Goal: Contribute content: Contribute content

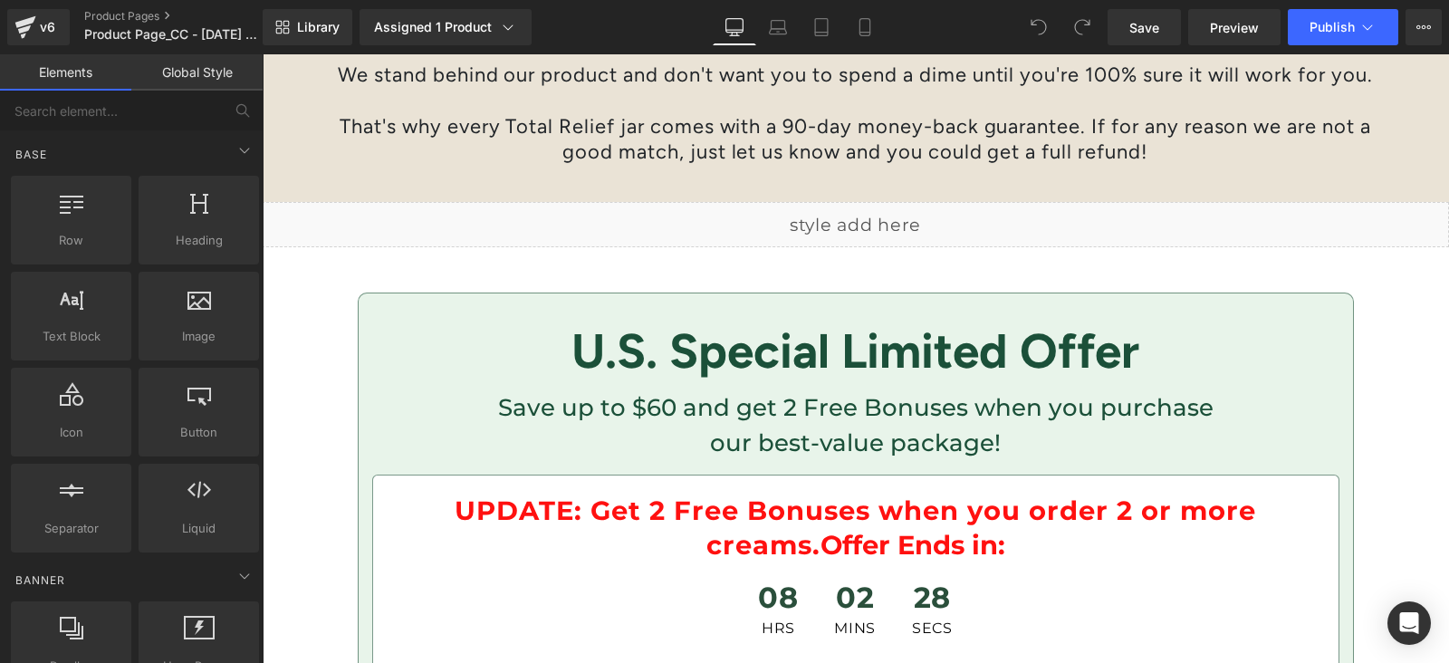
scroll to position [5771, 0]
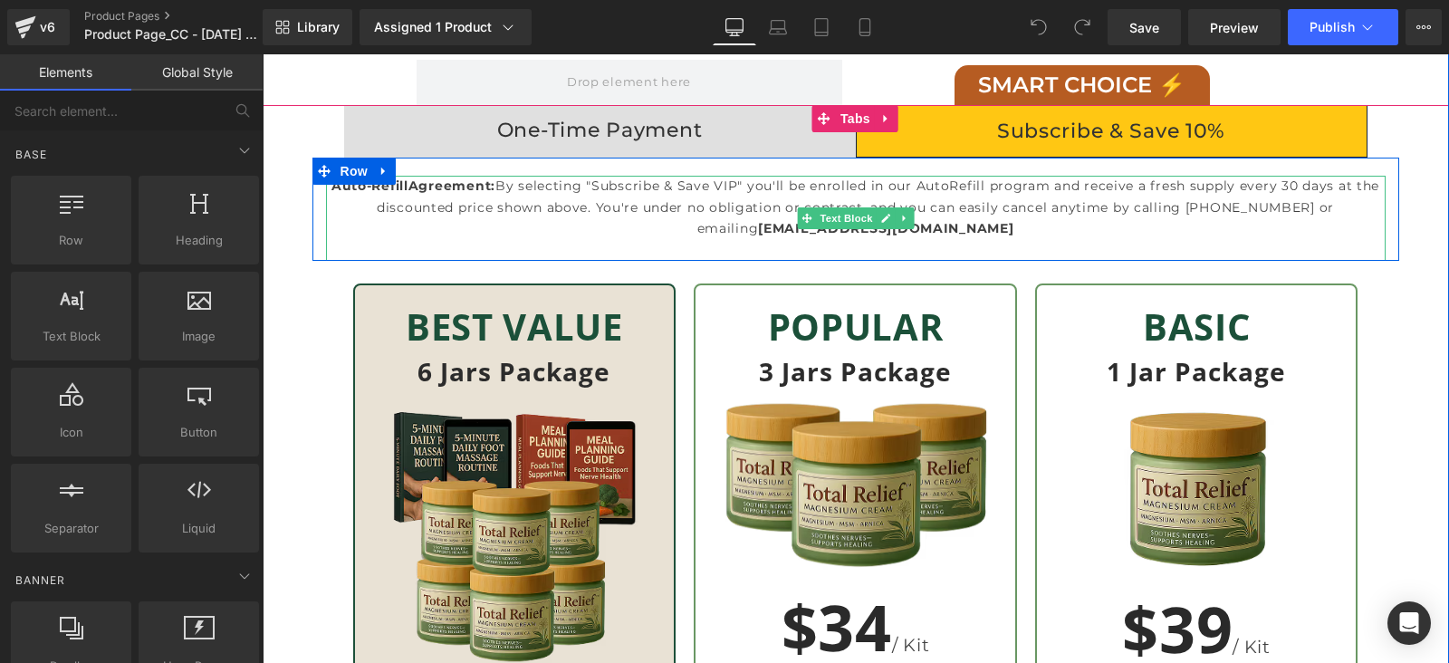
click at [1059, 225] on p "Auto-Refill Agreement: By selecting "Subscribe & Save VIP" you'll be enrolled i…" at bounding box center [855, 207] width 1059 height 63
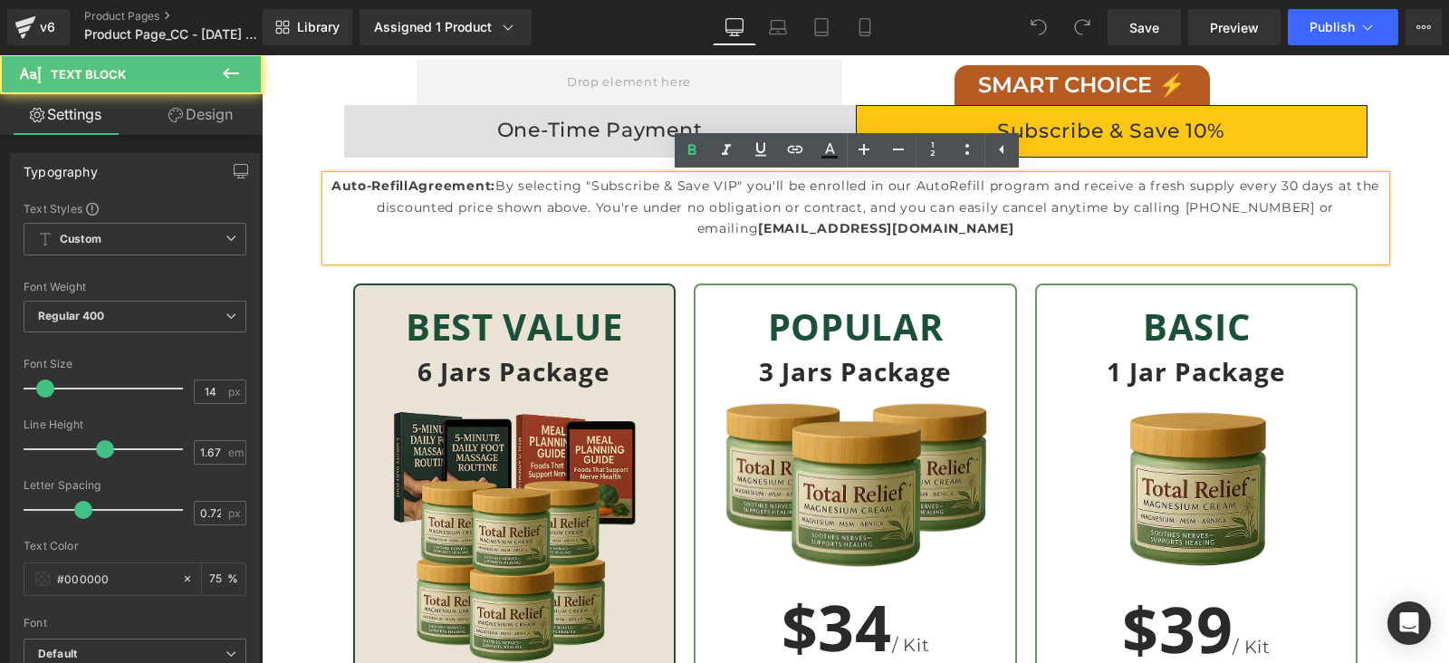
click at [1167, 221] on p "Auto-Refill Agreement: By selecting "Subscribe & Save VIP" you'll be enrolled i…" at bounding box center [855, 207] width 1059 height 63
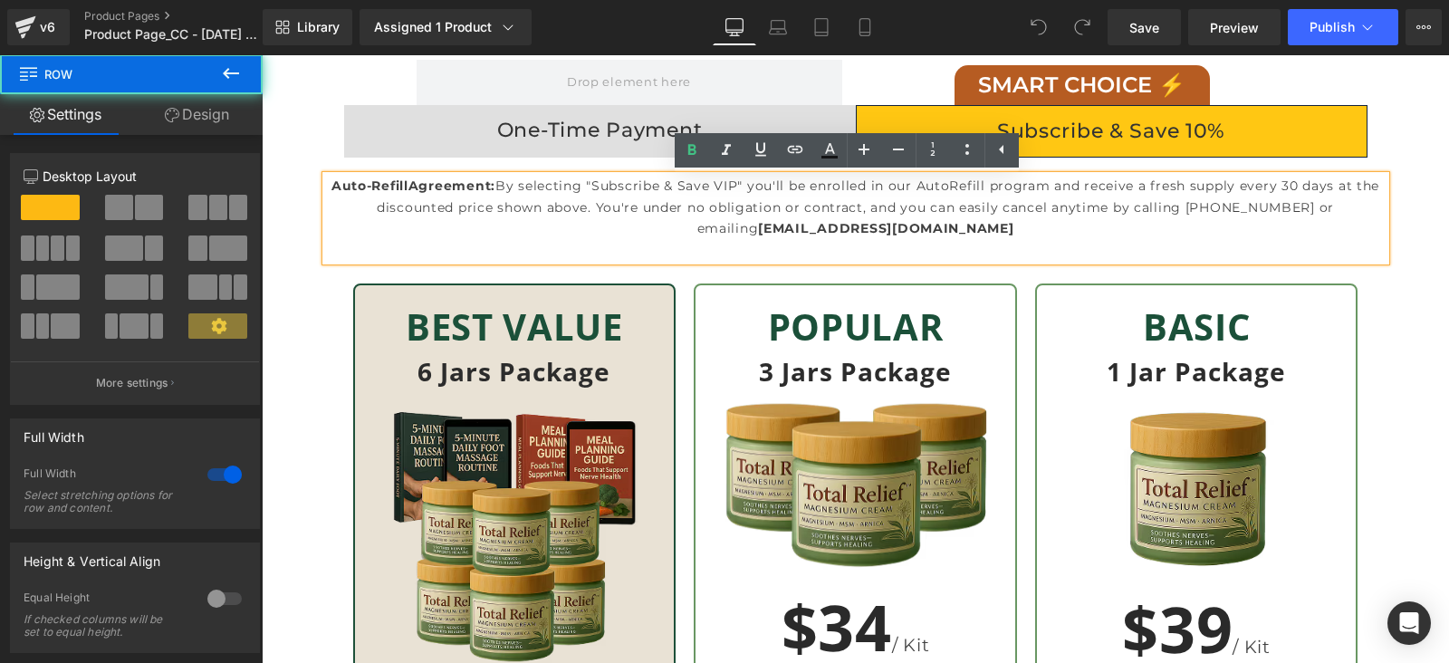
click at [1370, 275] on div "Auto-Refill Agreement: By selecting "Subscribe & Save VIP" you'll be enrolled i…" at bounding box center [855, 647] width 1187 height 978
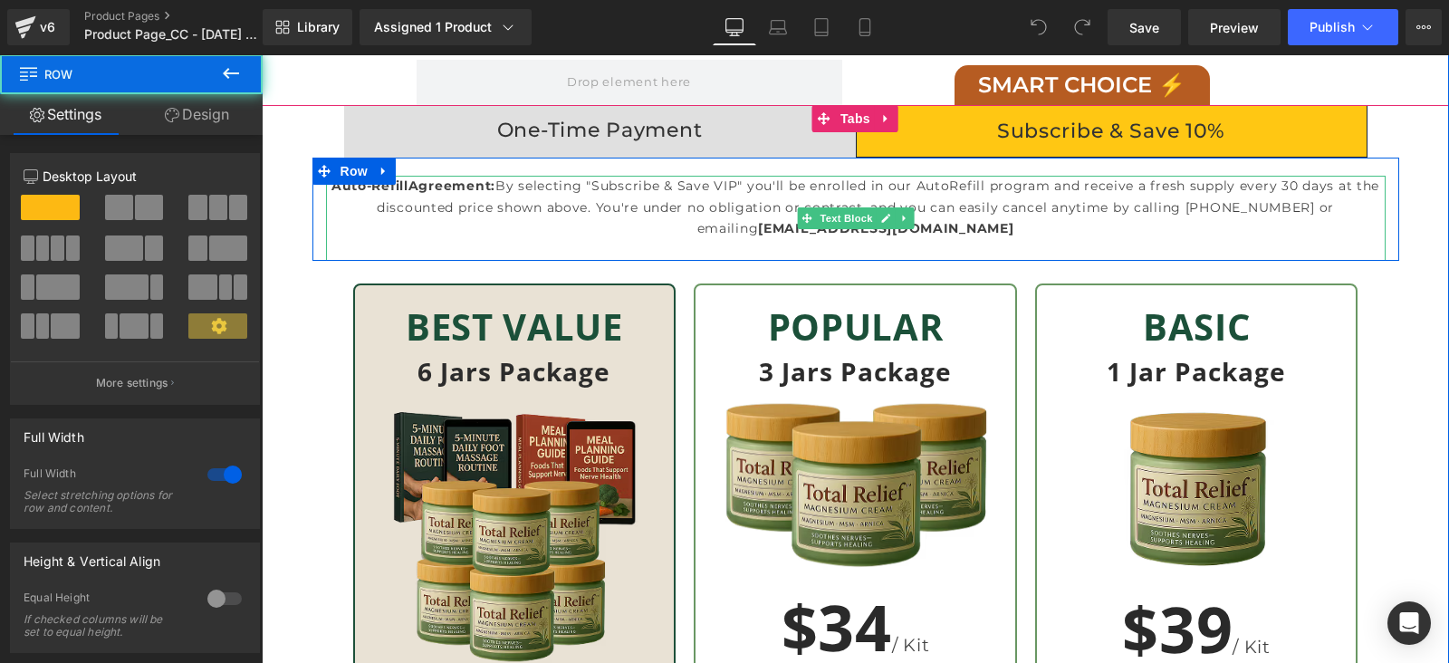
click at [1328, 240] on p at bounding box center [855, 250] width 1059 height 21
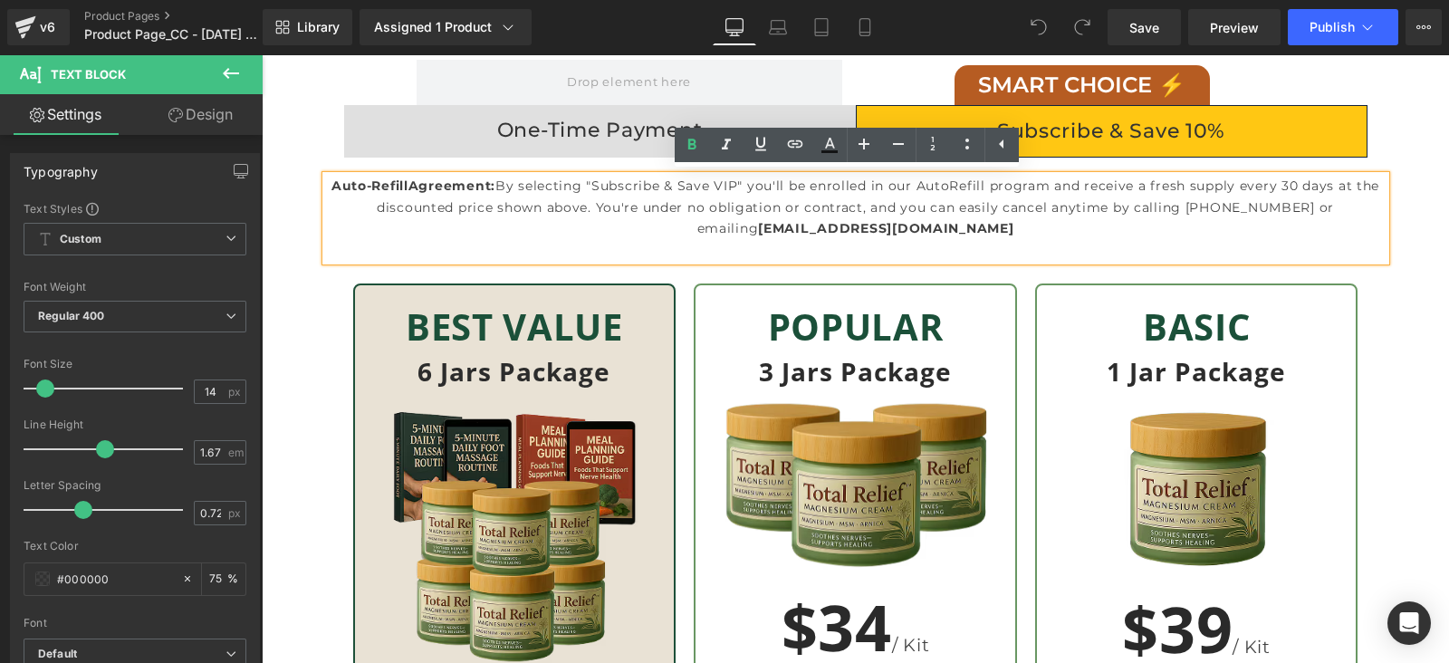
click at [1392, 215] on div "Auto-Refill Agreement: By selecting "Subscribe & Save VIP" you'll be enrolled i…" at bounding box center [855, 647] width 1187 height 978
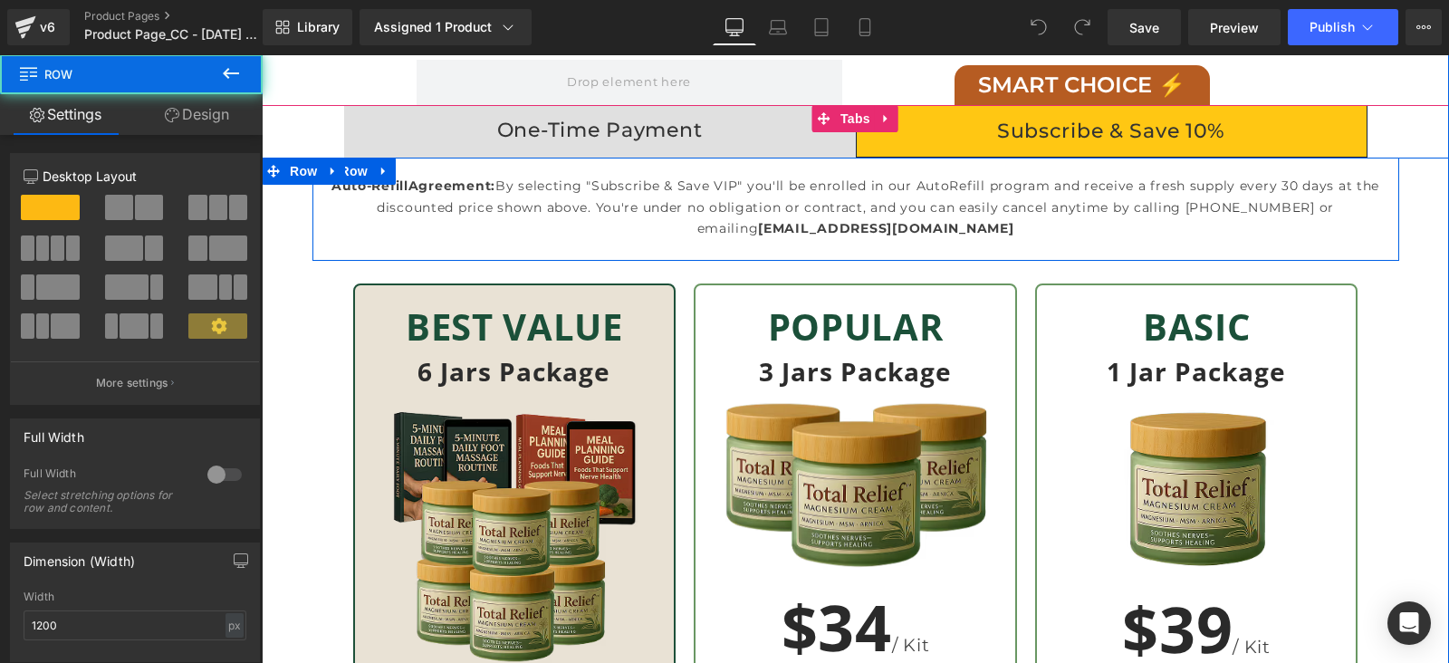
click at [1381, 244] on div "Auto-Refill Agreement: By selecting "Subscribe & Save VIP" you'll be enrolled i…" at bounding box center [855, 218] width 1086 height 85
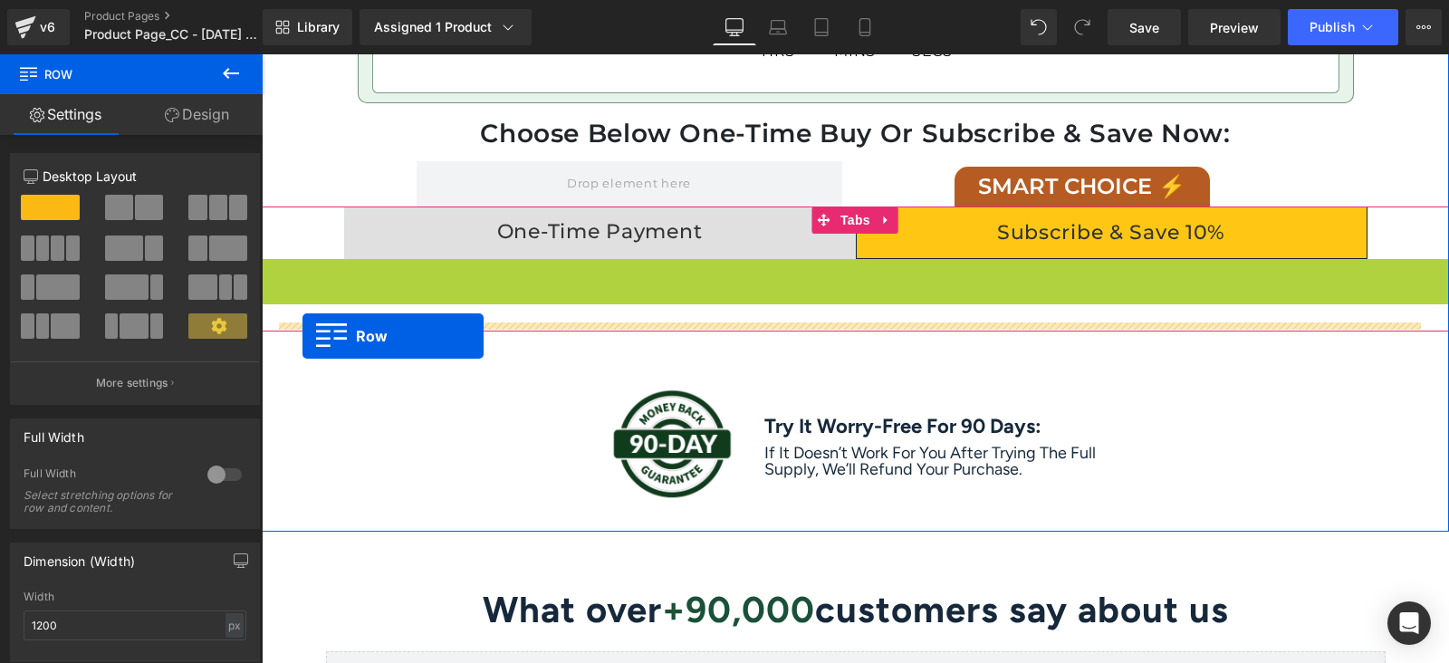
scroll to position [5658, 0]
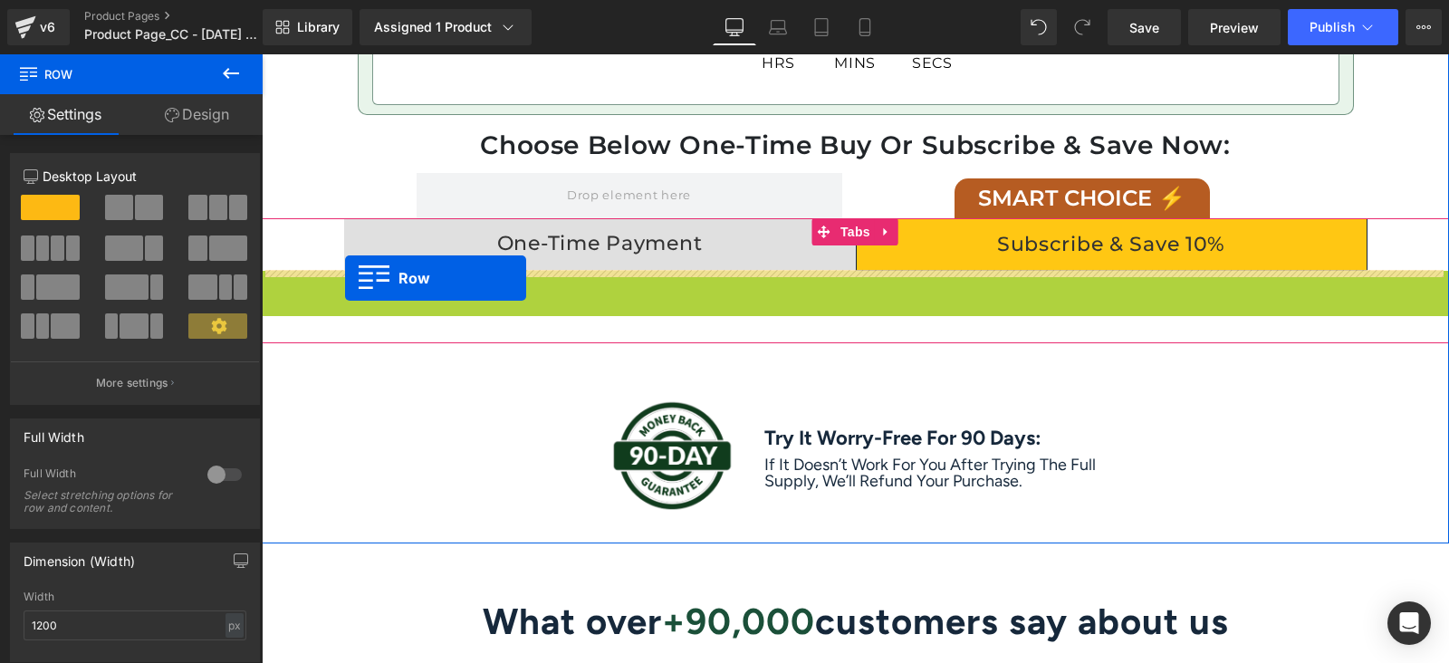
drag, startPoint x: 266, startPoint y: 167, endPoint x: 345, endPoint y: 280, distance: 137.1
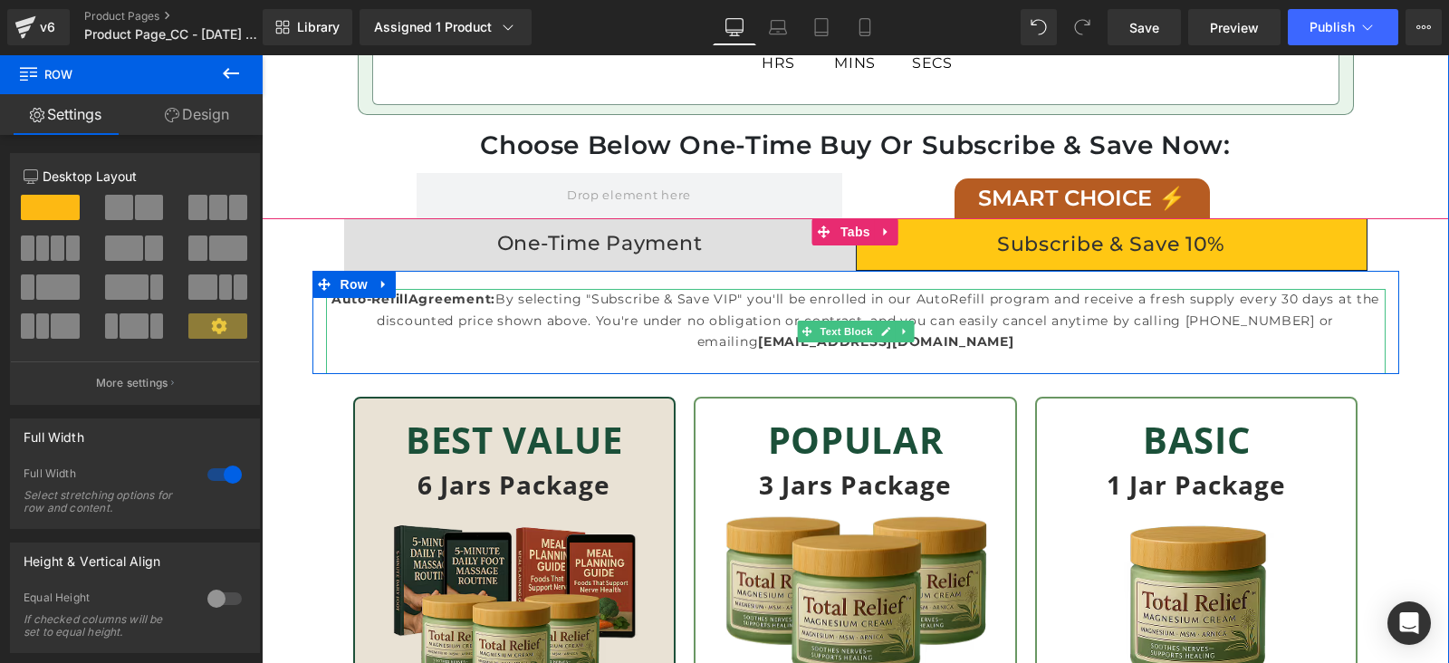
click at [473, 345] on p "Auto-Refill Agreement: By selecting "Subscribe & Save VIP" you'll be enrolled i…" at bounding box center [855, 320] width 1059 height 63
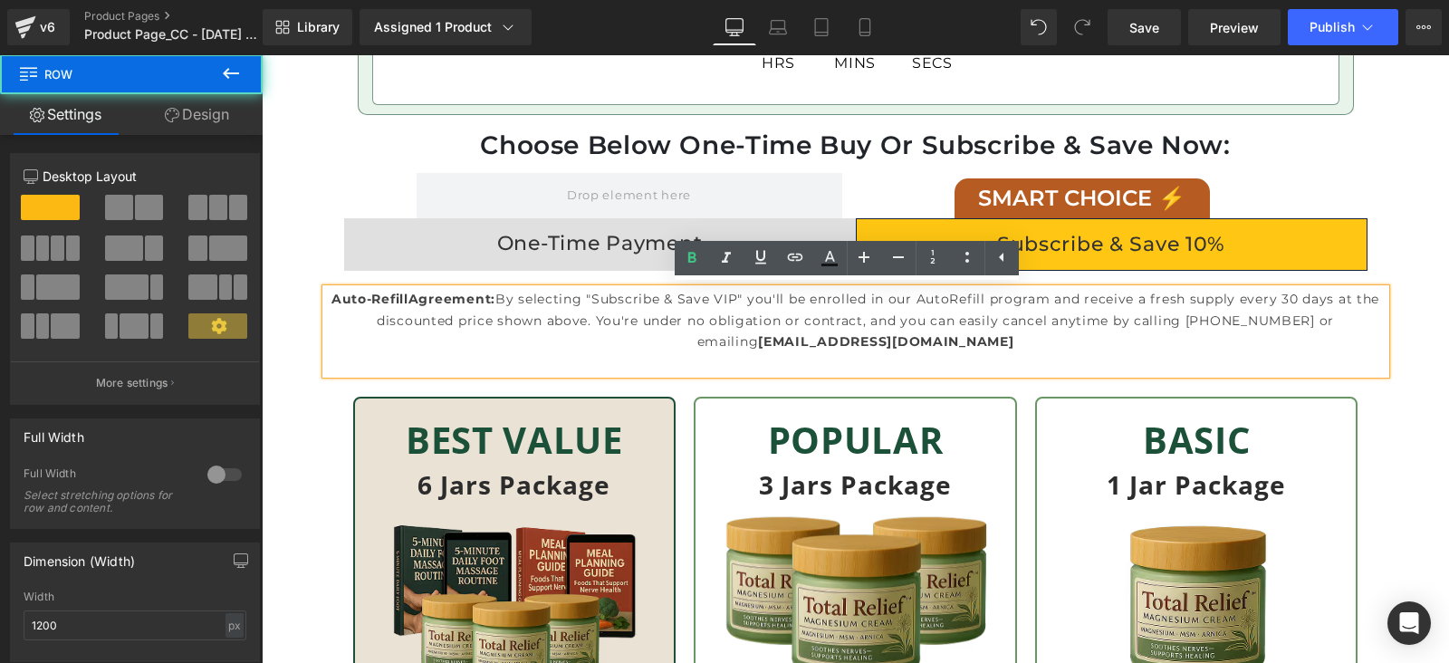
click at [312, 338] on div "Auto-Refill Agreement: By selecting "Subscribe & Save VIP" you'll be enrolled i…" at bounding box center [855, 331] width 1086 height 85
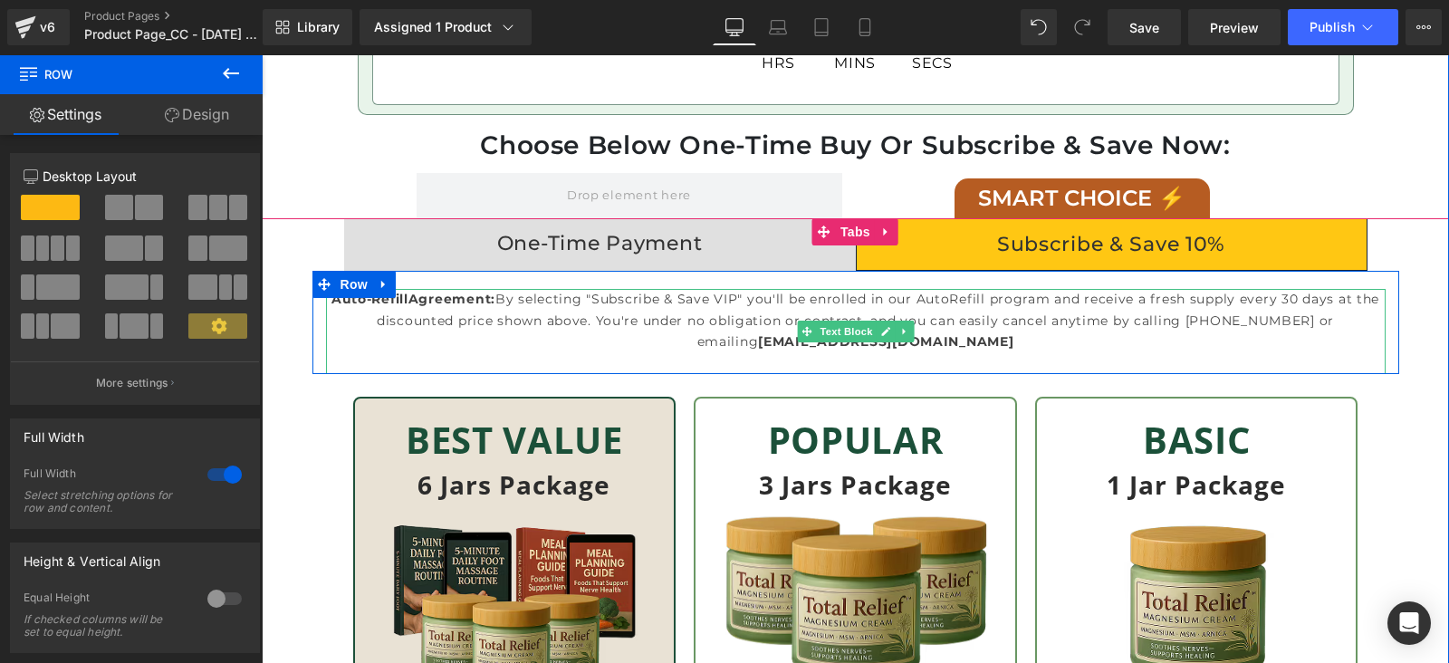
click at [326, 330] on p "Auto-Refill Agreement: By selecting "Subscribe & Save VIP" you'll be enrolled i…" at bounding box center [855, 320] width 1059 height 63
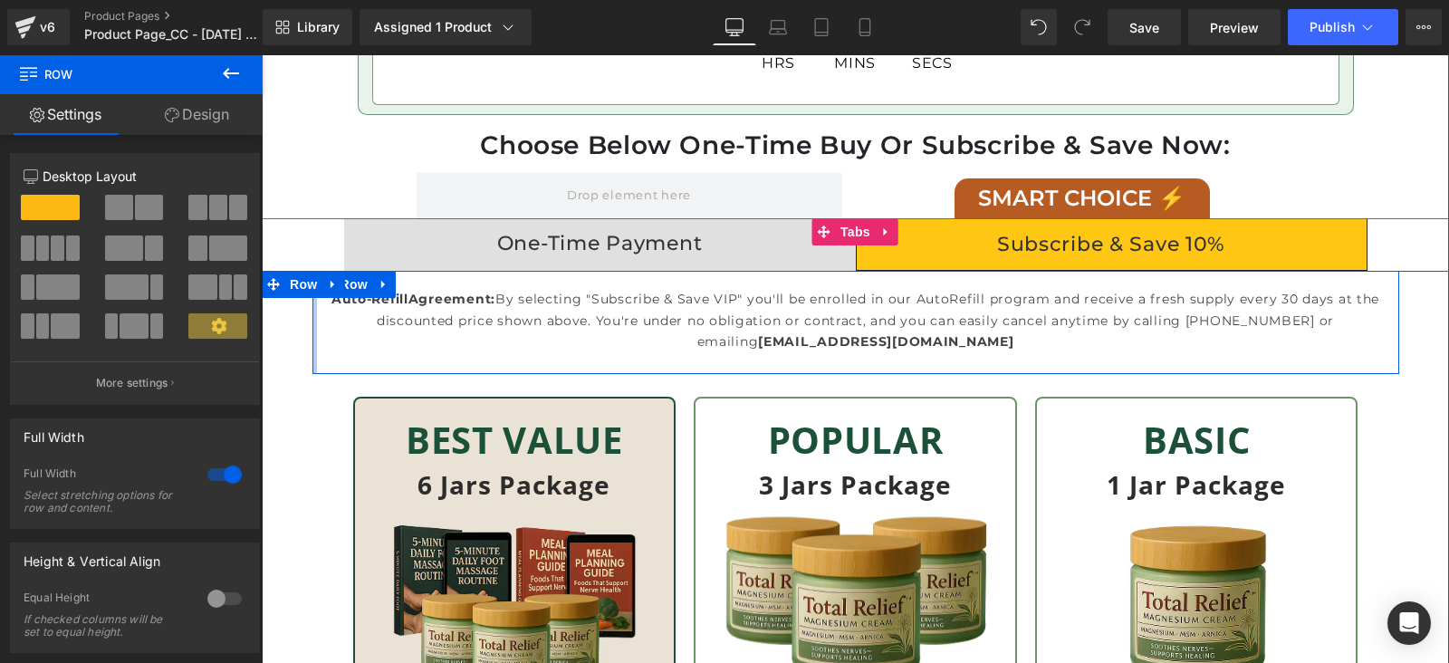
click at [312, 332] on div at bounding box center [314, 322] width 5 height 103
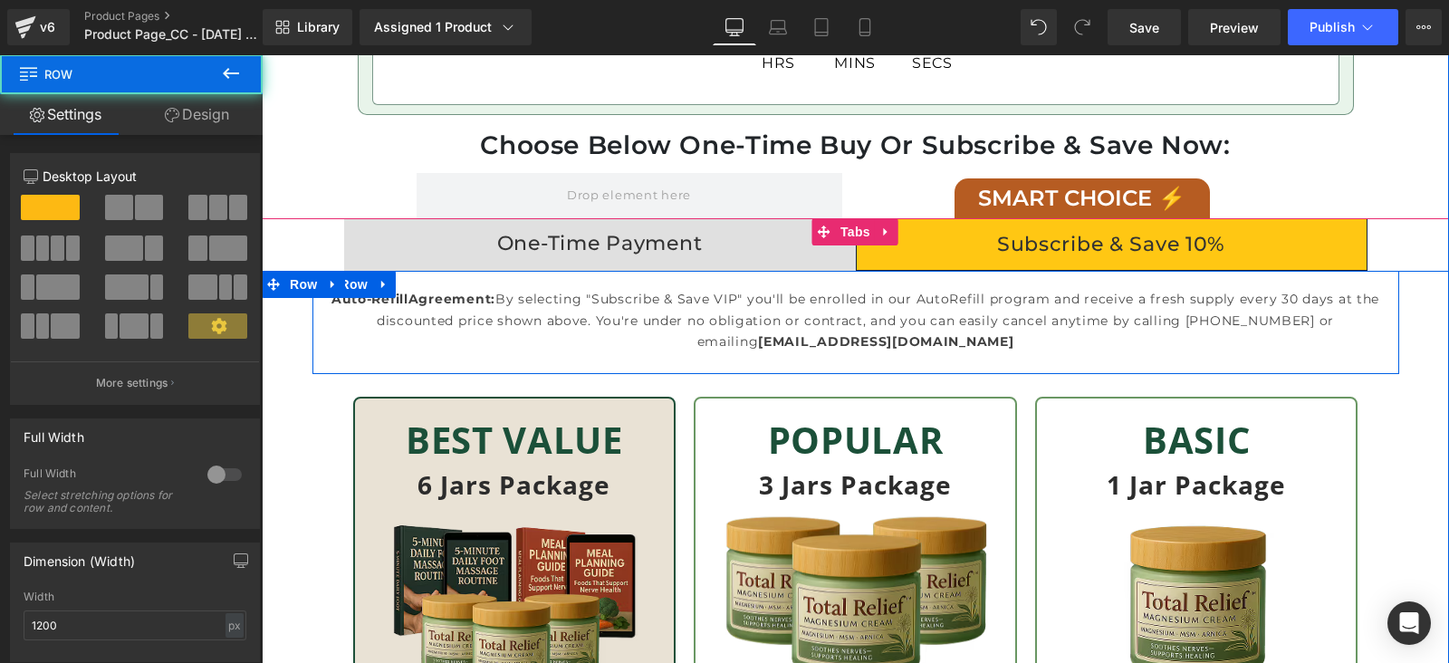
click at [312, 332] on div "Auto-Refill Agreement: By selecting "Subscribe & Save VIP" you'll be enrolled i…" at bounding box center [855, 331] width 1086 height 85
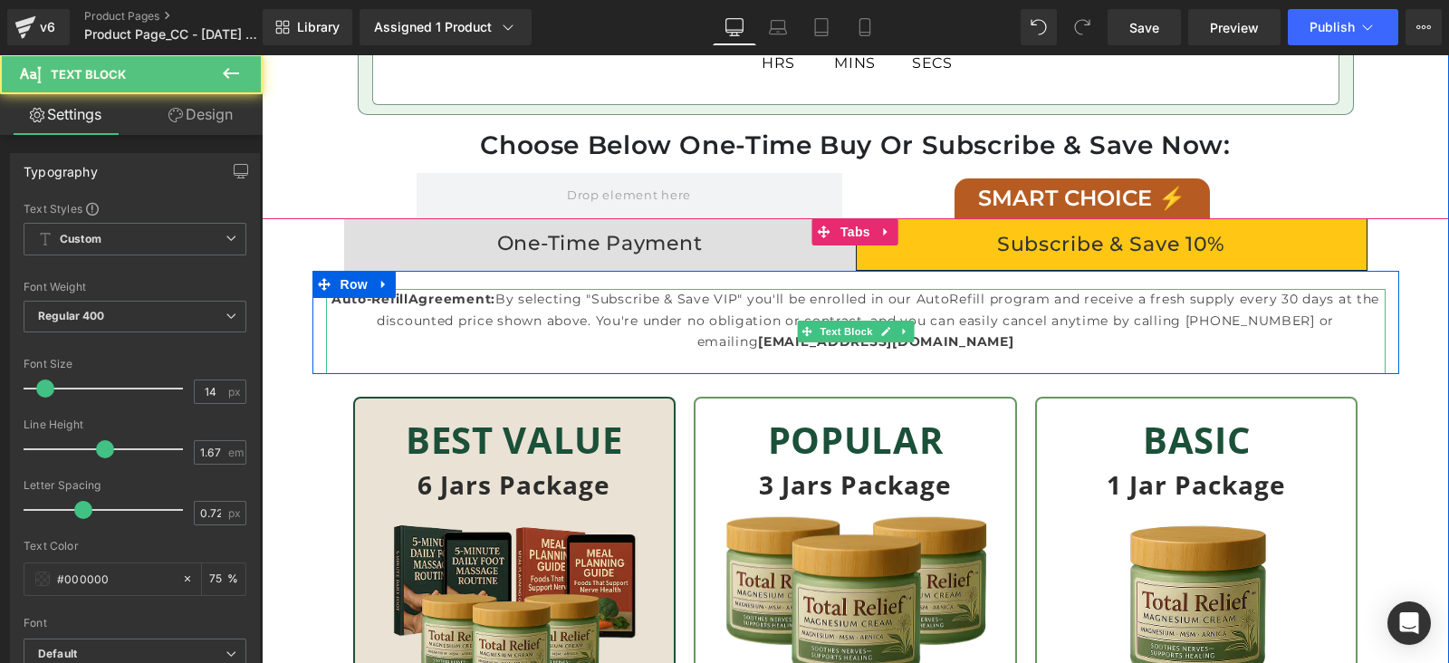
click at [330, 333] on p "Auto-Refill Agreement: By selecting "Subscribe & Save VIP" you'll be enrolled i…" at bounding box center [855, 320] width 1059 height 63
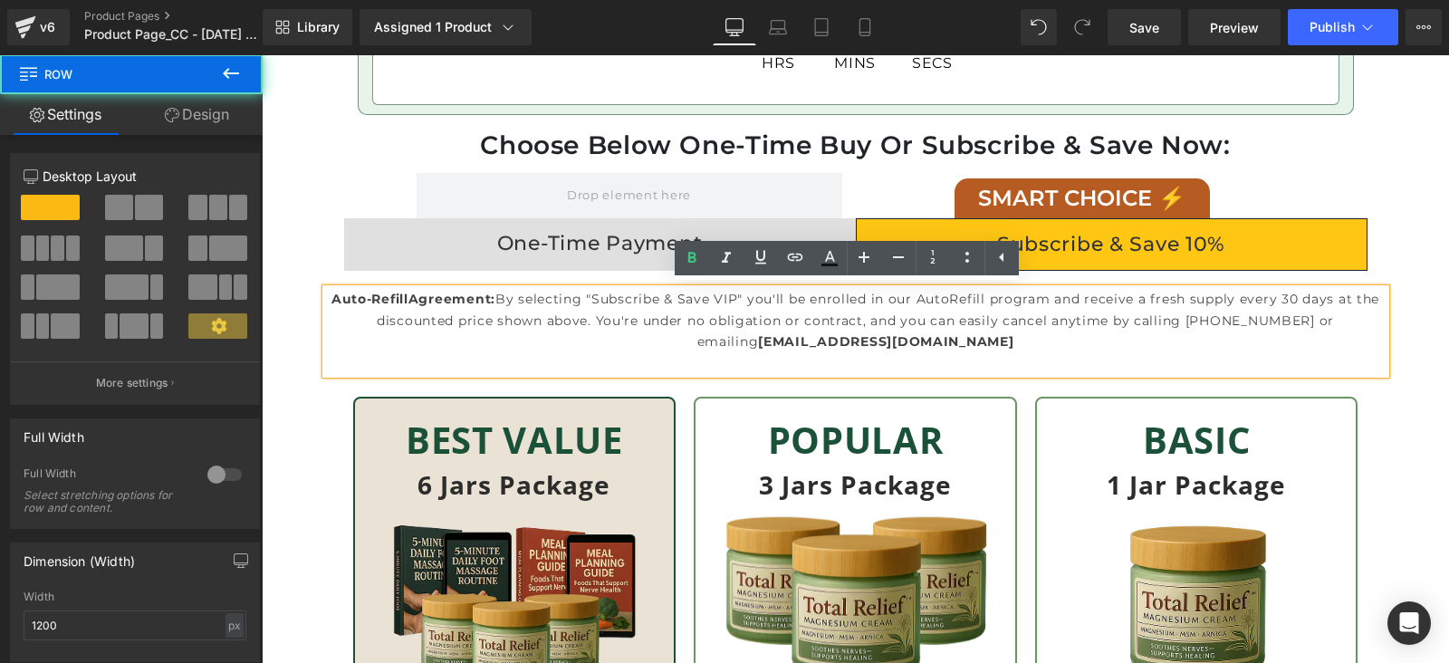
click at [312, 336] on div "Auto-Refill Agreement: By selecting "Subscribe & Save VIP" you'll be enrolled i…" at bounding box center [855, 331] width 1086 height 85
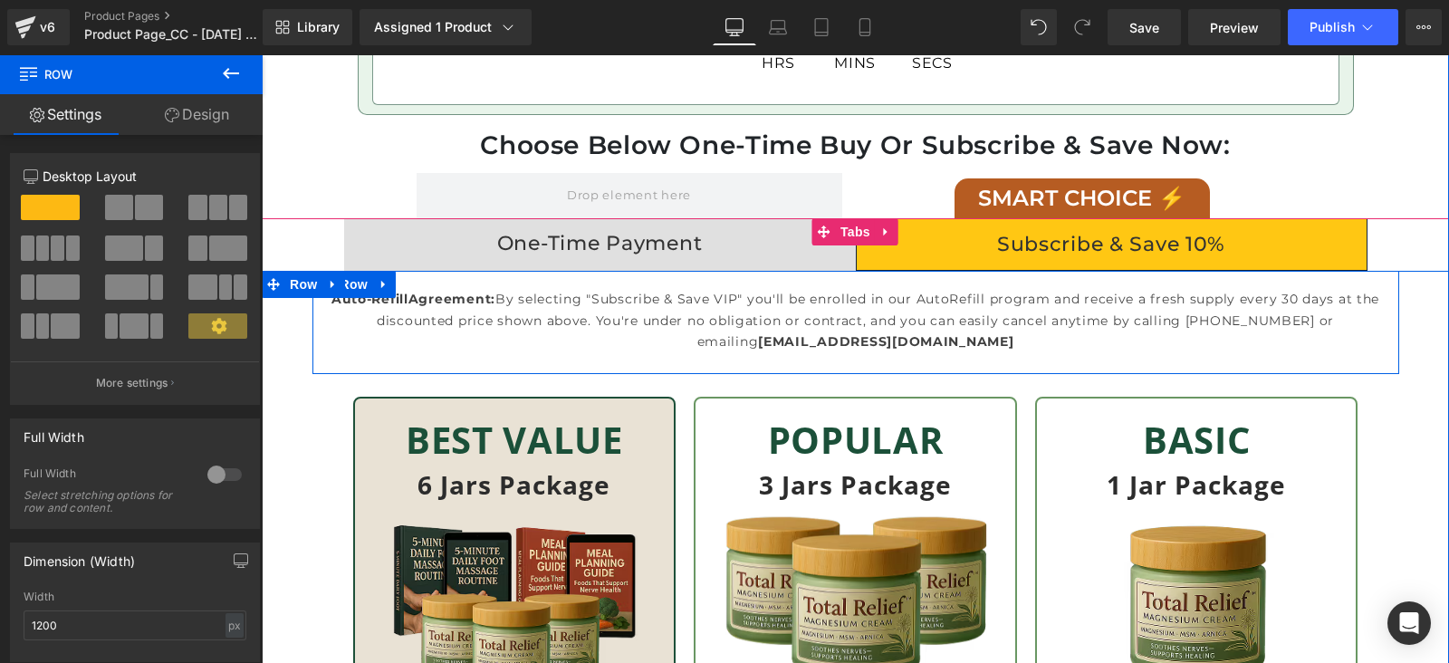
click at [315, 347] on div "Auto-Refill Agreement: By selecting "Subscribe & Save VIP" you'll be enrolled i…" at bounding box center [855, 331] width 1086 height 85
click at [315, 316] on div "Auto-Refill Agreement: By selecting "Subscribe & Save VIP" you'll be enrolled i…" at bounding box center [855, 331] width 1086 height 85
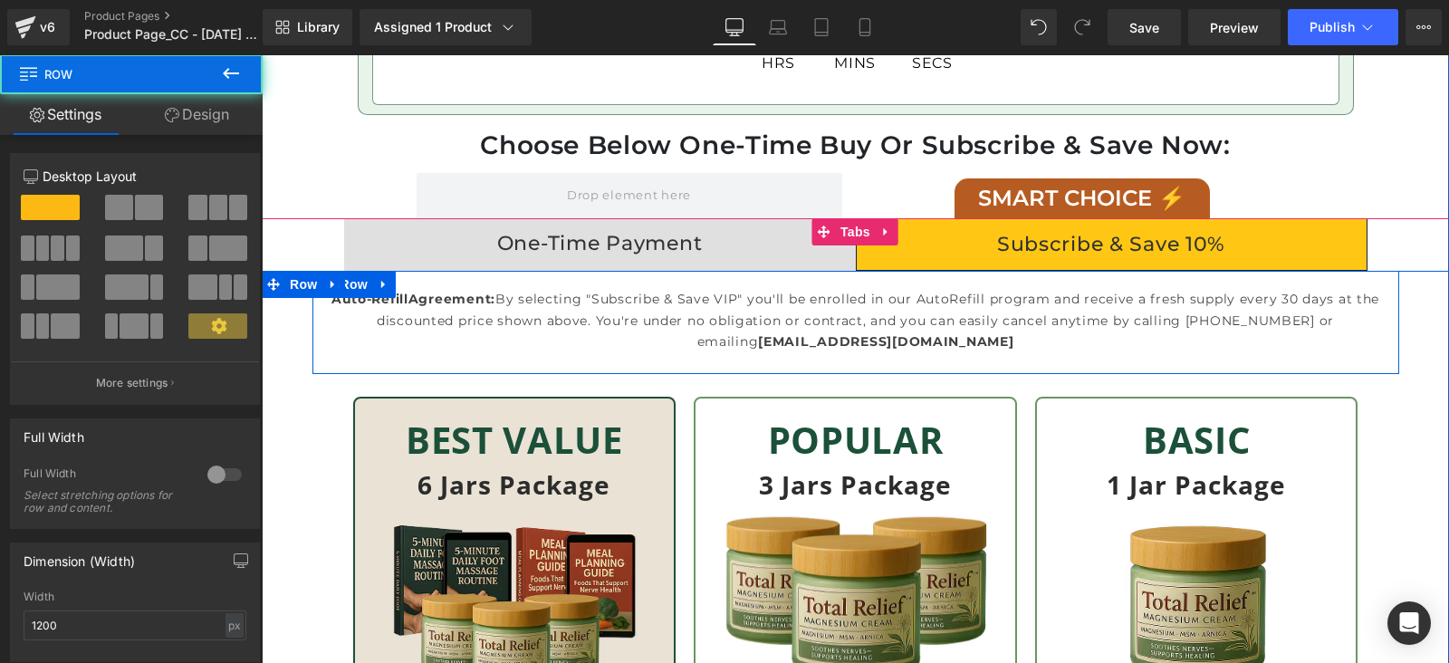
click at [313, 343] on div "Auto-Refill Agreement: By selecting "Subscribe & Save VIP" you'll be enrolled i…" at bounding box center [855, 331] width 1086 height 85
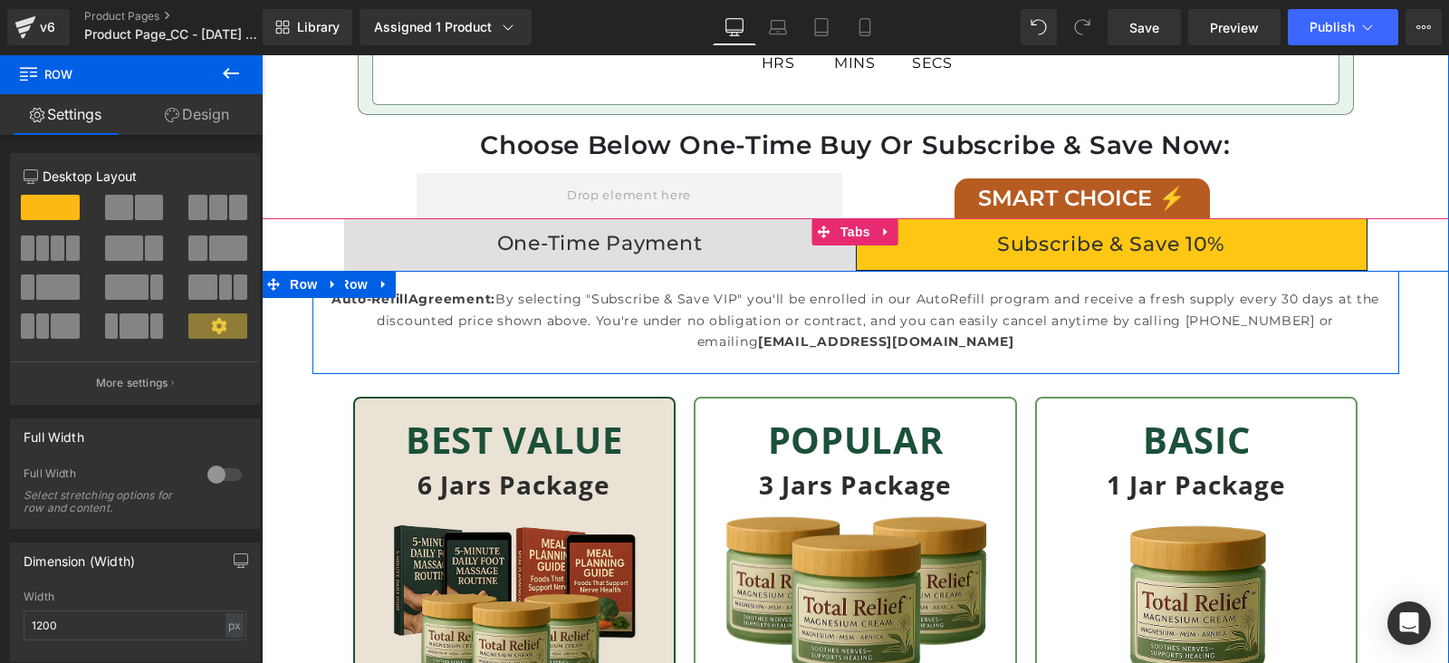
click at [315, 332] on div "Auto-Refill Agreement: By selecting "Subscribe & Save VIP" you'll be enrolled i…" at bounding box center [855, 331] width 1086 height 85
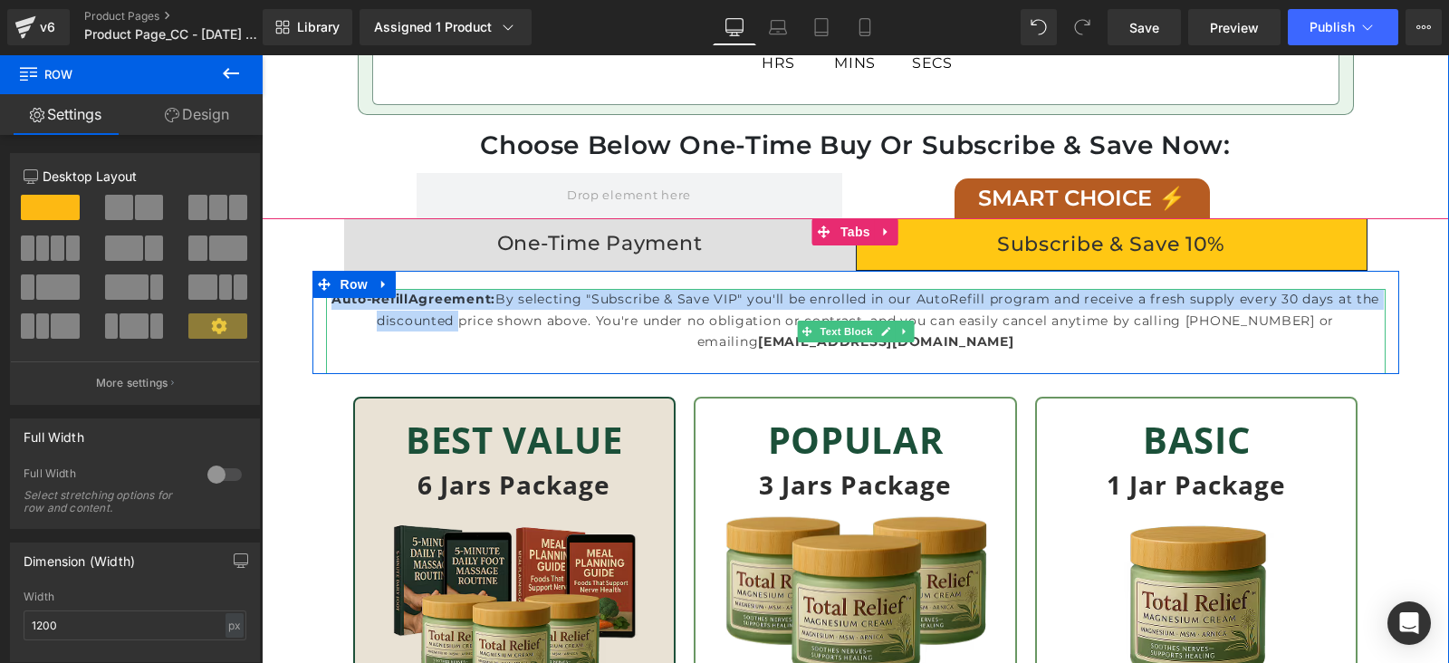
drag, startPoint x: 314, startPoint y: 332, endPoint x: 306, endPoint y: 325, distance: 10.9
click at [312, 327] on div "Auto-Refill Agreement: By selecting "Subscribe & Save VIP" you'll be enrolled i…" at bounding box center [855, 331] width 1086 height 85
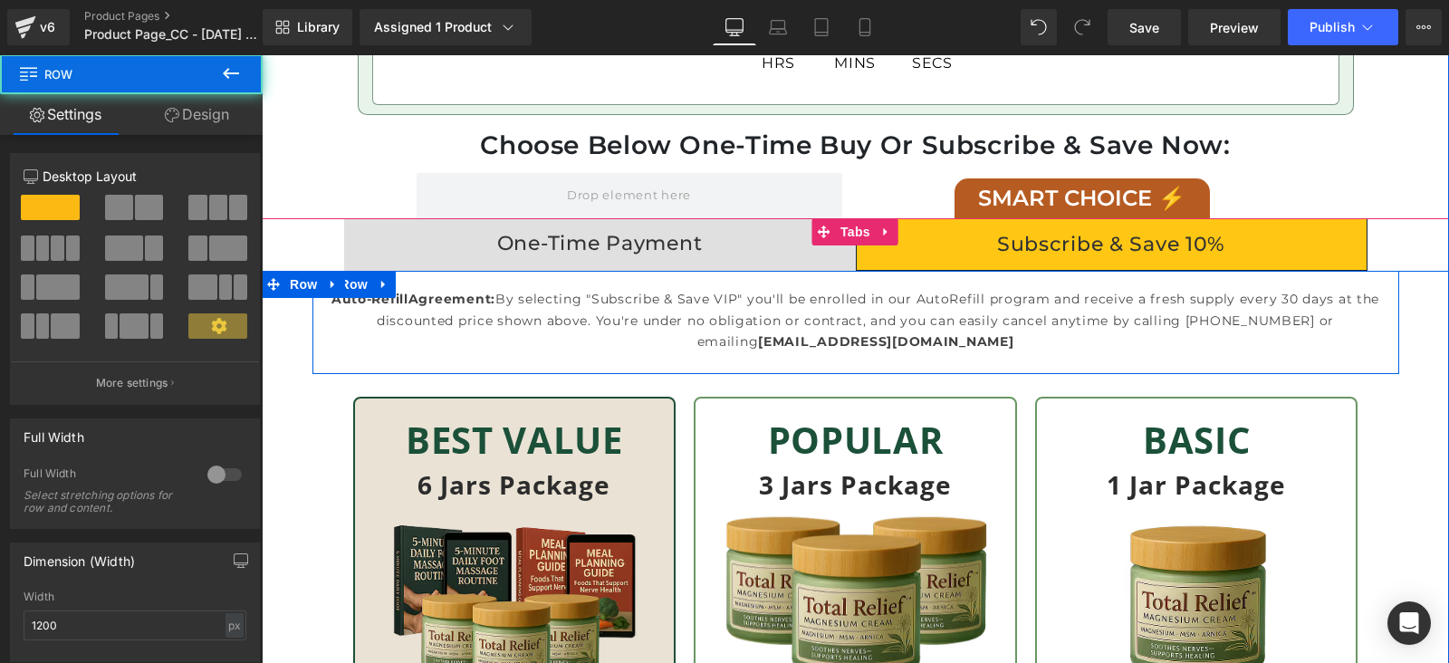
click at [312, 337] on div "Auto-Refill Agreement: By selecting "Subscribe & Save VIP" you'll be enrolled i…" at bounding box center [855, 331] width 1086 height 85
click at [312, 314] on div "Auto-Refill Agreement: By selecting "Subscribe & Save VIP" you'll be enrolled i…" at bounding box center [855, 331] width 1086 height 85
click at [312, 321] on div "Auto-Refill Agreement: By selecting "Subscribe & Save VIP" you'll be enrolled i…" at bounding box center [855, 331] width 1086 height 85
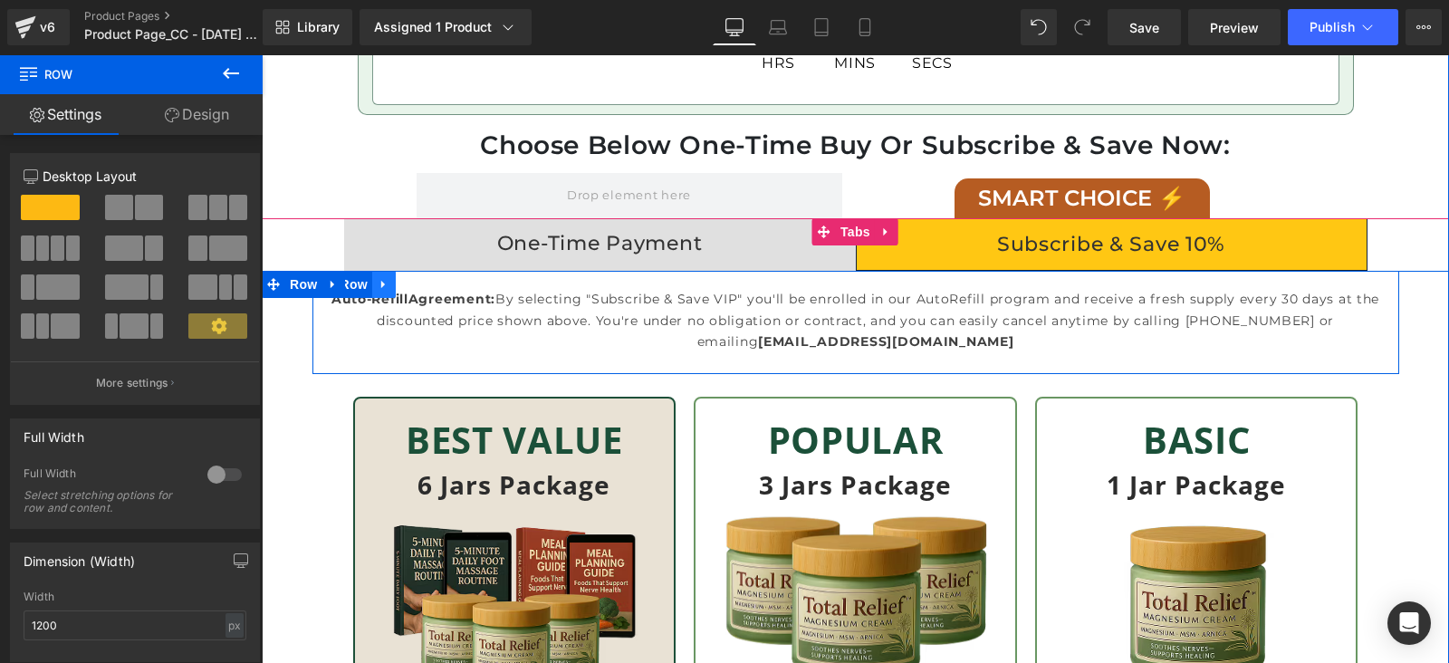
click at [378, 287] on icon at bounding box center [384, 285] width 13 height 14
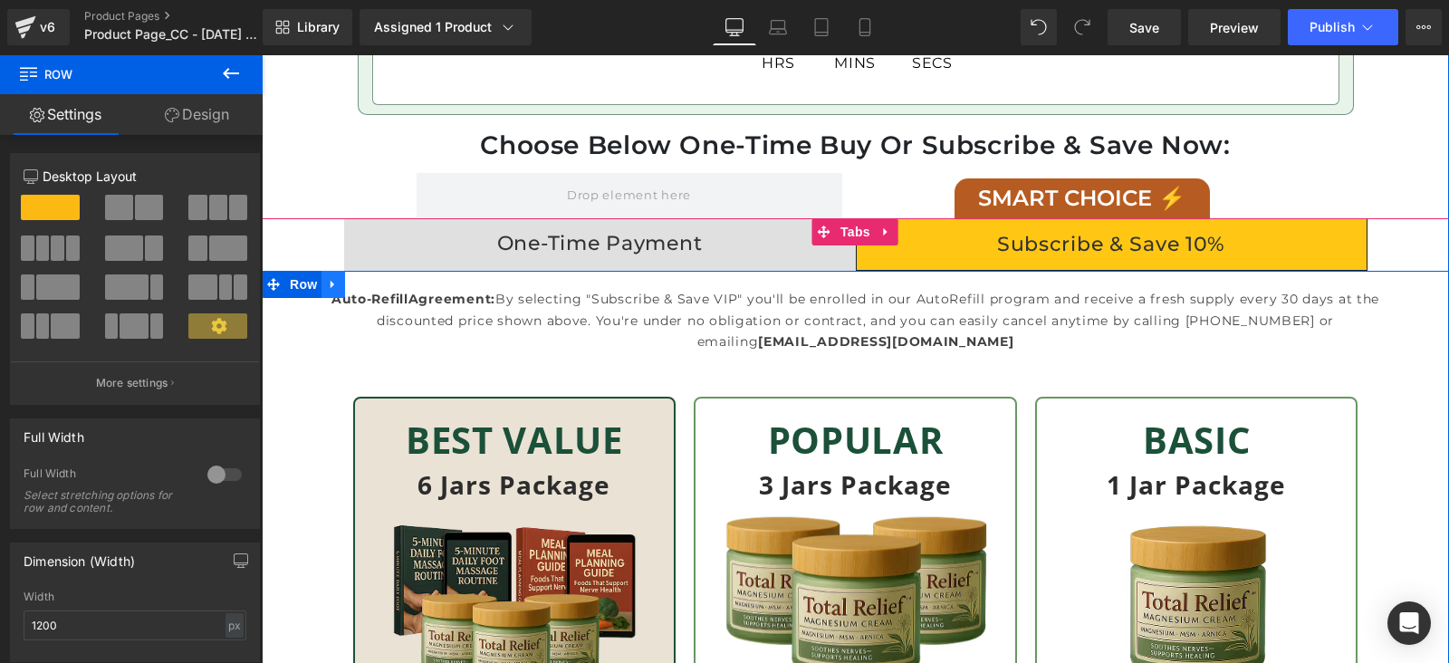
click at [327, 287] on icon at bounding box center [333, 285] width 13 height 14
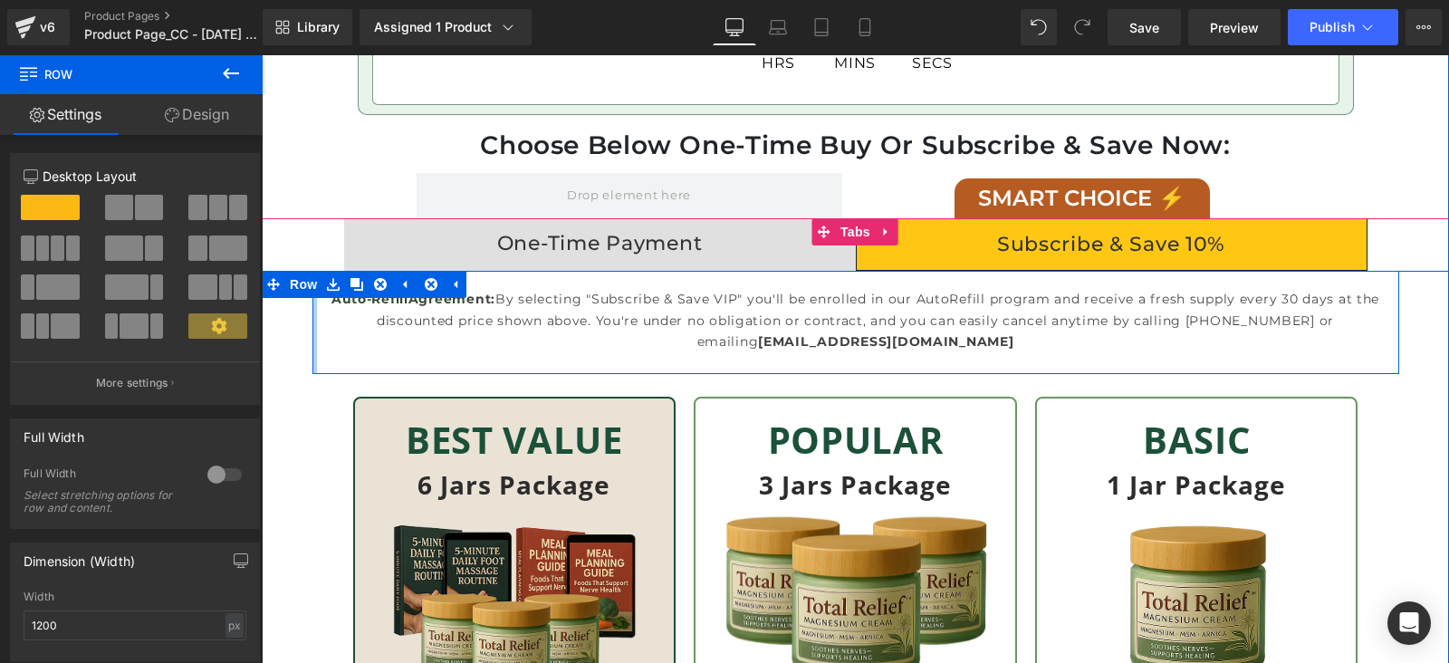
click at [312, 337] on div at bounding box center [314, 322] width 5 height 103
click at [326, 348] on div at bounding box center [328, 331] width 5 height 85
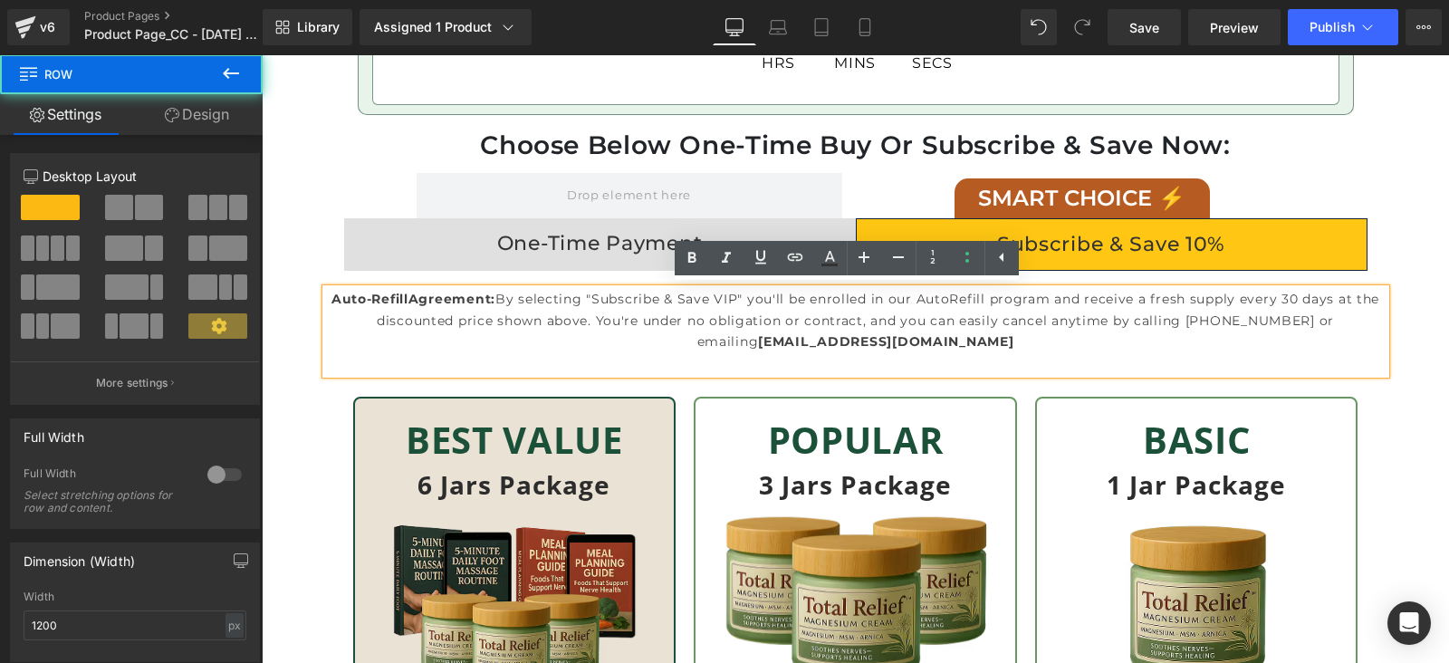
click at [312, 348] on div "Auto-Refill Agreement: By selecting "Subscribe & Save VIP" you'll be enrolled i…" at bounding box center [855, 331] width 1086 height 85
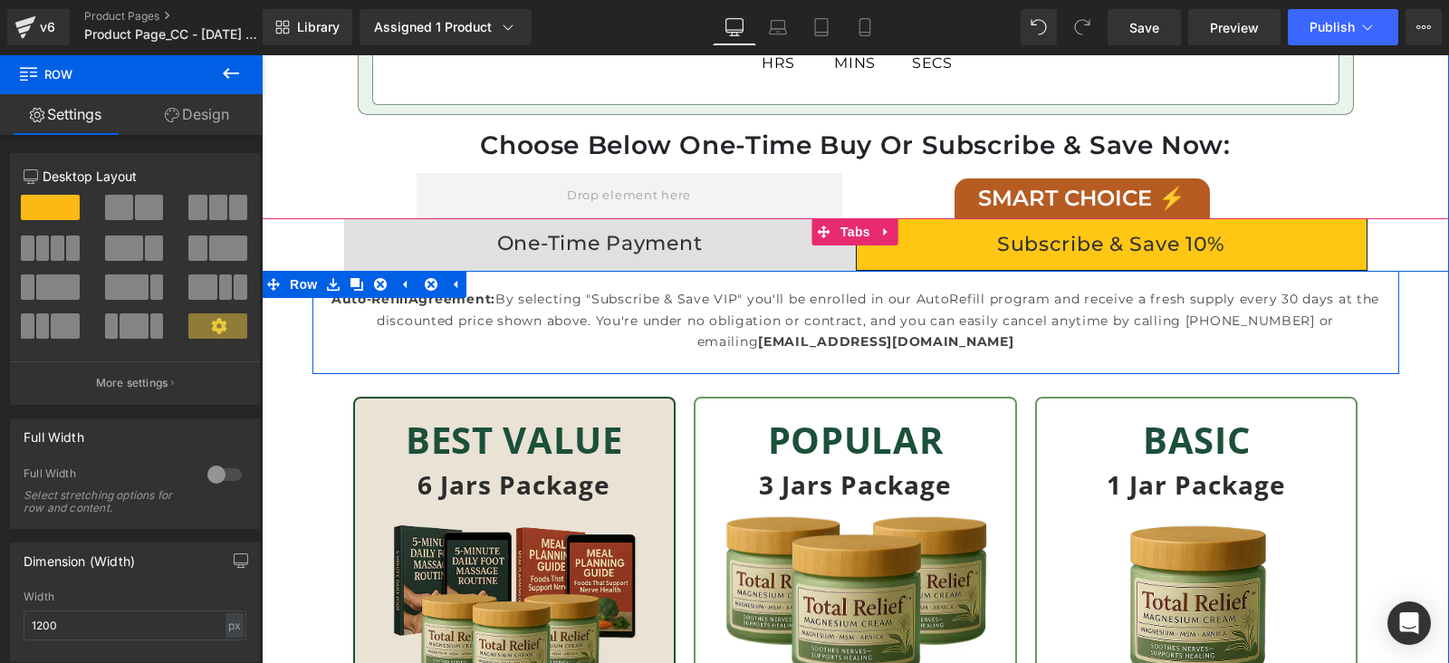
click at [313, 354] on div "Auto-Refill Agreement: By selecting "Subscribe & Save VIP" you'll be enrolled i…" at bounding box center [855, 331] width 1086 height 85
click at [312, 314] on div "Auto-Refill Agreement: By selecting "Subscribe & Save VIP" you'll be enrolled i…" at bounding box center [855, 331] width 1086 height 85
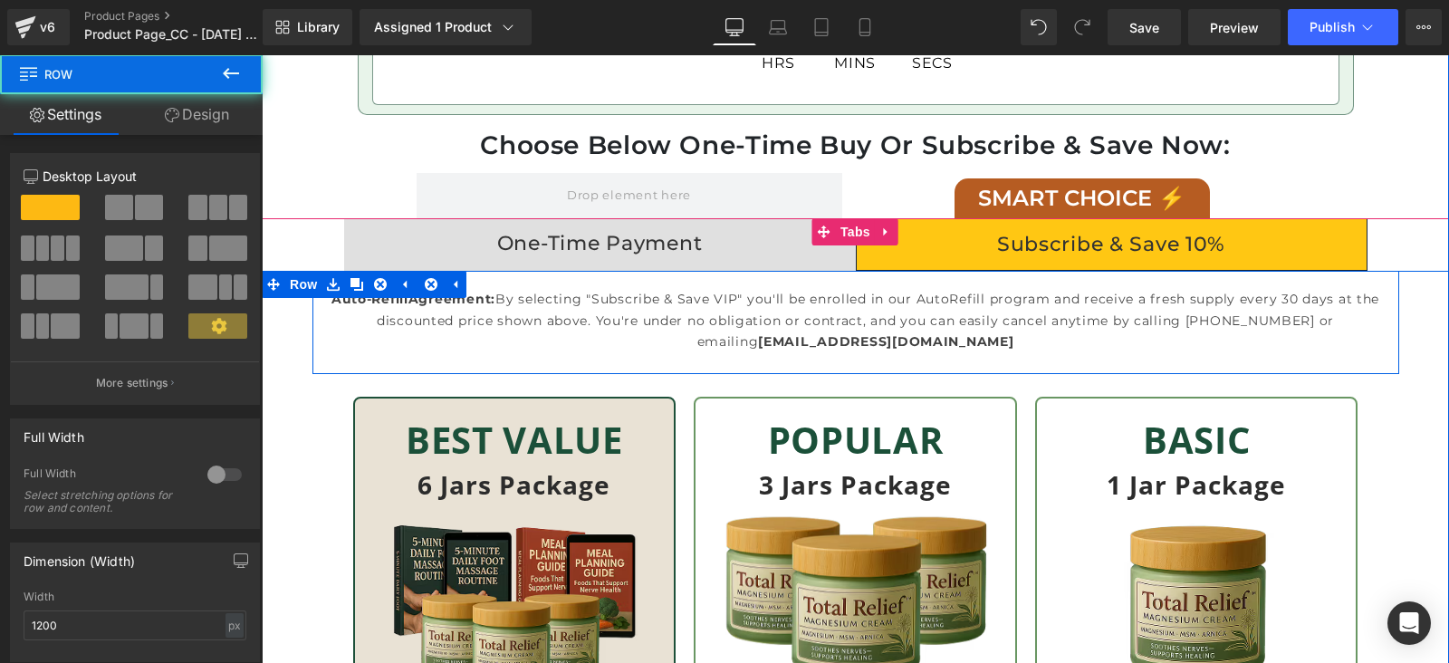
click at [1368, 282] on div "Auto-Refill Agreement: By selecting "Subscribe & Save VIP" you'll be enrolled i…" at bounding box center [855, 322] width 1086 height 103
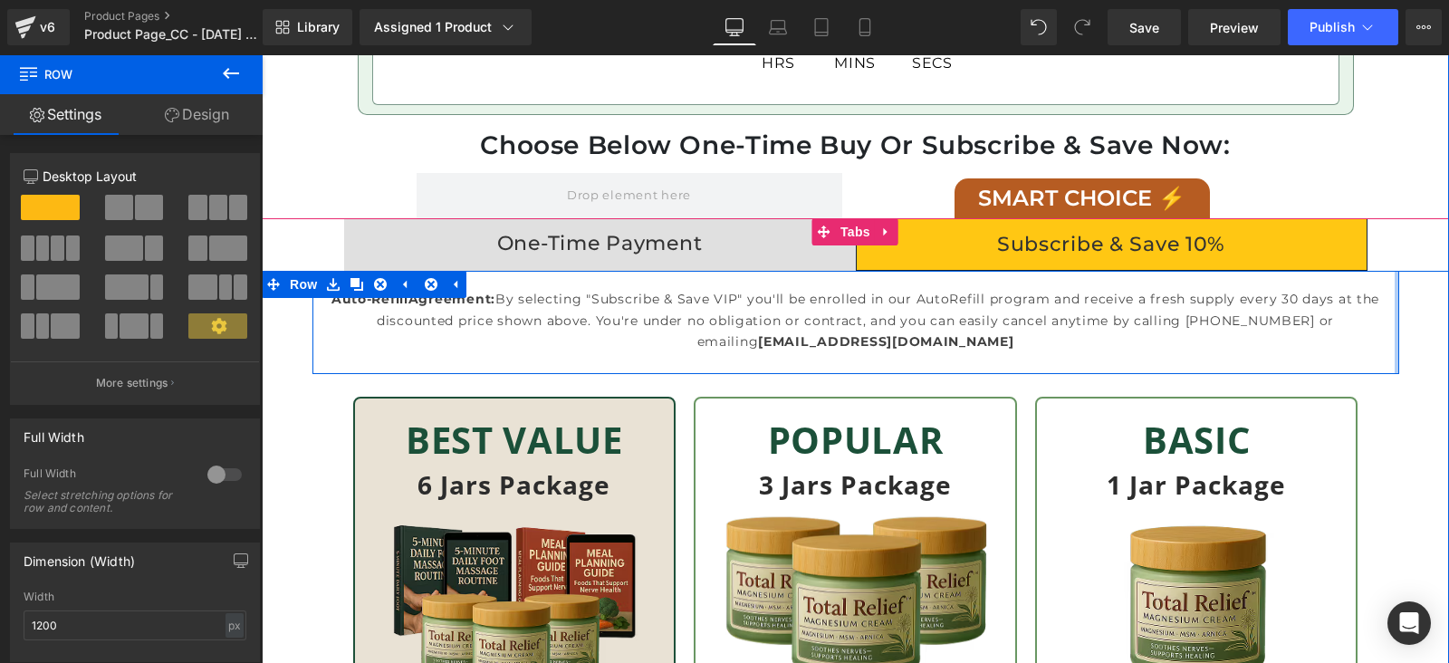
drag, startPoint x: 1368, startPoint y: 282, endPoint x: 1376, endPoint y: 278, distance: 9.3
click at [1377, 279] on div "Auto-Refill Agreement: By selecting "Subscribe & Save VIP" you'll be enrolled i…" at bounding box center [855, 322] width 1086 height 103
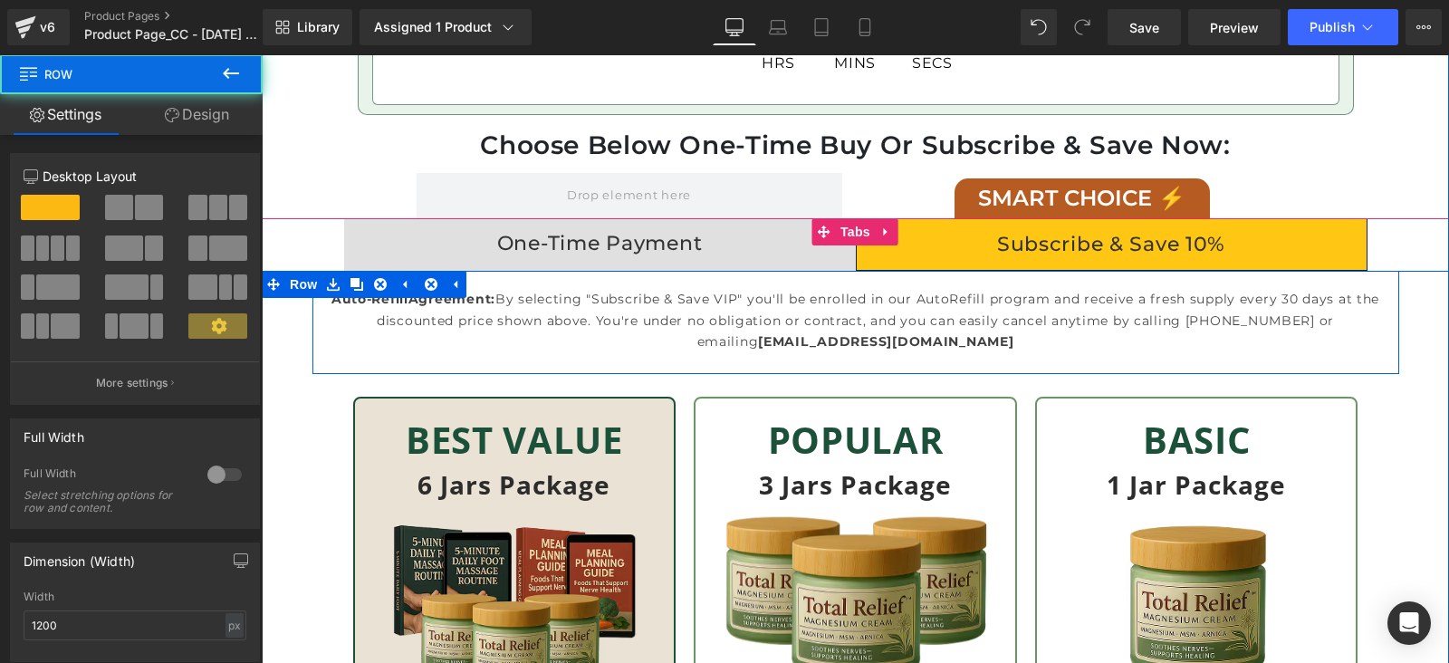
click at [1375, 277] on div "Auto-Refill Agreement: By selecting "Subscribe & Save VIP" you'll be enrolled i…" at bounding box center [855, 322] width 1086 height 103
click at [312, 366] on div "Auto-Refill Agreement: By selecting "Subscribe & Save VIP" you'll be enrolled i…" at bounding box center [855, 331] width 1086 height 85
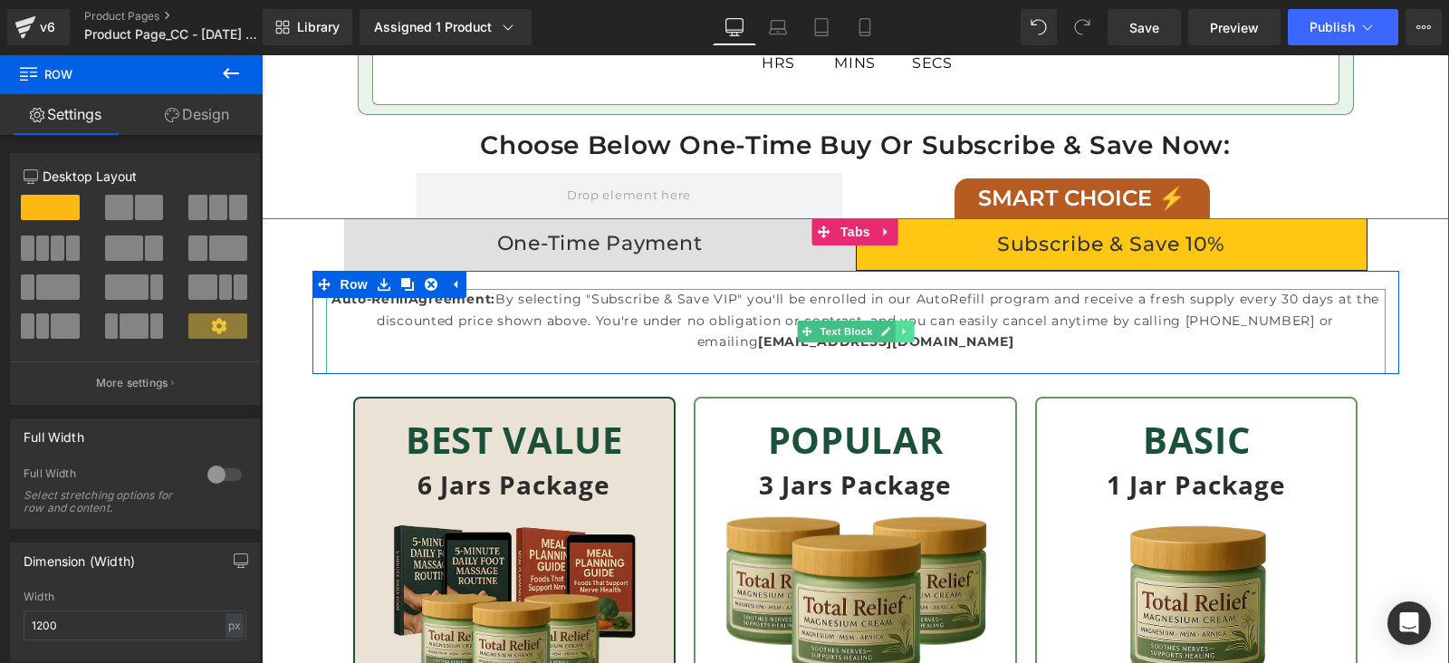
click at [899, 334] on icon at bounding box center [904, 331] width 10 height 11
click at [609, 287] on div "Auto-Refill Agreement: By selecting "Subscribe & Save VIP" you'll be enrolled i…" at bounding box center [855, 322] width 1086 height 103
click at [615, 281] on div "Auto-Refill Agreement: By selecting "Subscribe & Save VIP" you'll be enrolled i…" at bounding box center [855, 322] width 1086 height 103
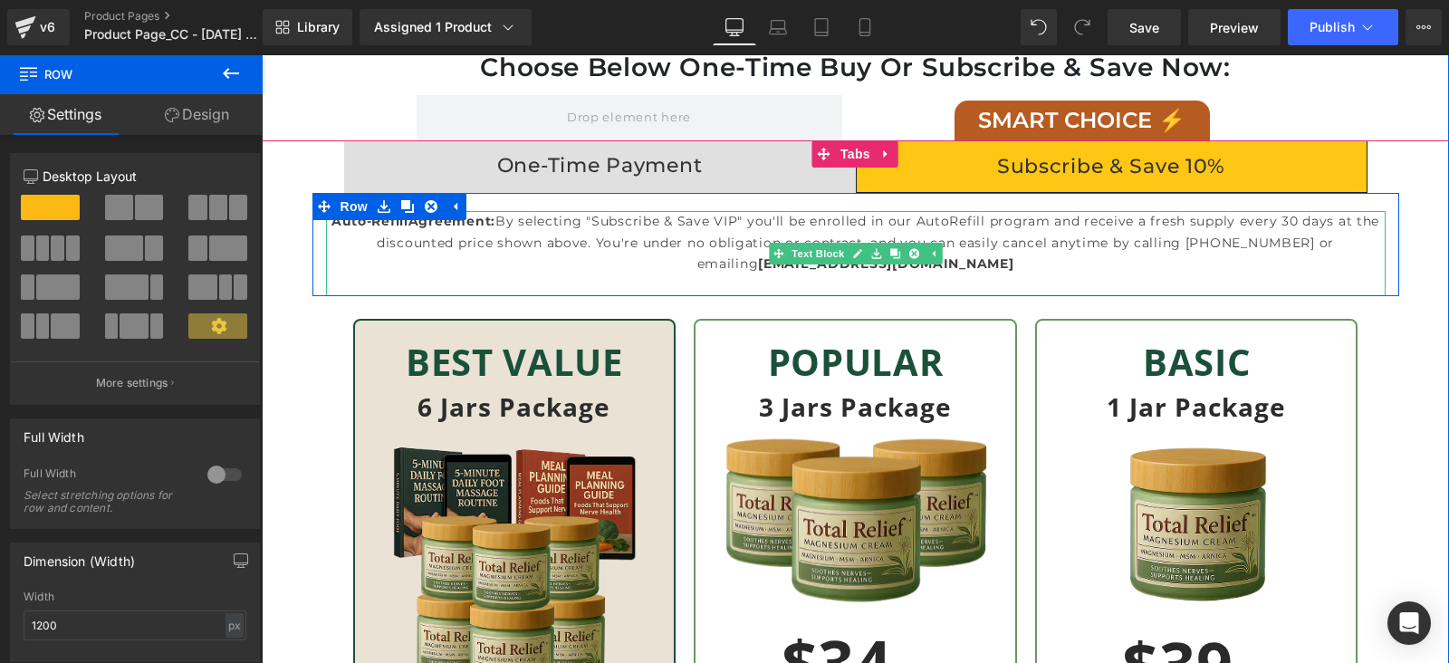
scroll to position [5771, 0]
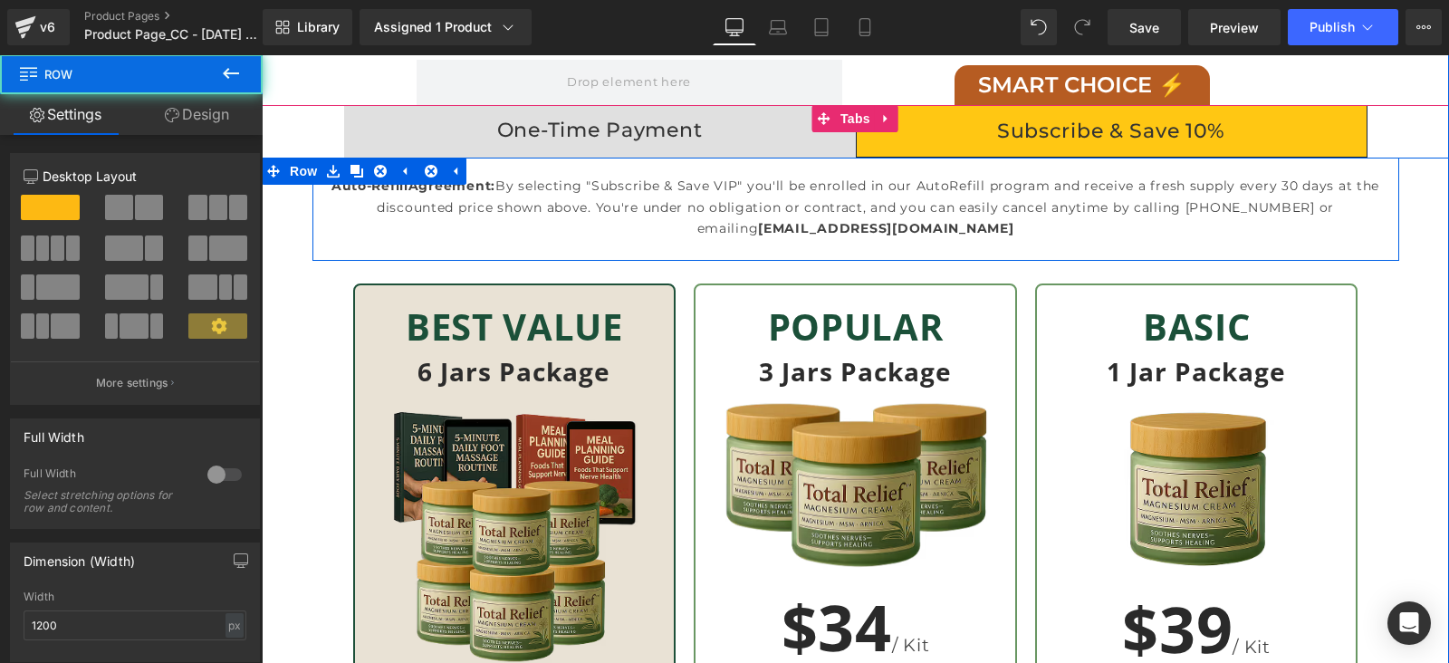
click at [314, 228] on div "Auto-Refill Agreement: By selecting "Subscribe & Save VIP" you'll be enrolled i…" at bounding box center [855, 218] width 1086 height 85
click at [314, 215] on div "Auto-Refill Agreement: By selecting "Subscribe & Save VIP" you'll be enrolled i…" at bounding box center [855, 218] width 1086 height 85
click at [312, 215] on div "Auto-Refill Agreement: By selecting "Subscribe & Save VIP" you'll be enrolled i…" at bounding box center [855, 218] width 1086 height 85
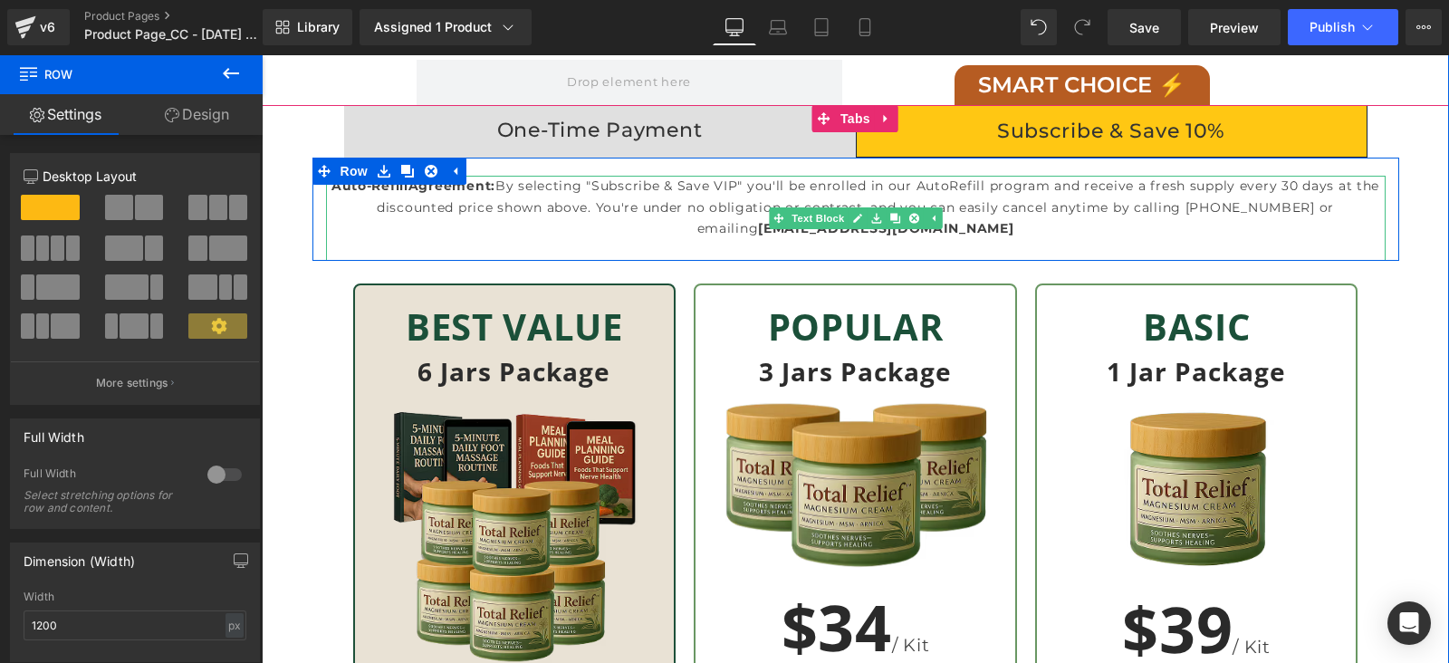
drag, startPoint x: 312, startPoint y: 210, endPoint x: 344, endPoint y: 210, distance: 31.7
click at [344, 210] on div "Auto-Refill Agreement: By selecting "Subscribe & Save VIP" you'll be enrolled i…" at bounding box center [855, 218] width 1086 height 85
click at [366, 228] on p "Auto-Refill Agreement: By selecting "Subscribe & Save VIP" you'll be enrolled i…" at bounding box center [855, 207] width 1059 height 63
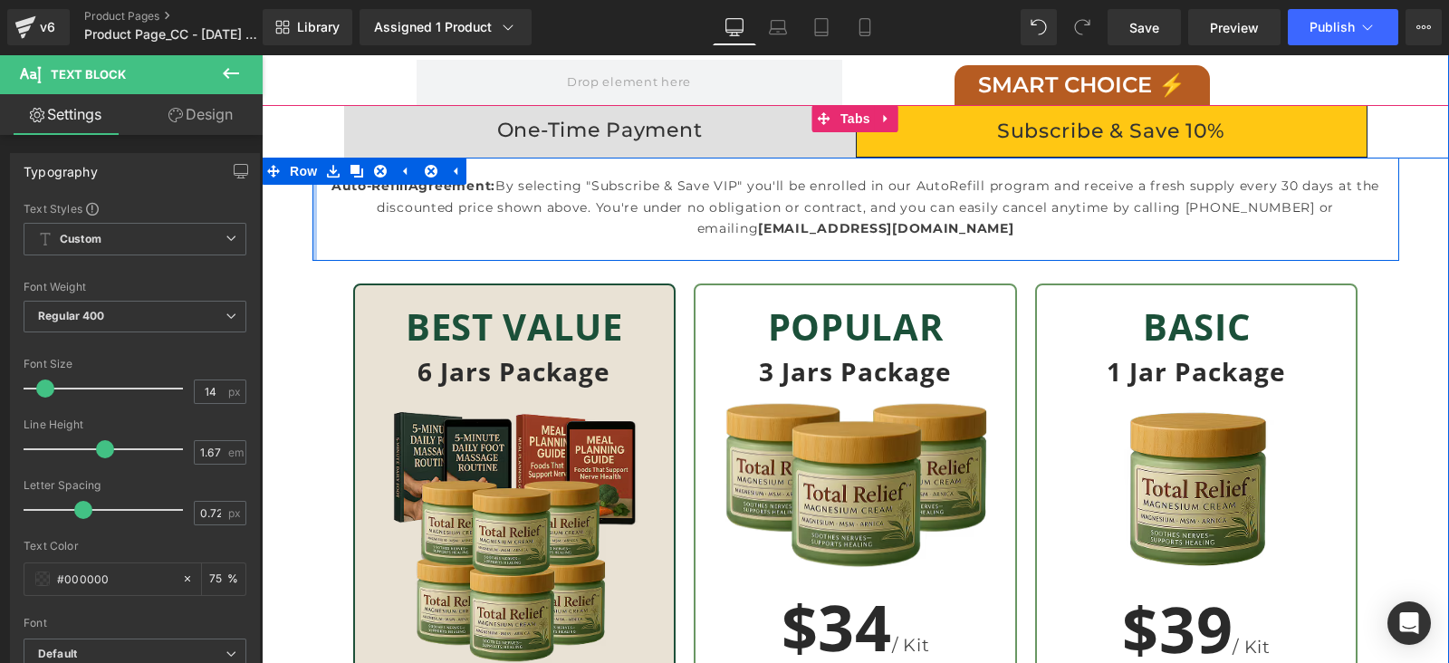
click at [312, 206] on div "Auto-Refill Agreement: By selecting "Subscribe & Save VIP" you'll be enrolled i…" at bounding box center [855, 209] width 1086 height 103
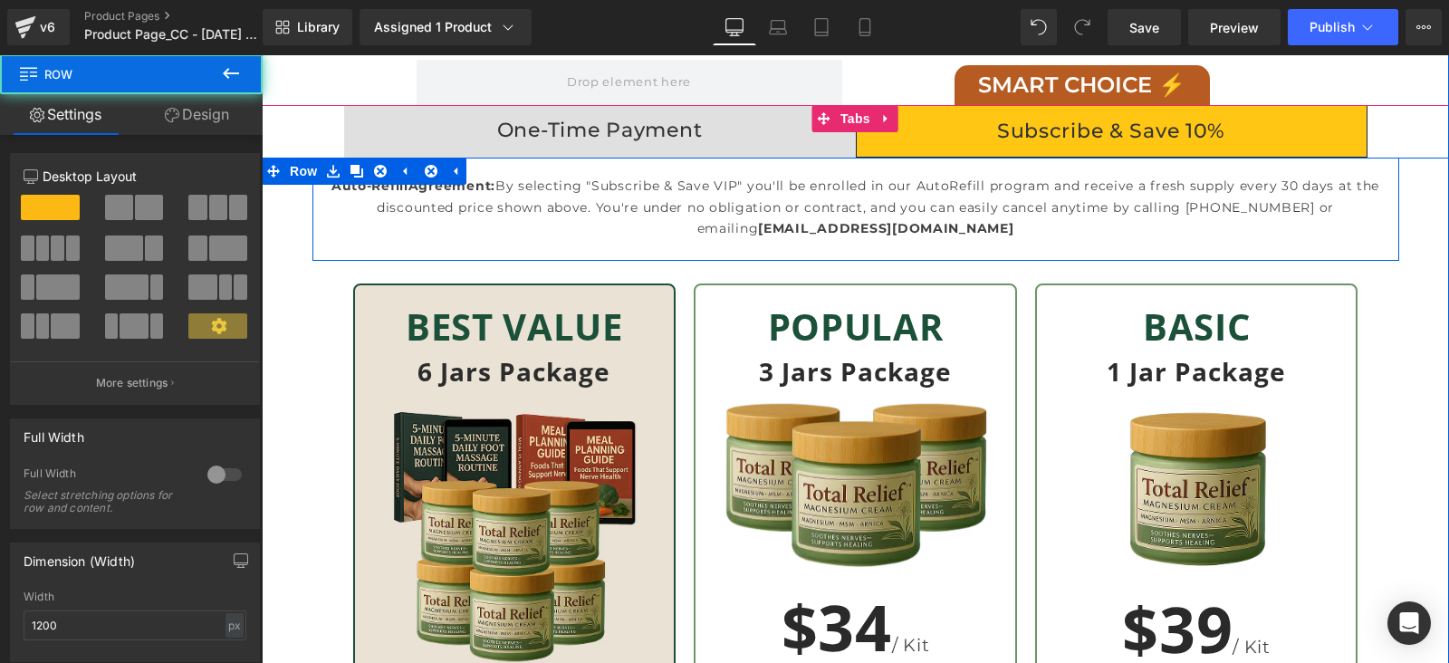
click at [312, 206] on div "Auto-Refill Agreement: By selecting "Subscribe & Save VIP" you'll be enrolled i…" at bounding box center [855, 218] width 1086 height 85
click at [312, 238] on div "Auto-Refill Agreement: By selecting "Subscribe & Save VIP" you'll be enrolled i…" at bounding box center [855, 218] width 1086 height 85
click at [312, 203] on div "Auto-Refill Agreement: By selecting "Subscribe & Save VIP" you'll be enrolled i…" at bounding box center [855, 218] width 1086 height 85
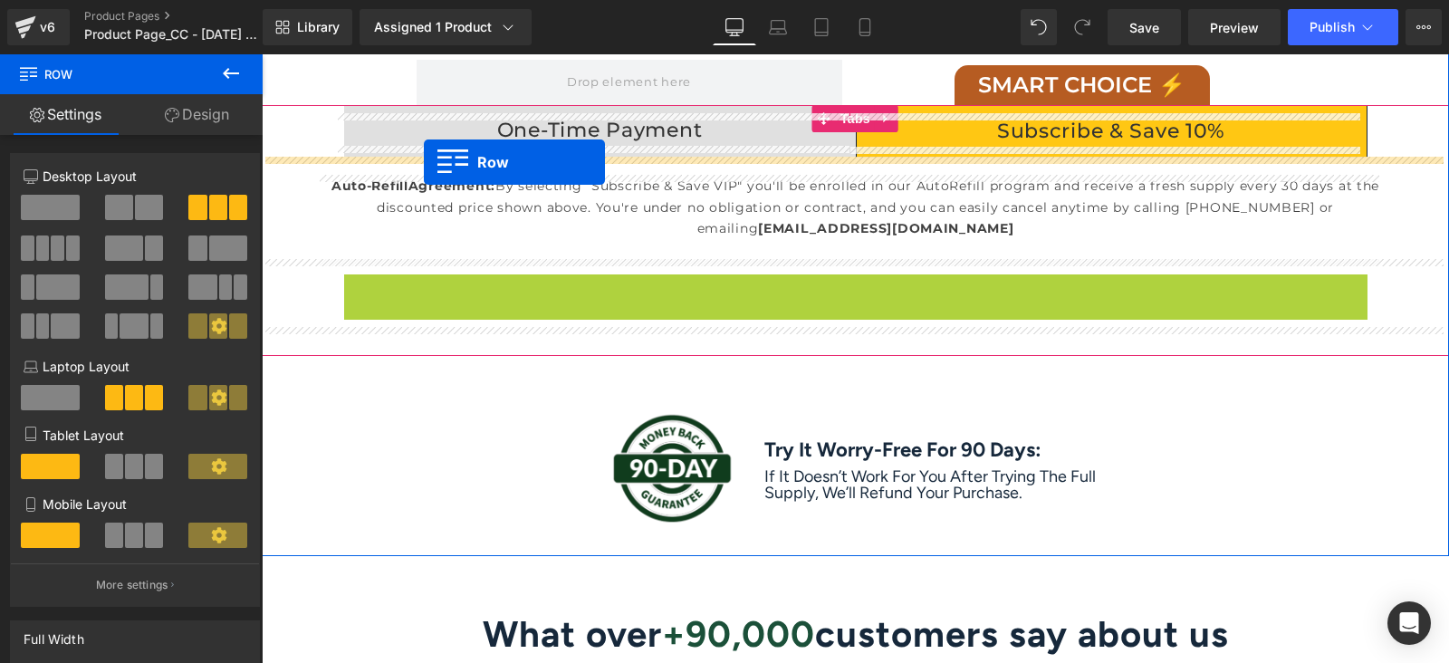
drag, startPoint x: 345, startPoint y: 286, endPoint x: 424, endPoint y: 162, distance: 146.9
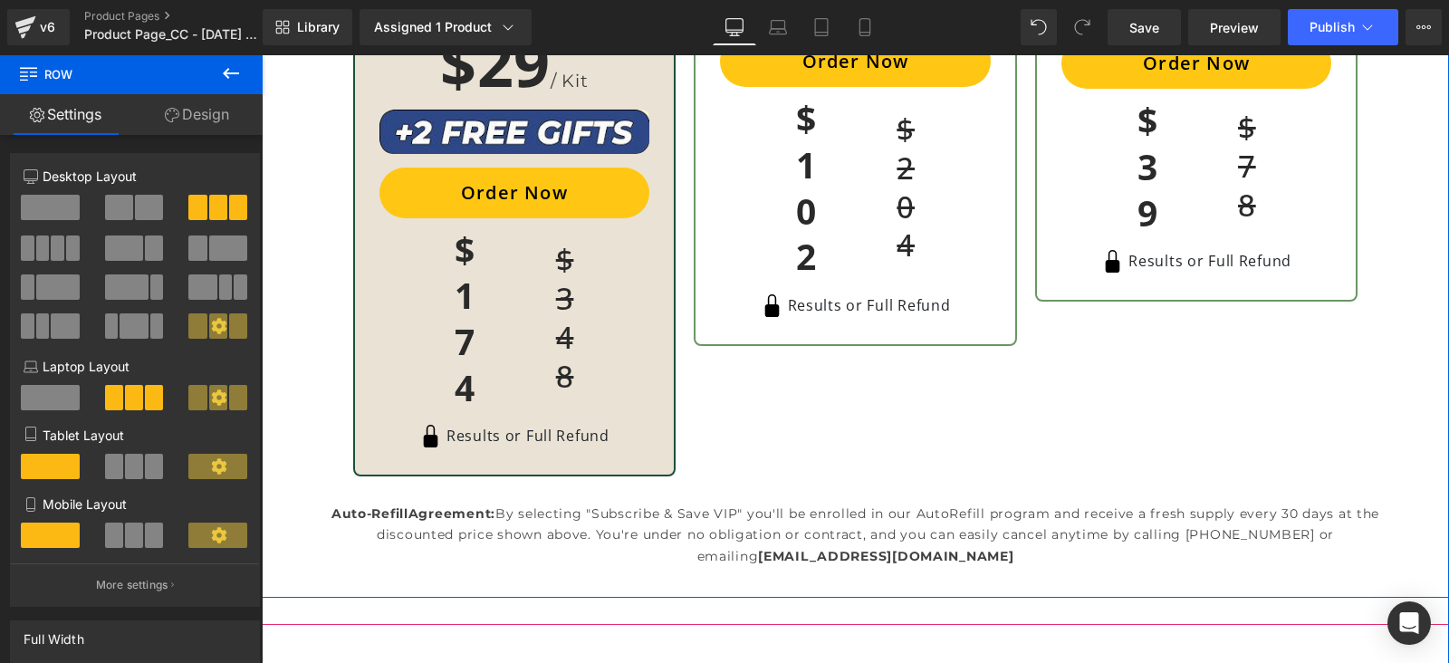
scroll to position [6337, 0]
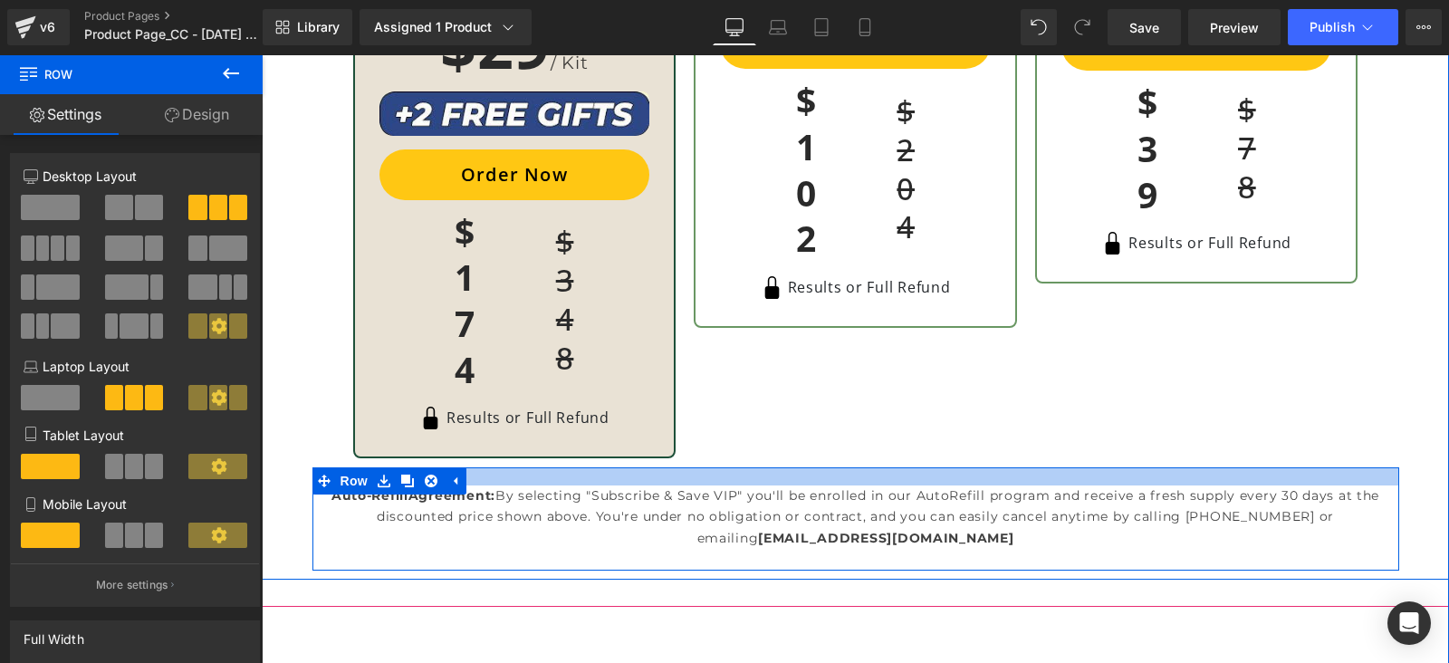
click at [770, 473] on div at bounding box center [855, 476] width 1086 height 18
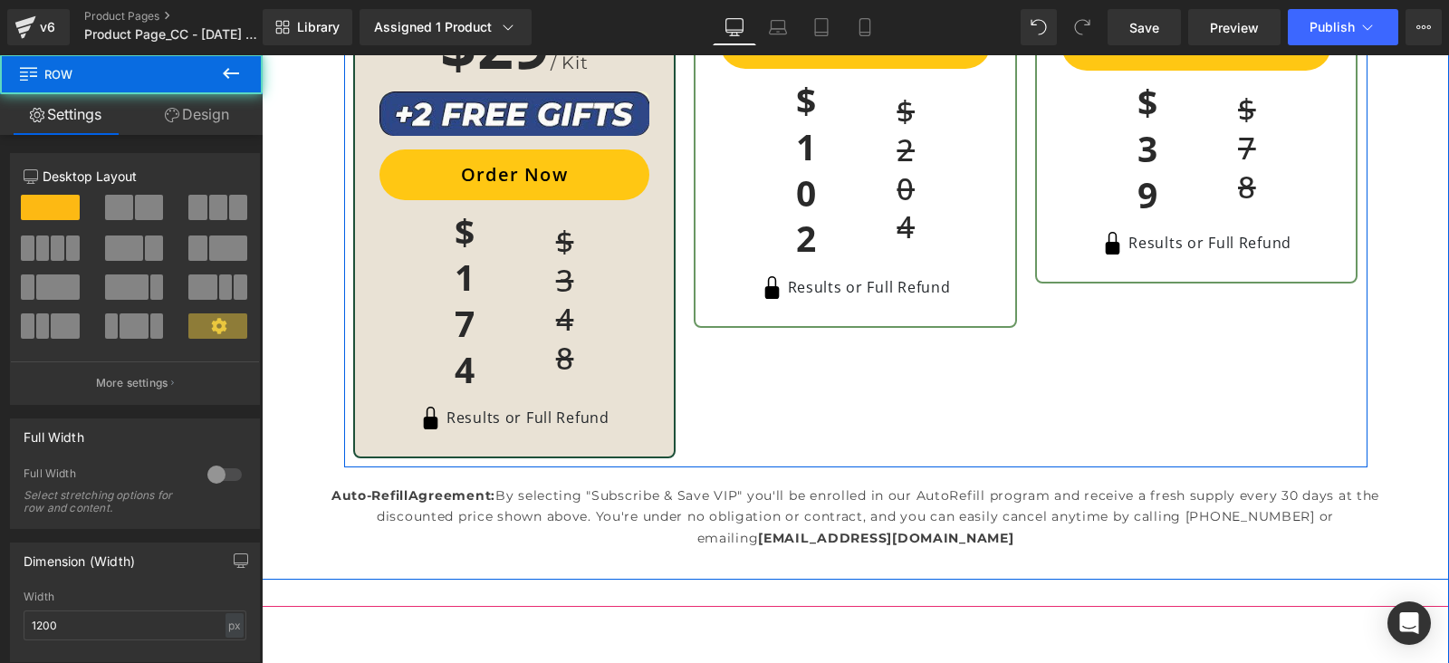
click at [776, 441] on div "POPULAR Heading 3 Jars Package Heading Image Row $34 / Kit Heading Order Now (P…" at bounding box center [854, 36] width 341 height 844
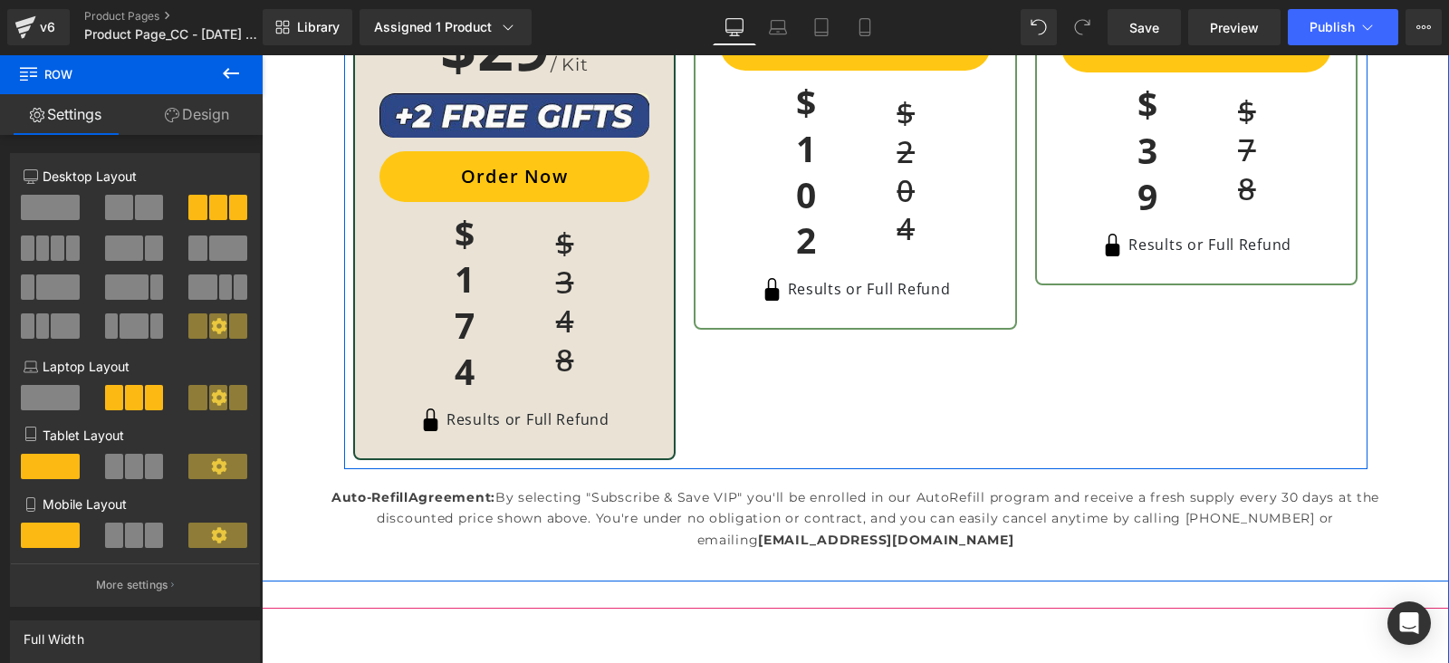
scroll to position [6450, 0]
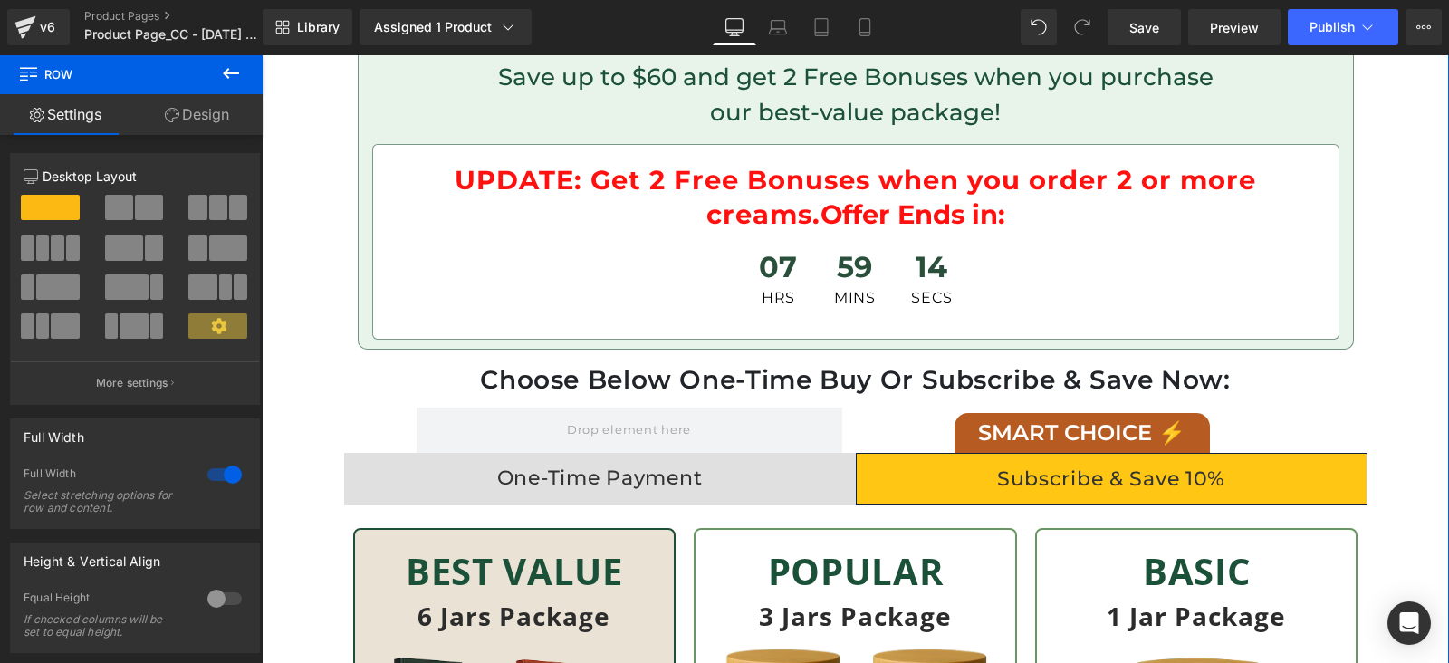
scroll to position [5546, 0]
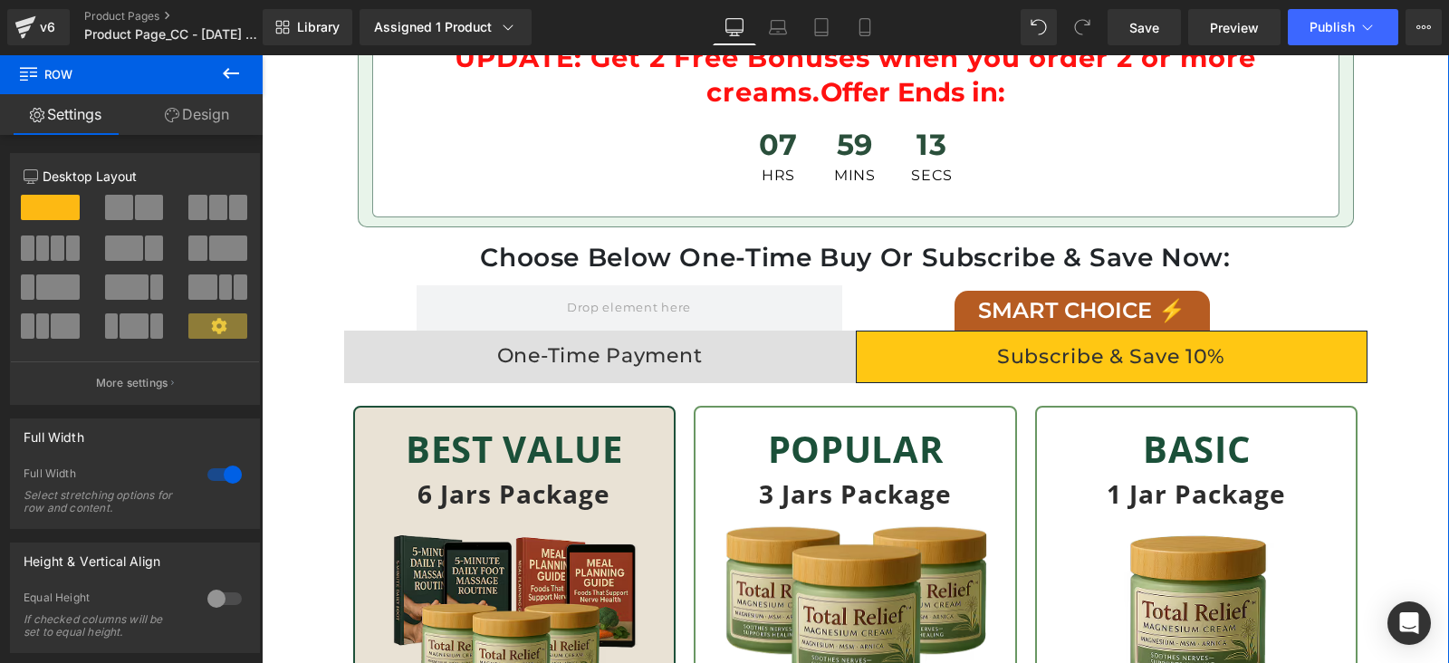
click at [665, 348] on div "One-Time Payment" at bounding box center [600, 356] width 512 height 33
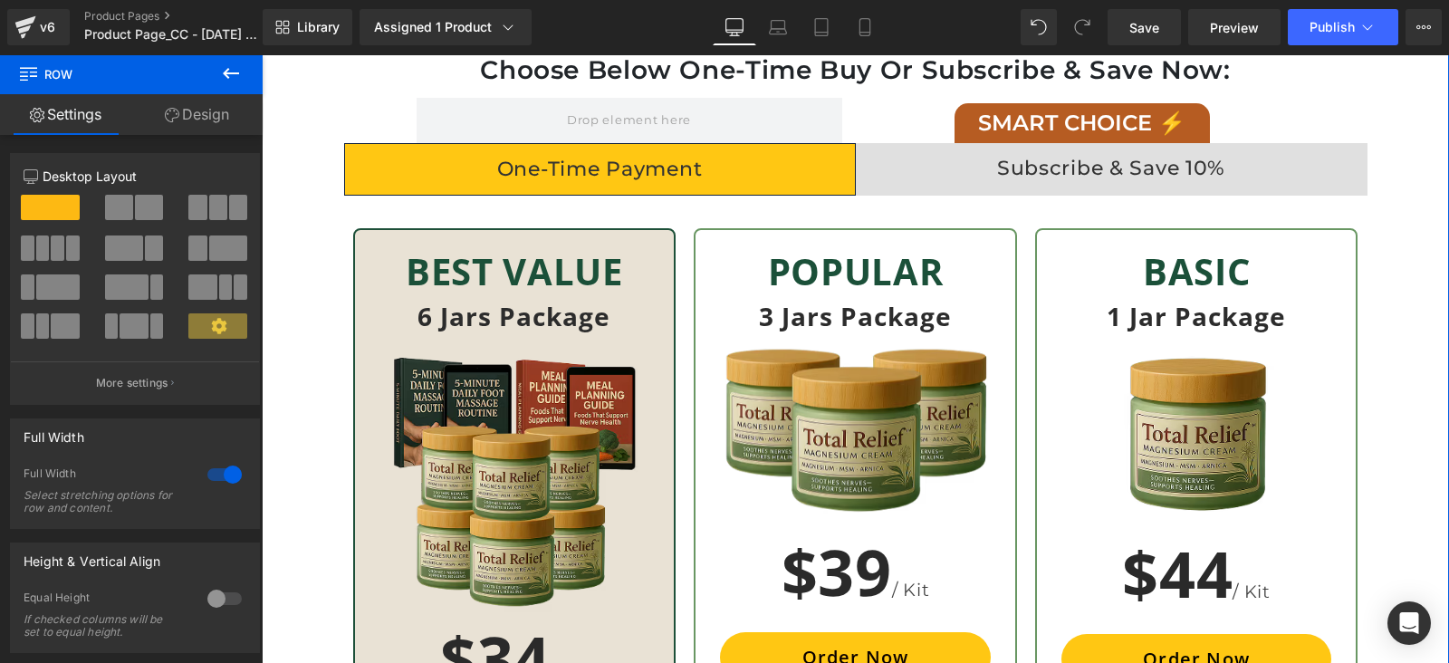
scroll to position [5658, 0]
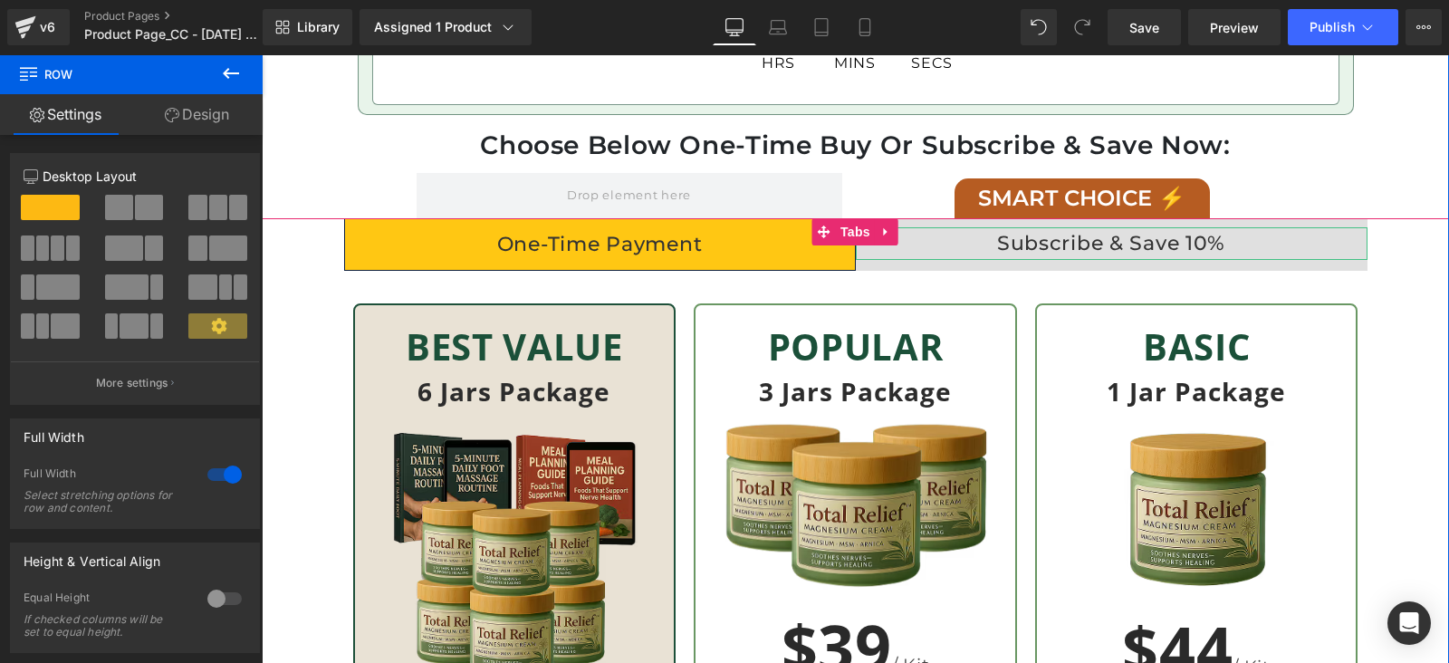
click at [1002, 239] on div "Subscribe & Save 10%" at bounding box center [1112, 243] width 512 height 33
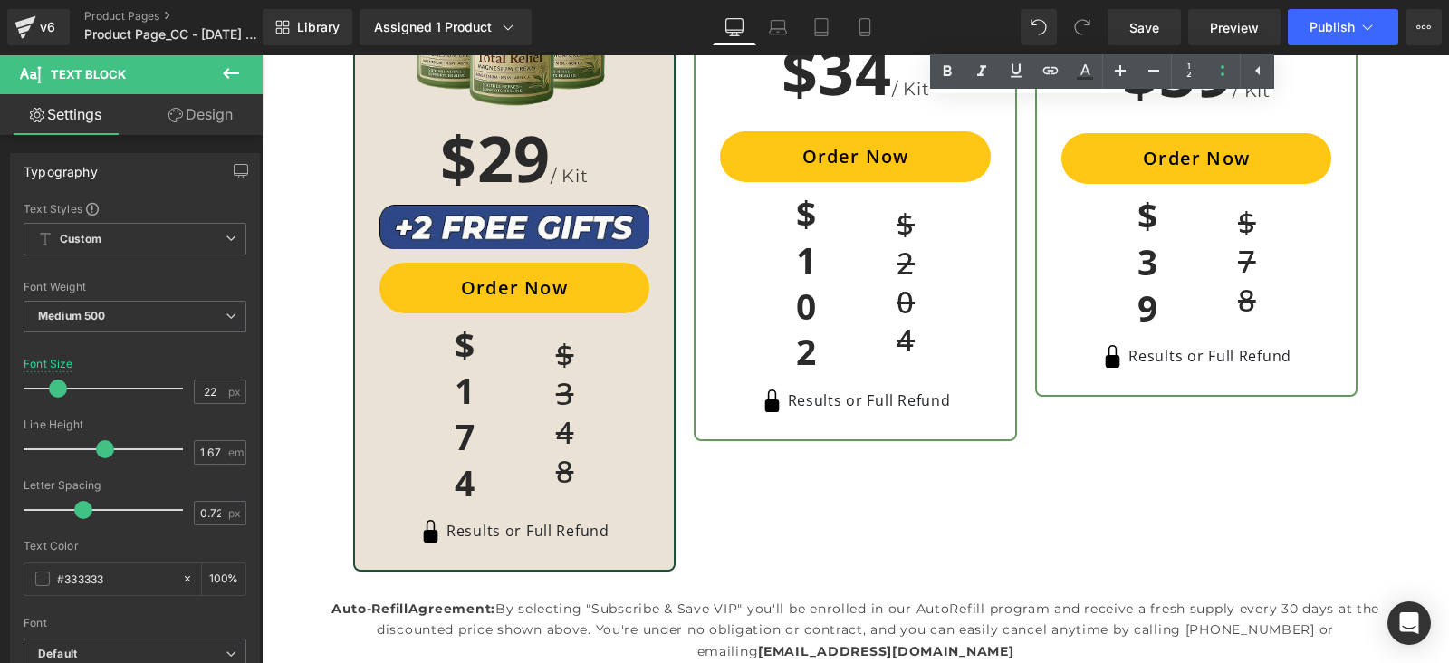
scroll to position [6563, 0]
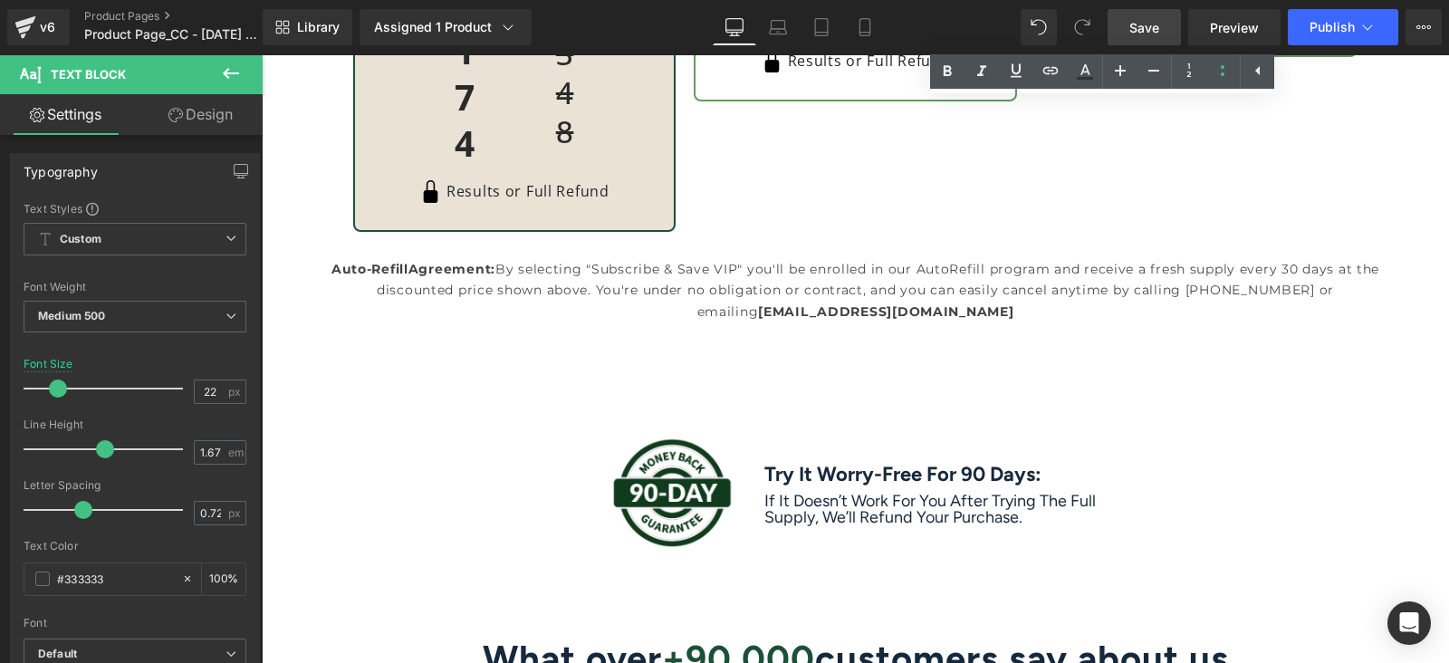
click at [1144, 20] on span "Save" at bounding box center [1144, 27] width 30 height 19
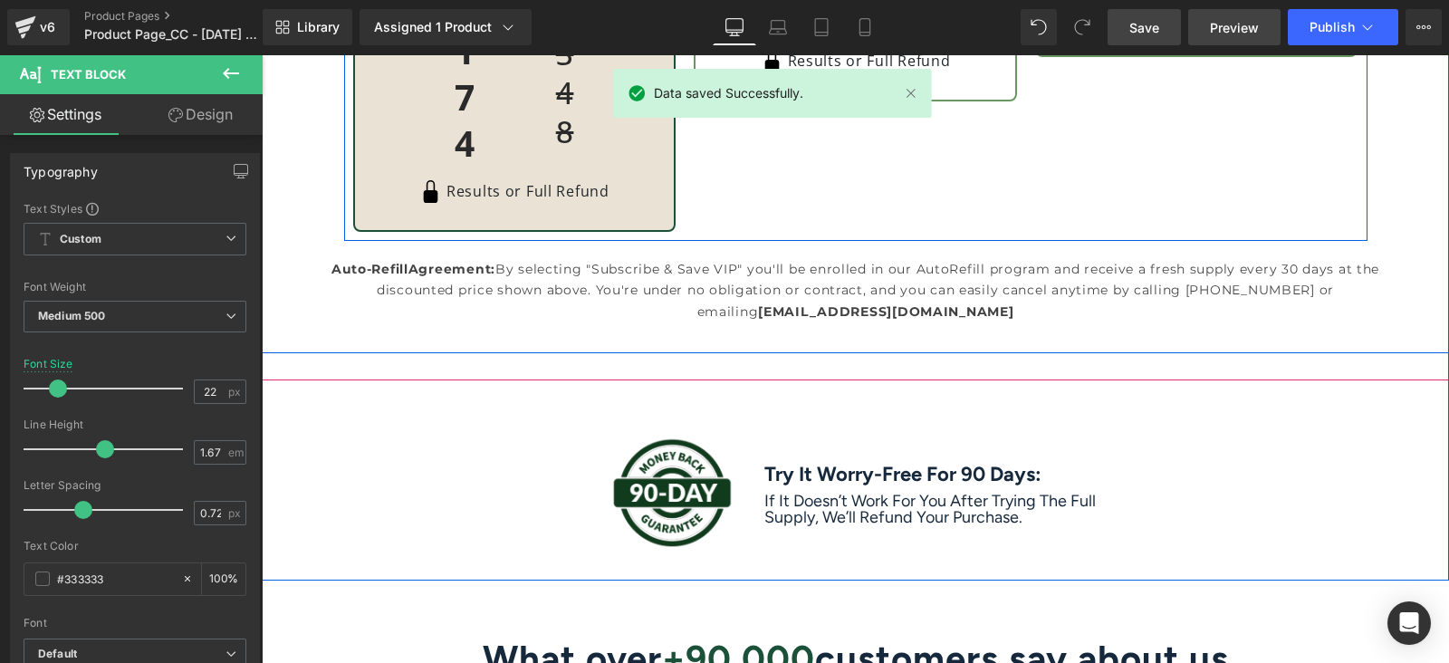
click at [1236, 24] on span "Preview" at bounding box center [1234, 27] width 49 height 19
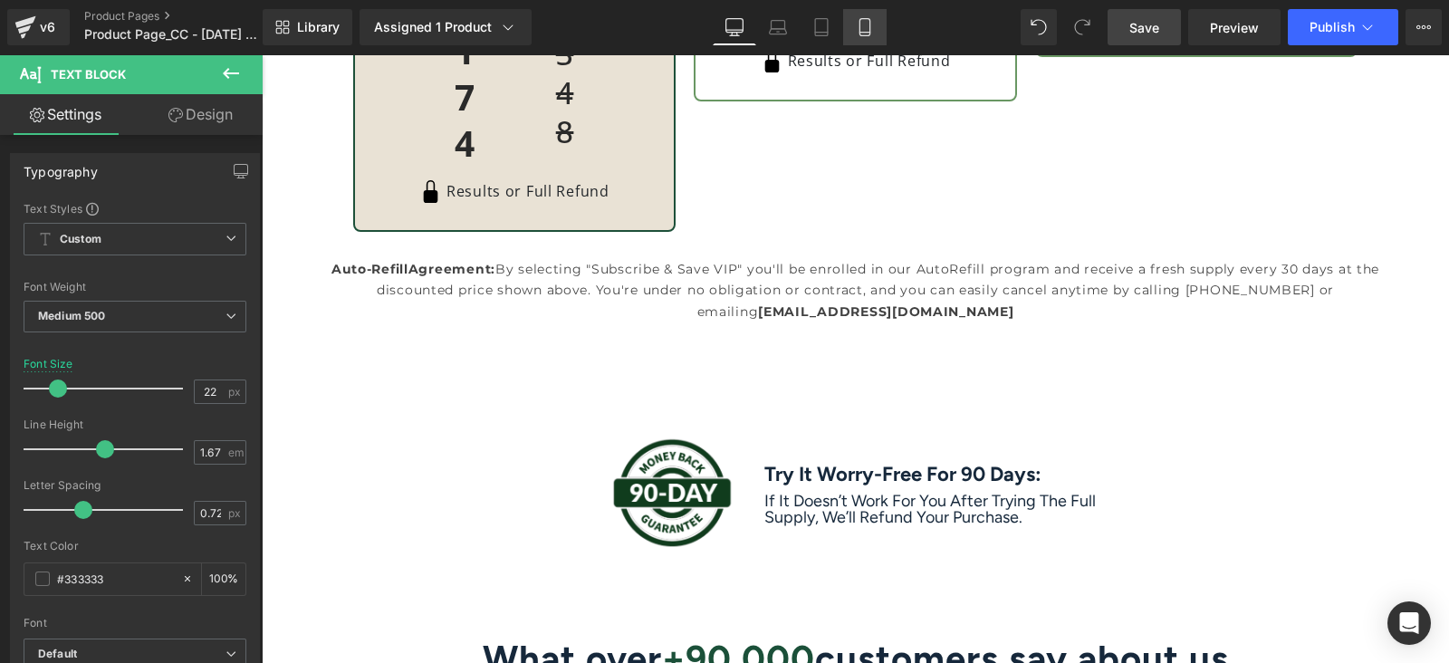
click at [858, 28] on icon at bounding box center [865, 27] width 18 height 18
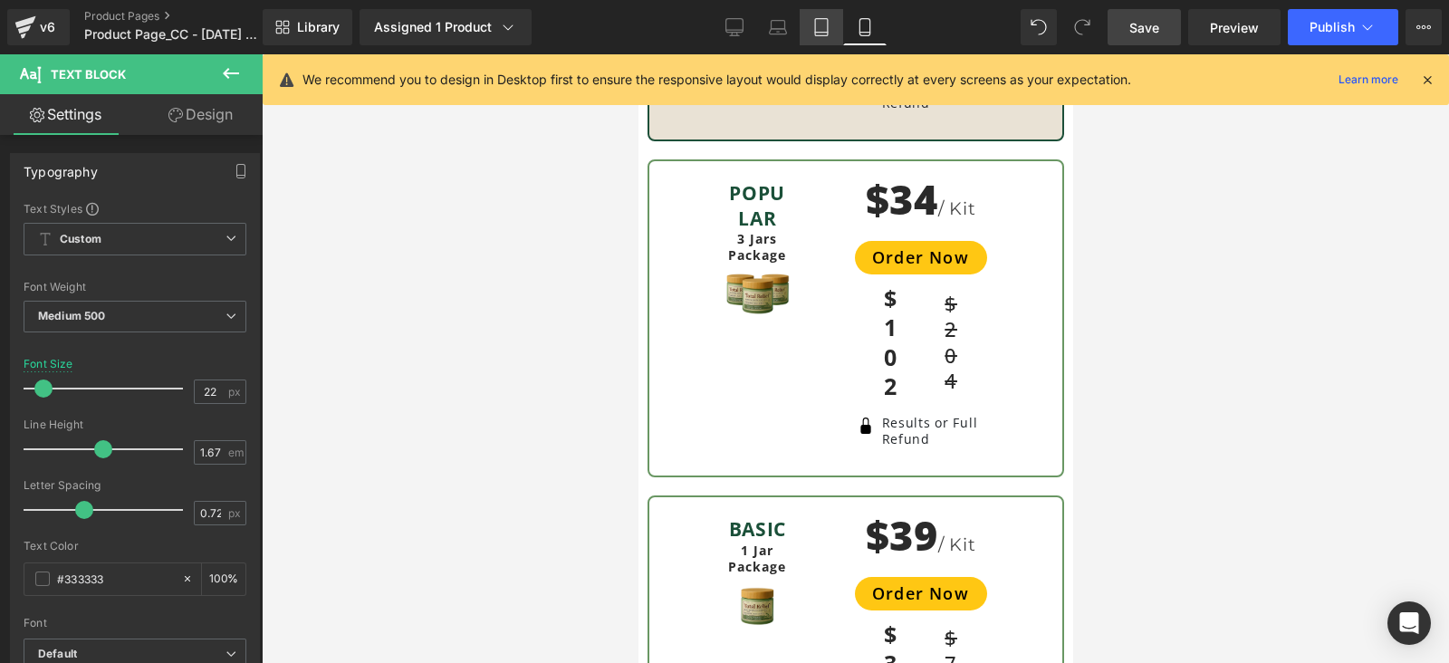
scroll to position [9280, 0]
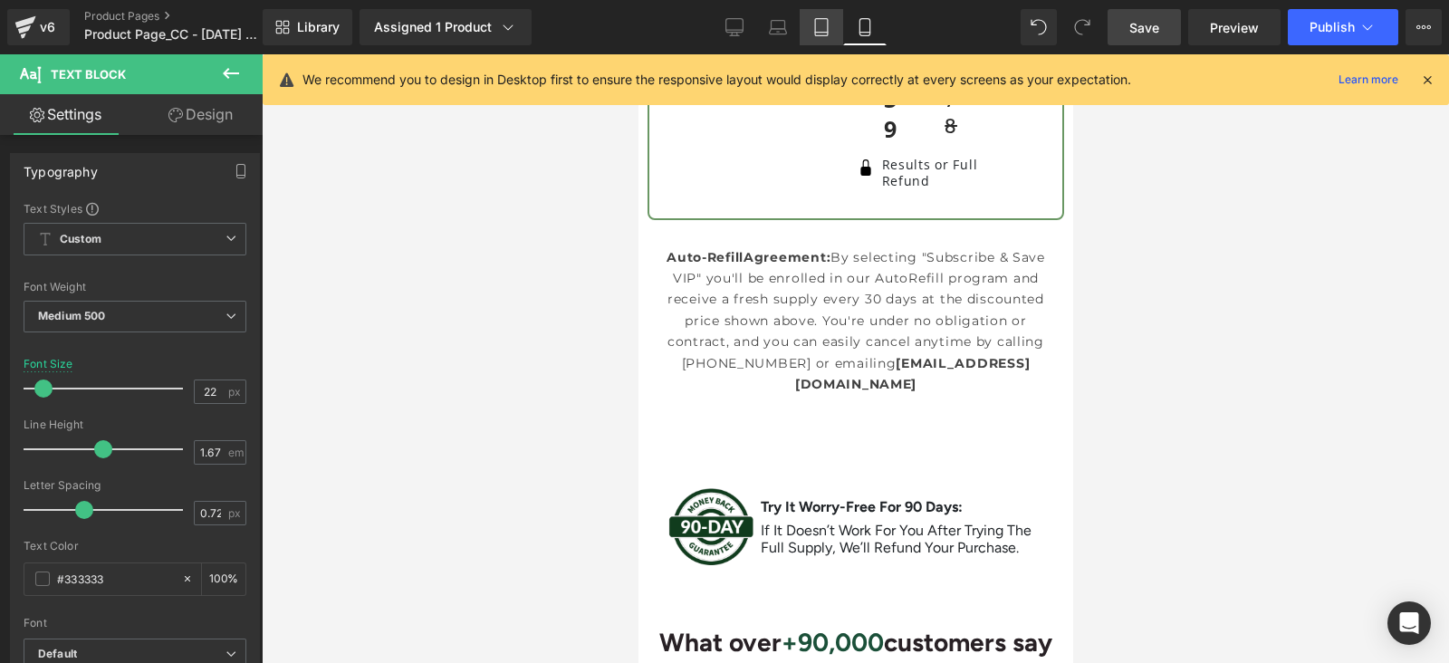
click at [821, 38] on link "Tablet" at bounding box center [820, 27] width 43 height 36
click at [819, 26] on icon at bounding box center [821, 27] width 18 height 18
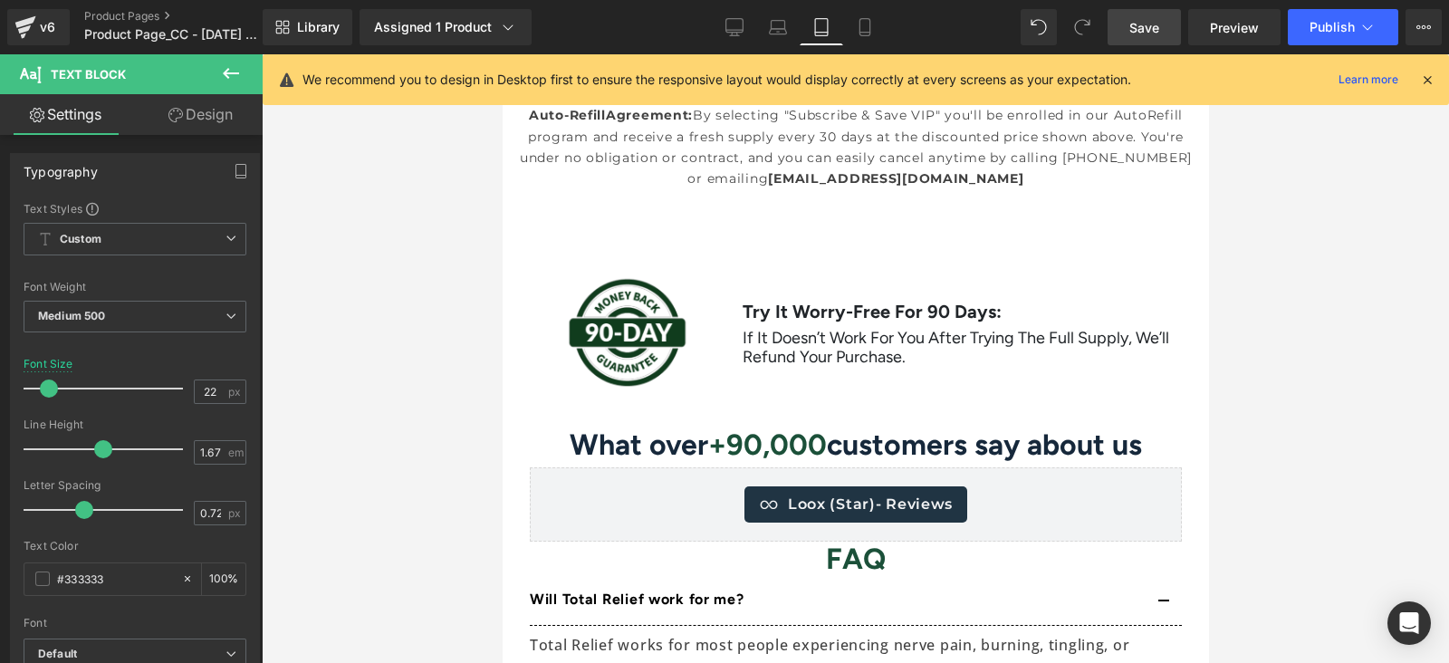
scroll to position [11166, 0]
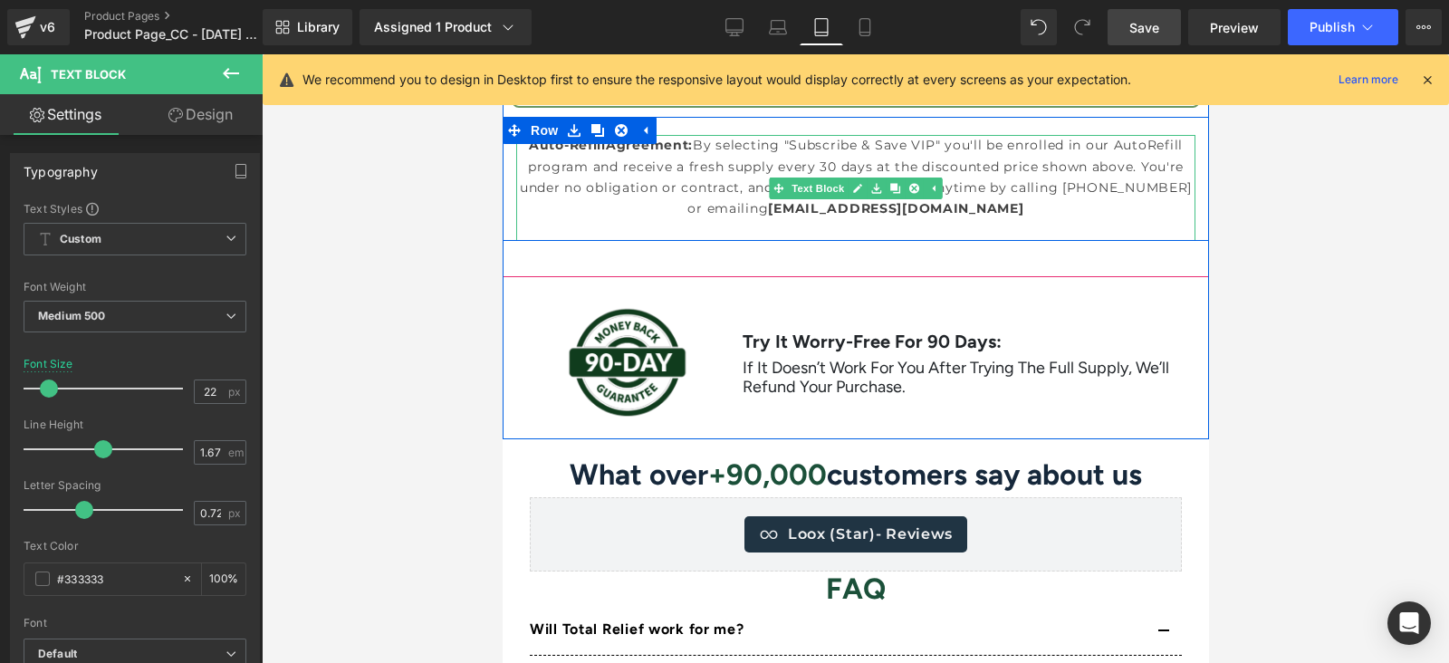
click at [1027, 224] on p at bounding box center [854, 230] width 679 height 21
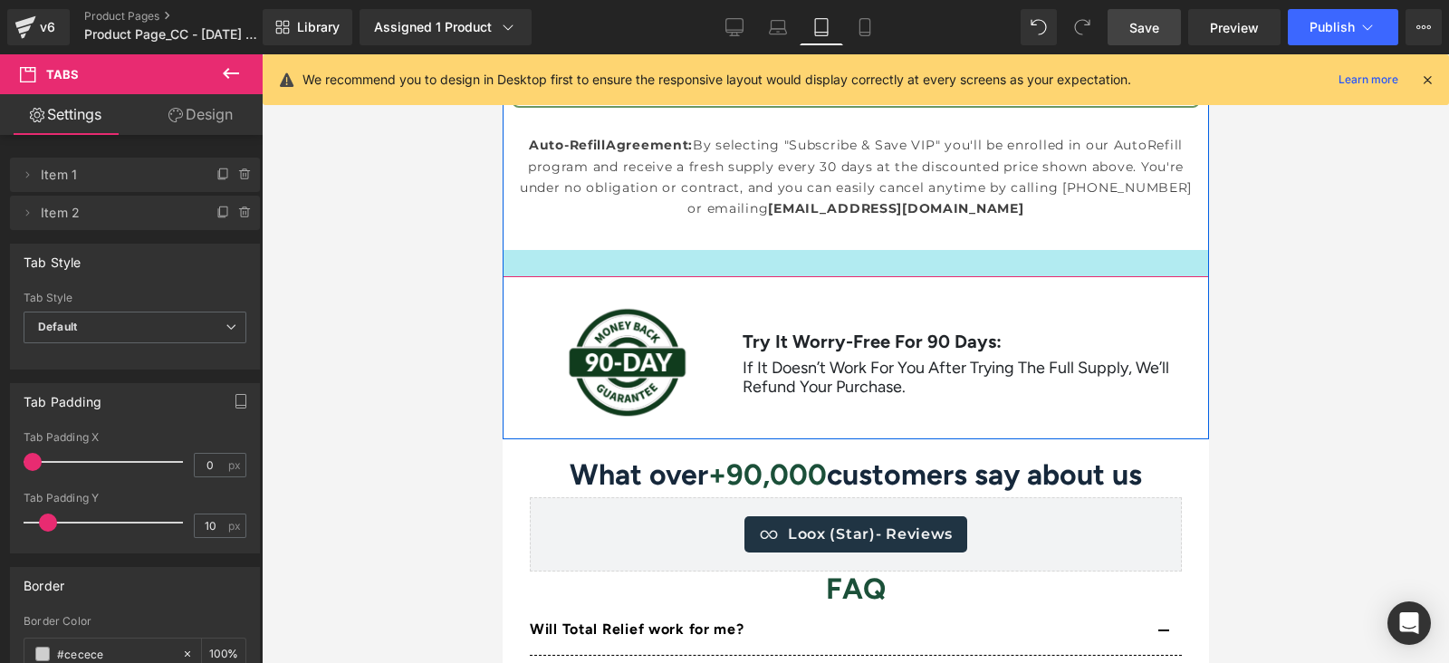
click at [957, 263] on div at bounding box center [855, 263] width 706 height 27
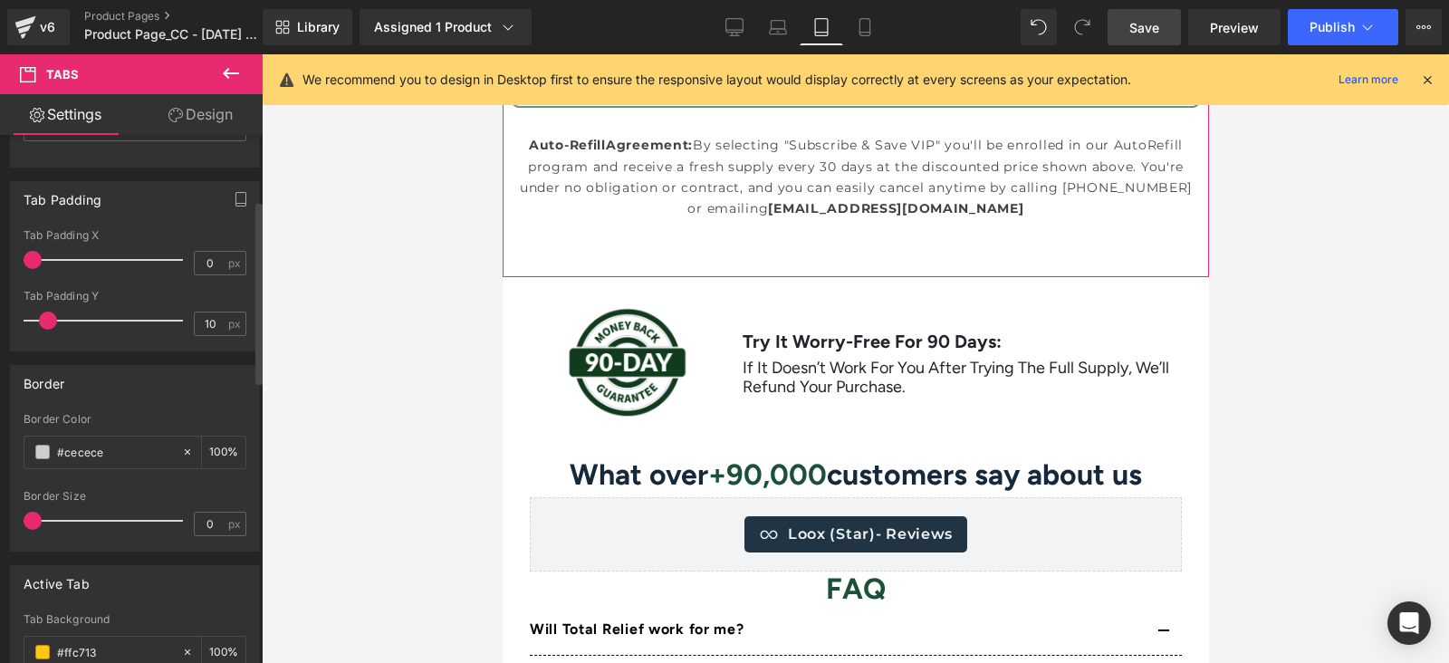
scroll to position [0, 0]
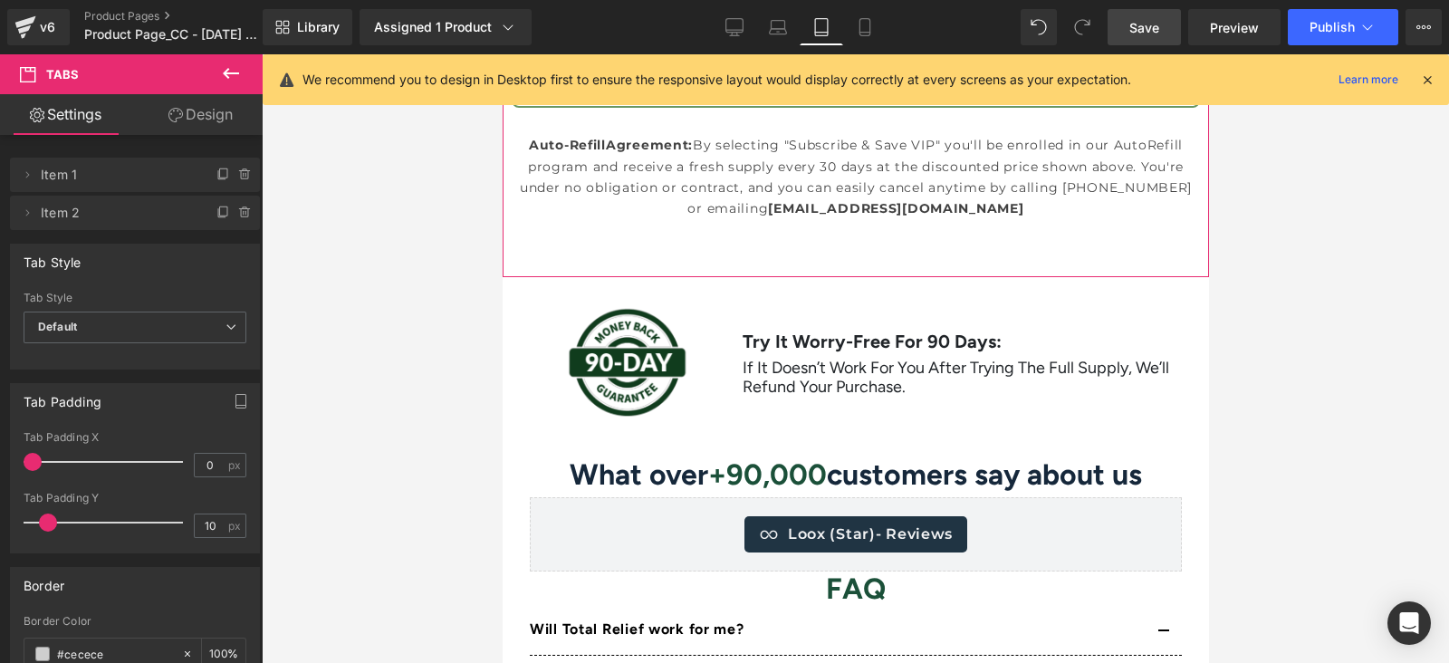
click at [199, 106] on link "Design" at bounding box center [200, 114] width 131 height 41
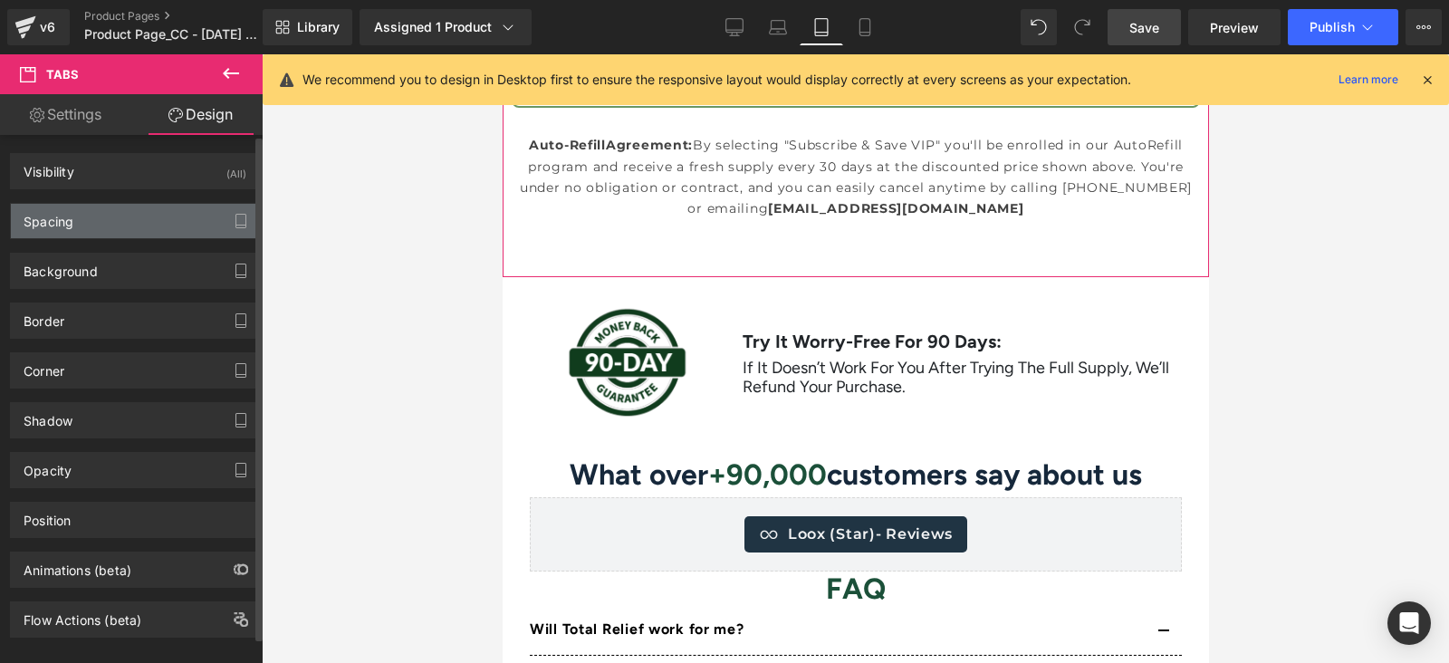
click at [98, 210] on div "Spacing" at bounding box center [135, 221] width 248 height 34
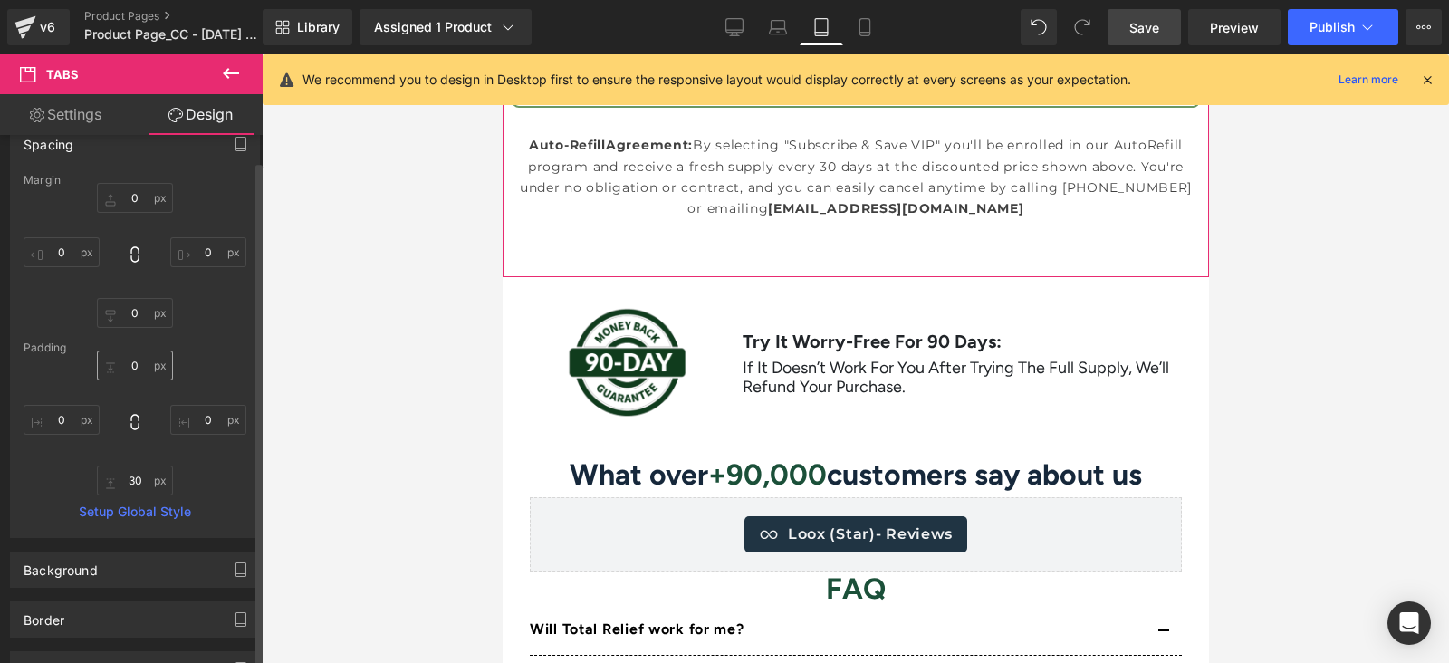
scroll to position [112, 0]
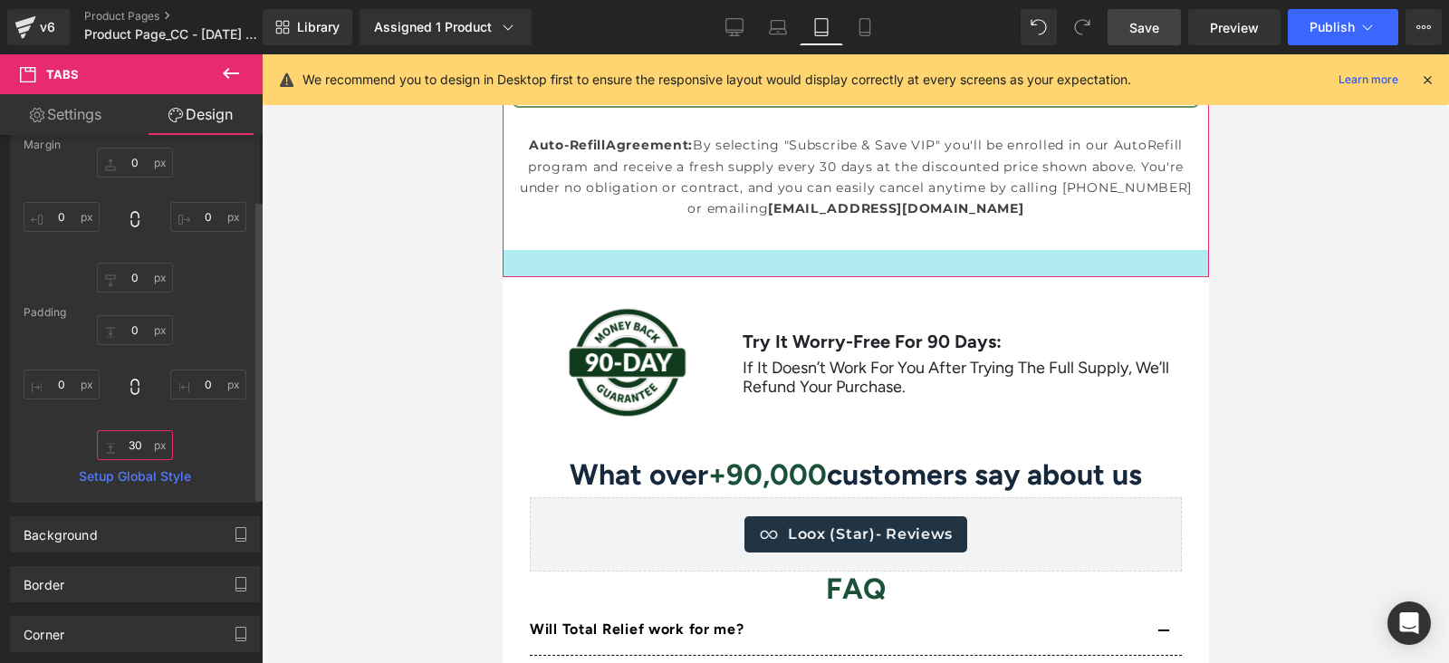
click at [128, 443] on input "text" at bounding box center [135, 445] width 76 height 30
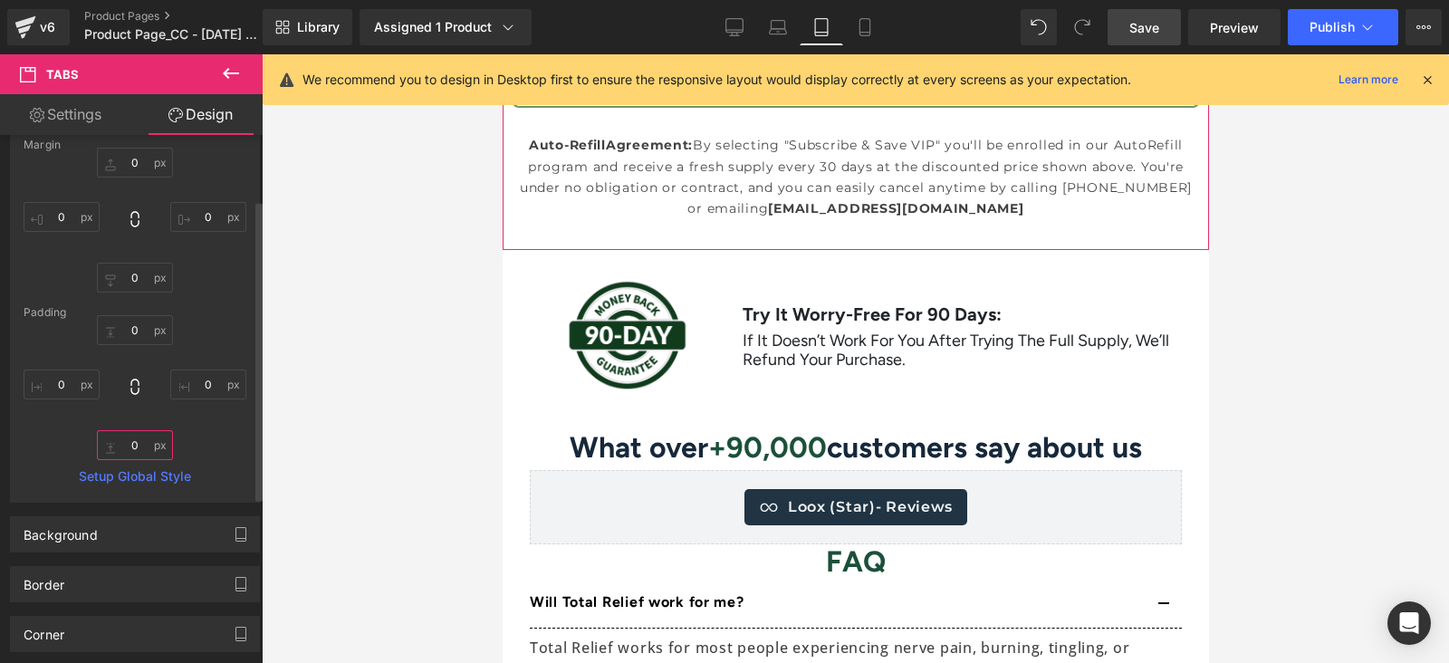
type input "0"
click at [35, 424] on div "0" at bounding box center [135, 387] width 223 height 145
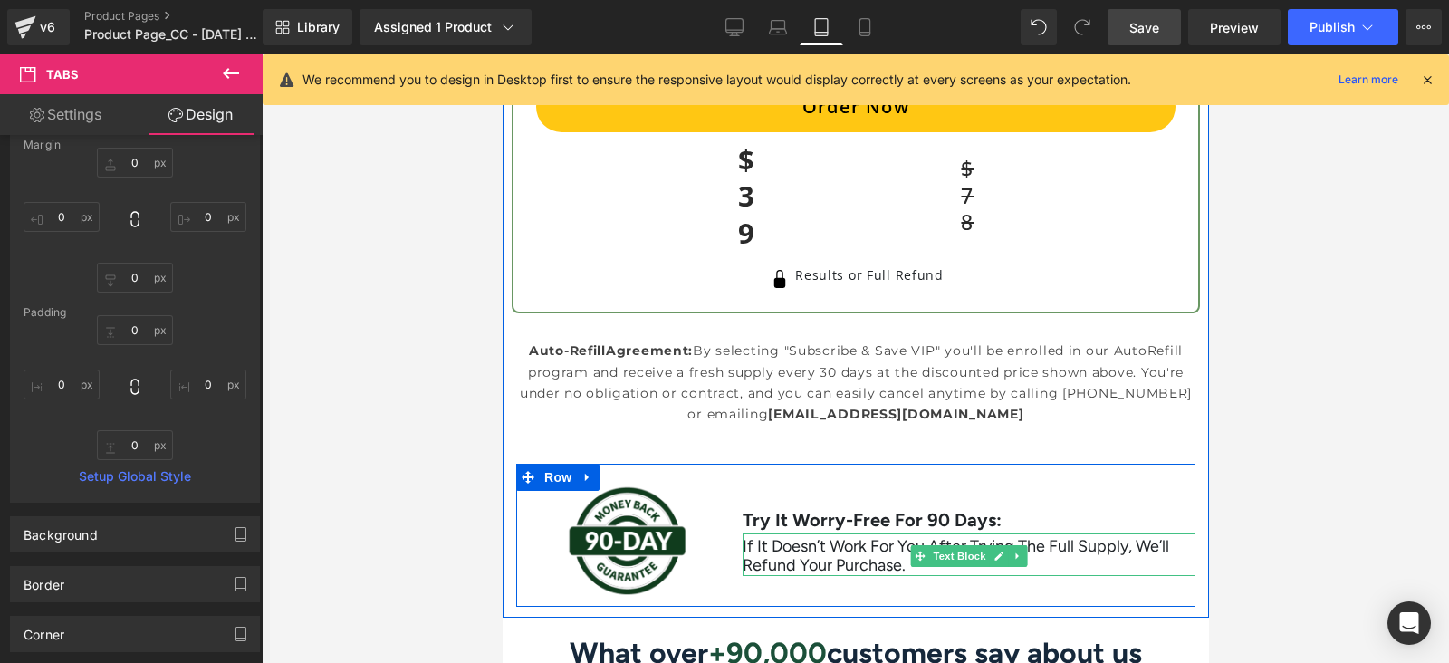
scroll to position [10940, 0]
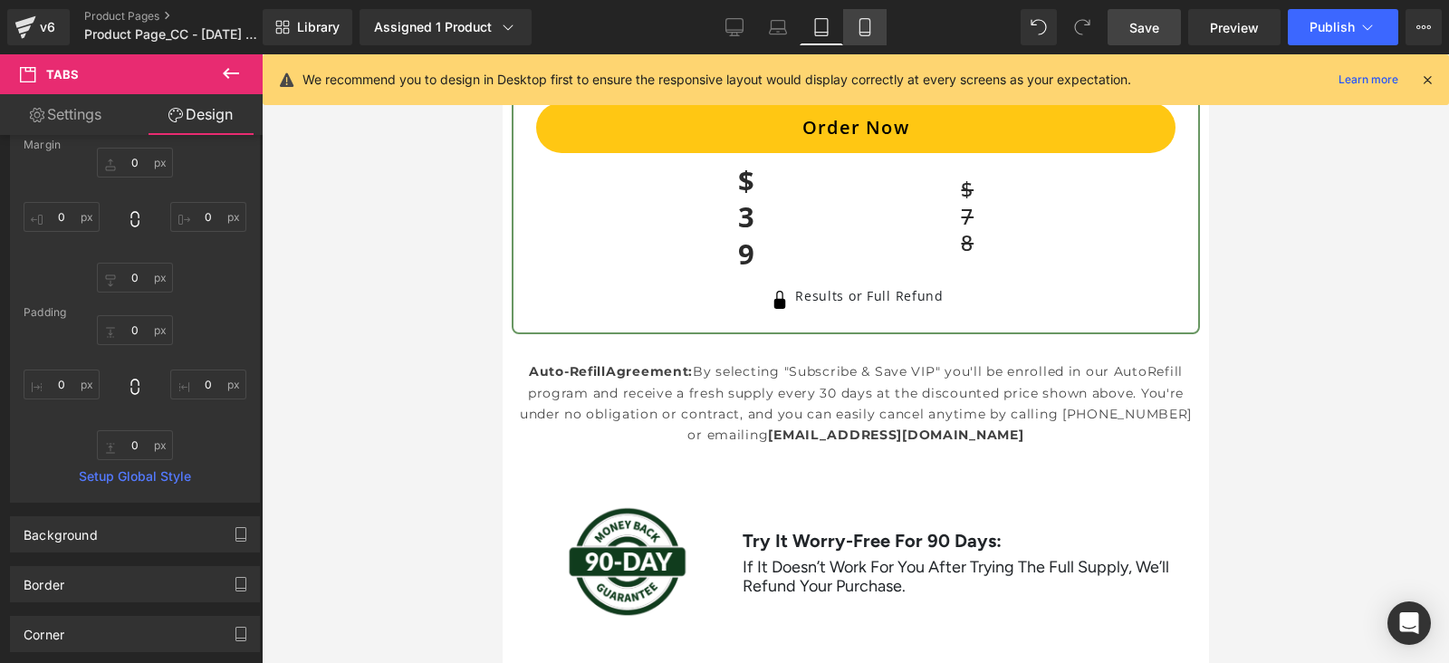
click at [864, 21] on icon at bounding box center [865, 27] width 18 height 18
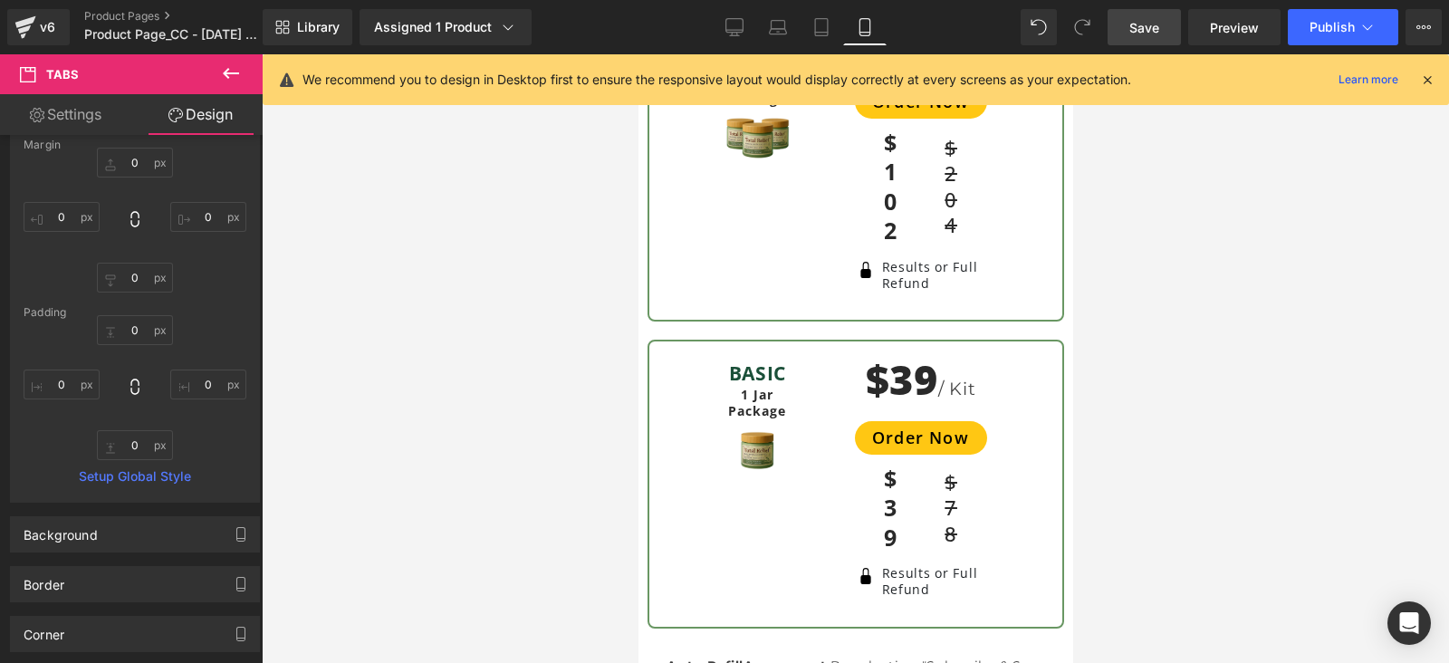
scroll to position [9199, 0]
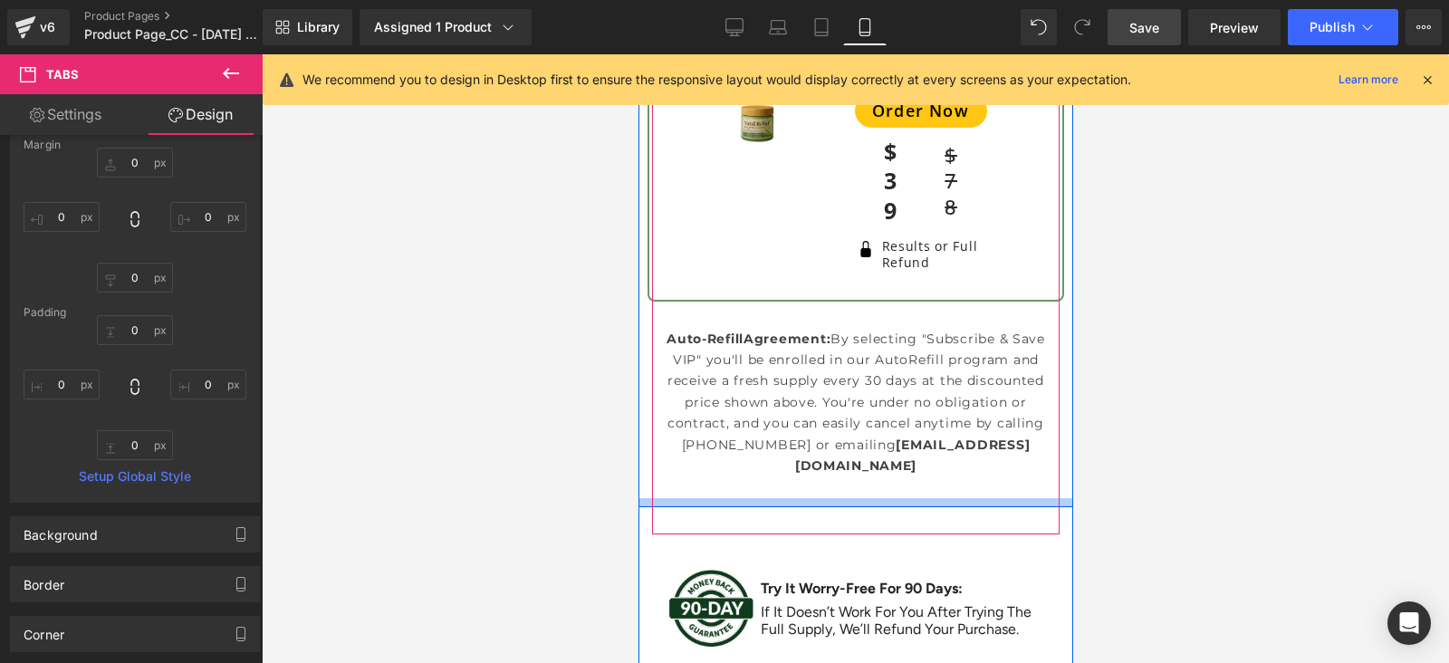
click at [1003, 498] on div at bounding box center [854, 502] width 435 height 9
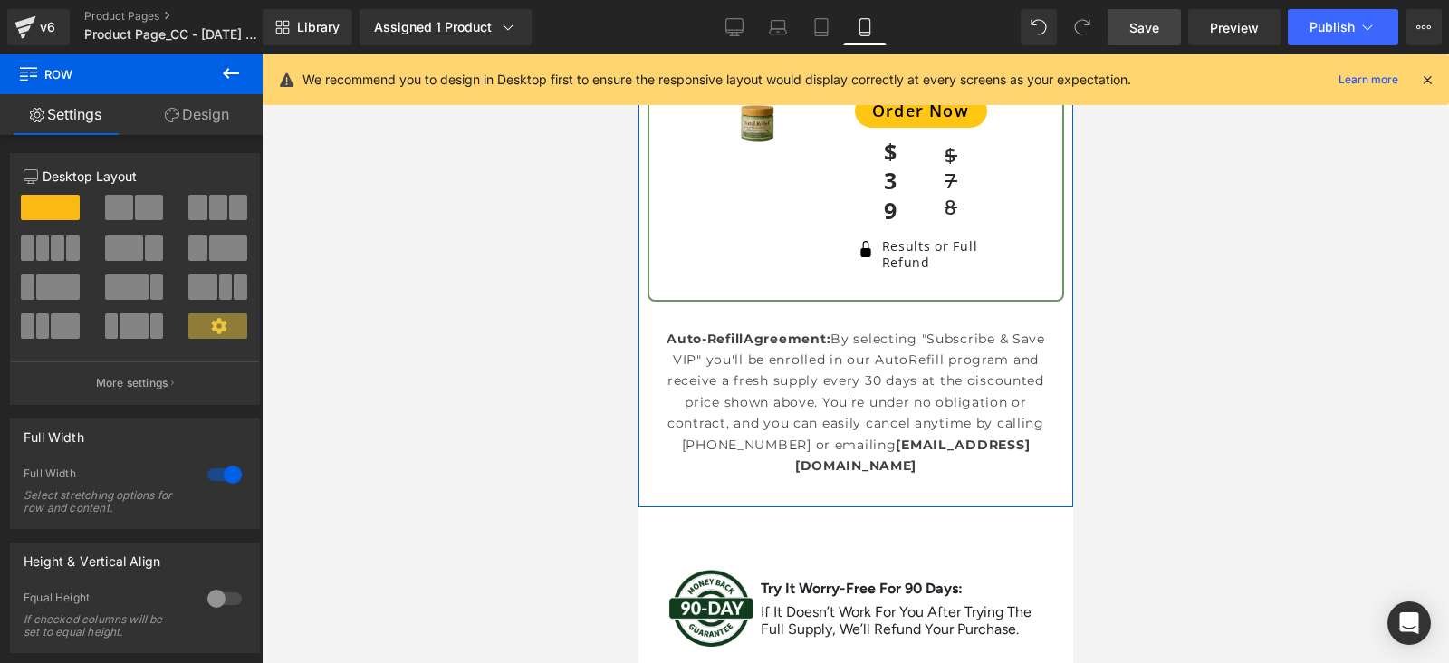
click at [177, 111] on icon at bounding box center [172, 115] width 14 height 14
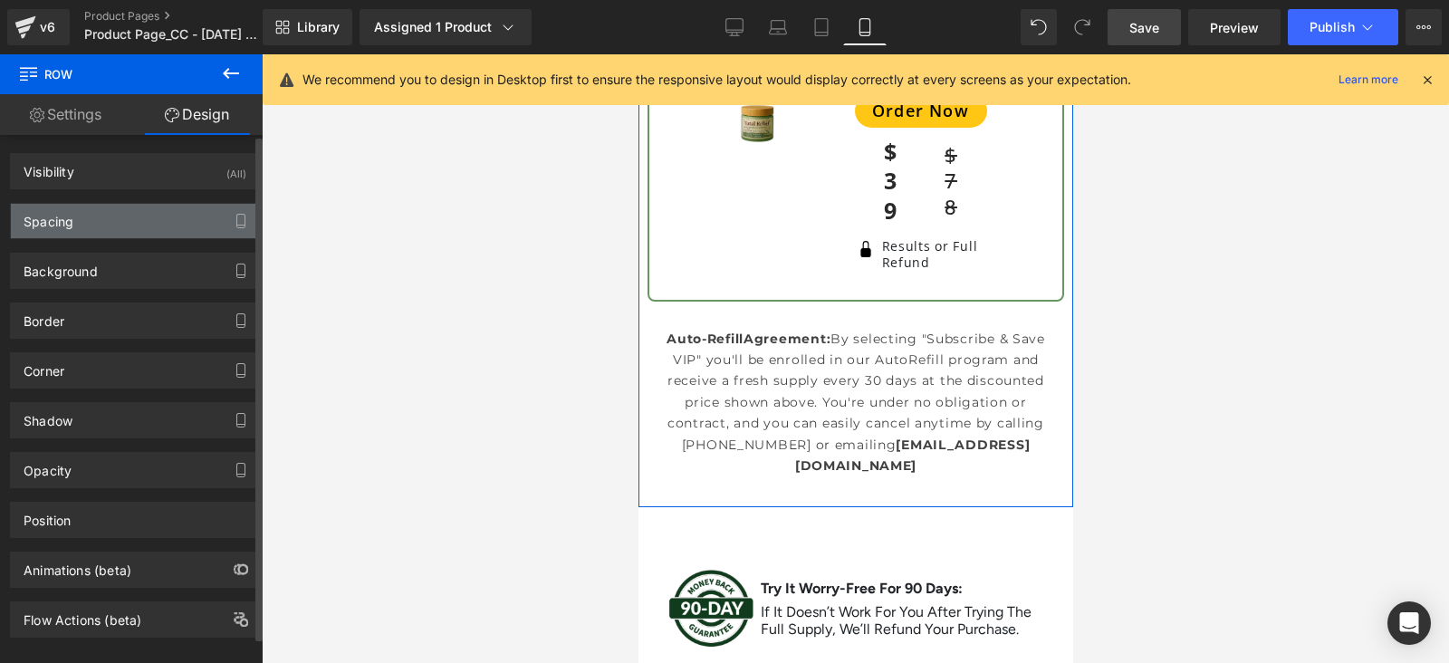
click at [110, 232] on div "Spacing" at bounding box center [135, 221] width 248 height 34
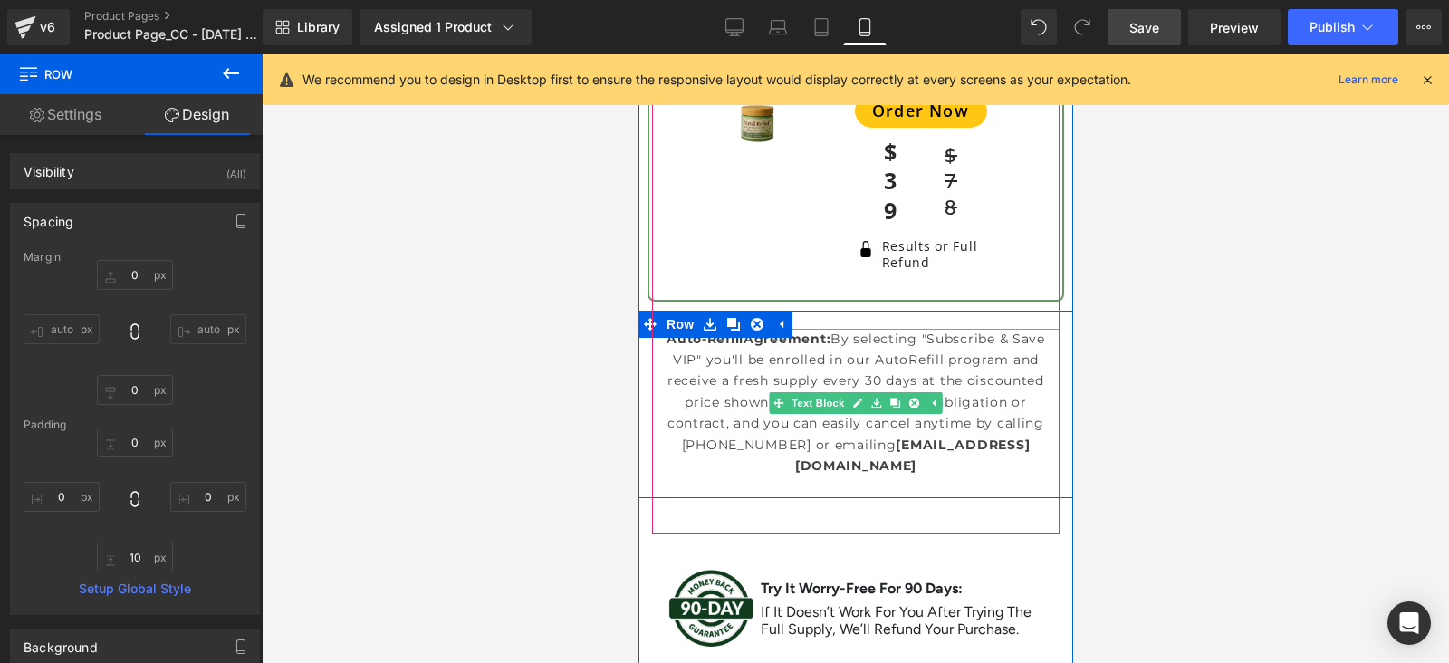
click at [870, 436] on strong "[EMAIL_ADDRESS][DOMAIN_NAME]" at bounding box center [911, 454] width 234 height 37
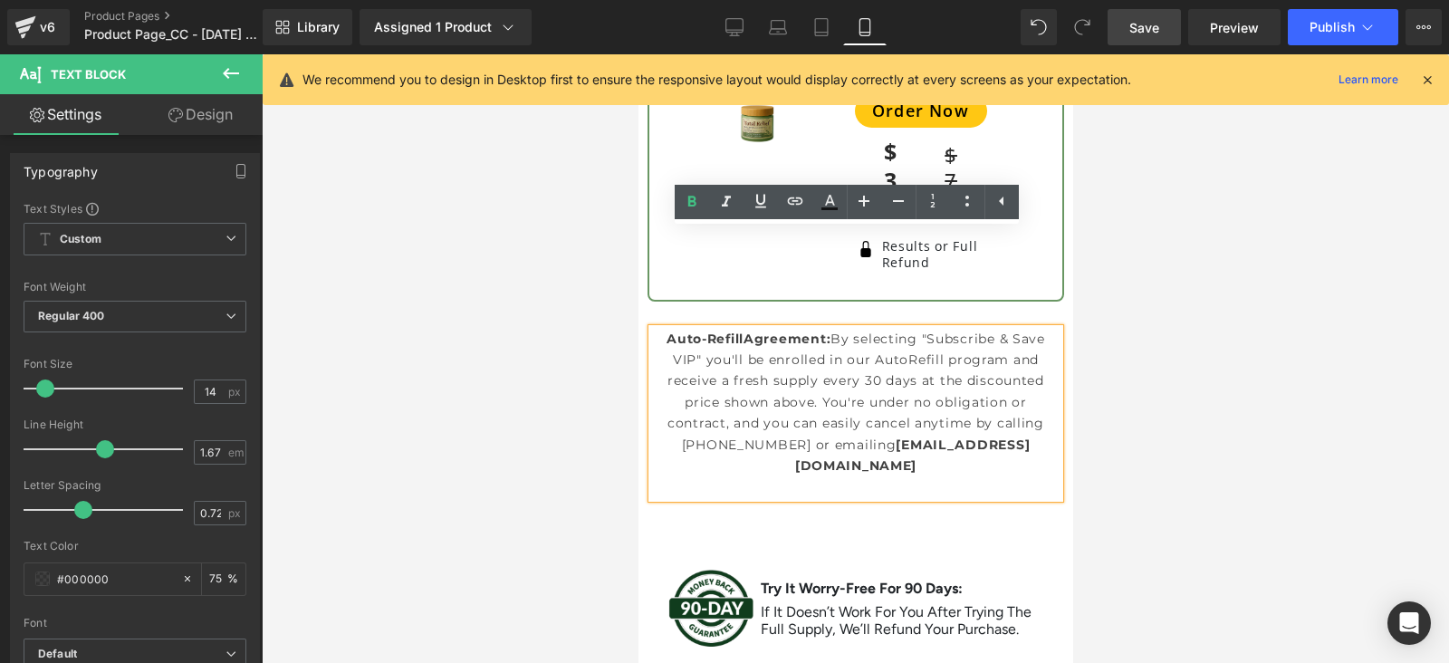
click at [867, 476] on p at bounding box center [854, 486] width 407 height 21
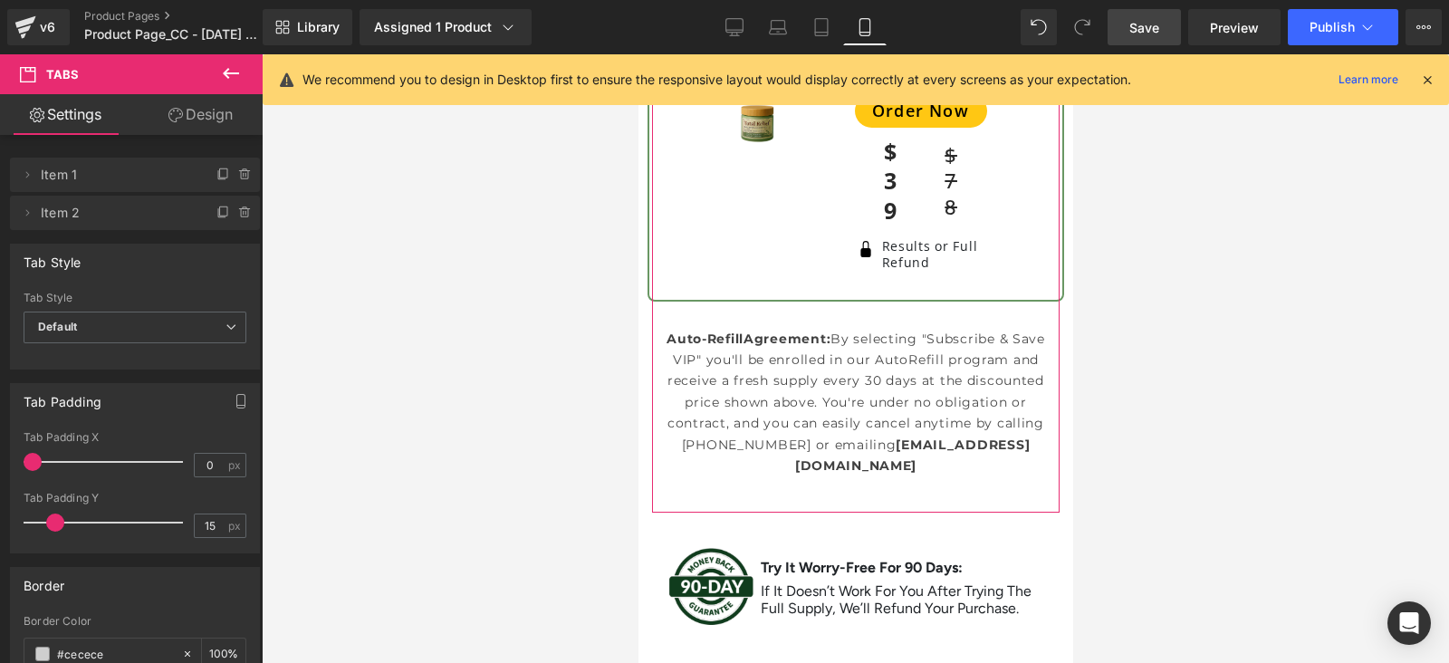
click at [176, 110] on icon at bounding box center [175, 115] width 14 height 14
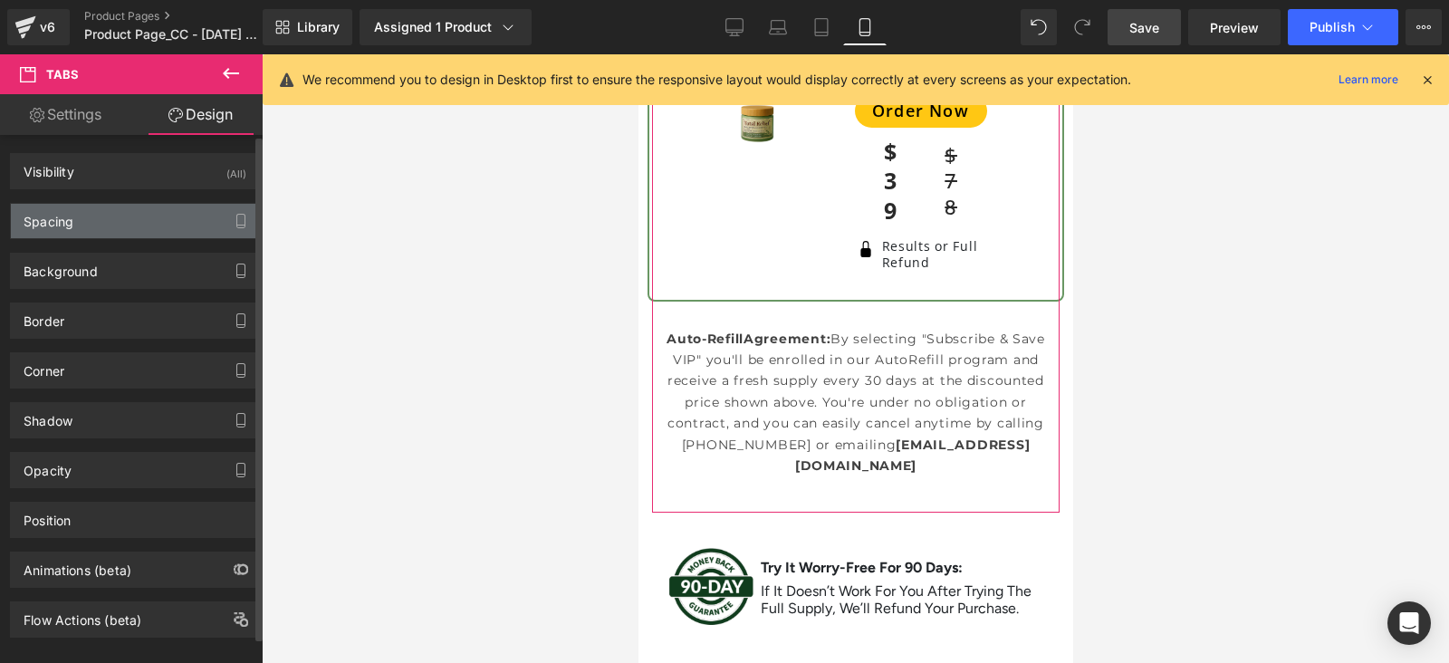
click at [106, 216] on div "Spacing" at bounding box center [135, 221] width 248 height 34
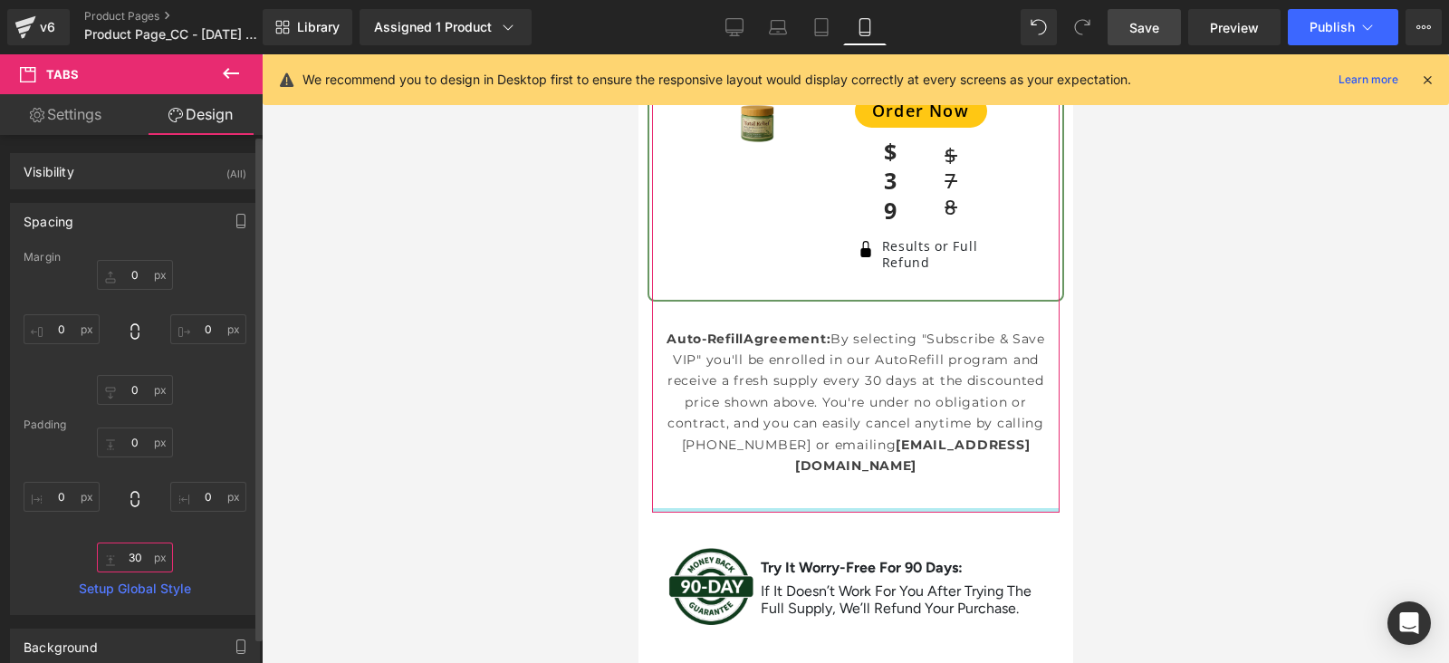
click at [127, 554] on input "text" at bounding box center [135, 557] width 76 height 30
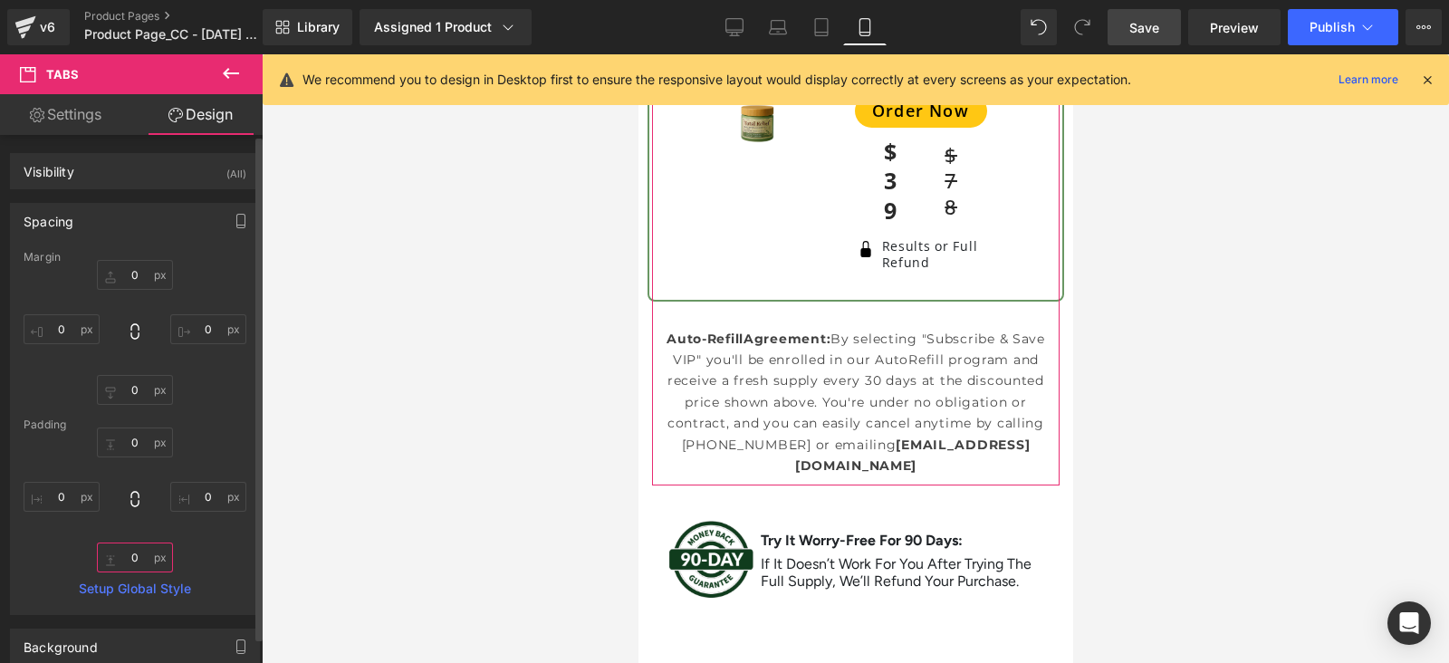
type input "0"
click at [42, 548] on div "0" at bounding box center [135, 499] width 223 height 145
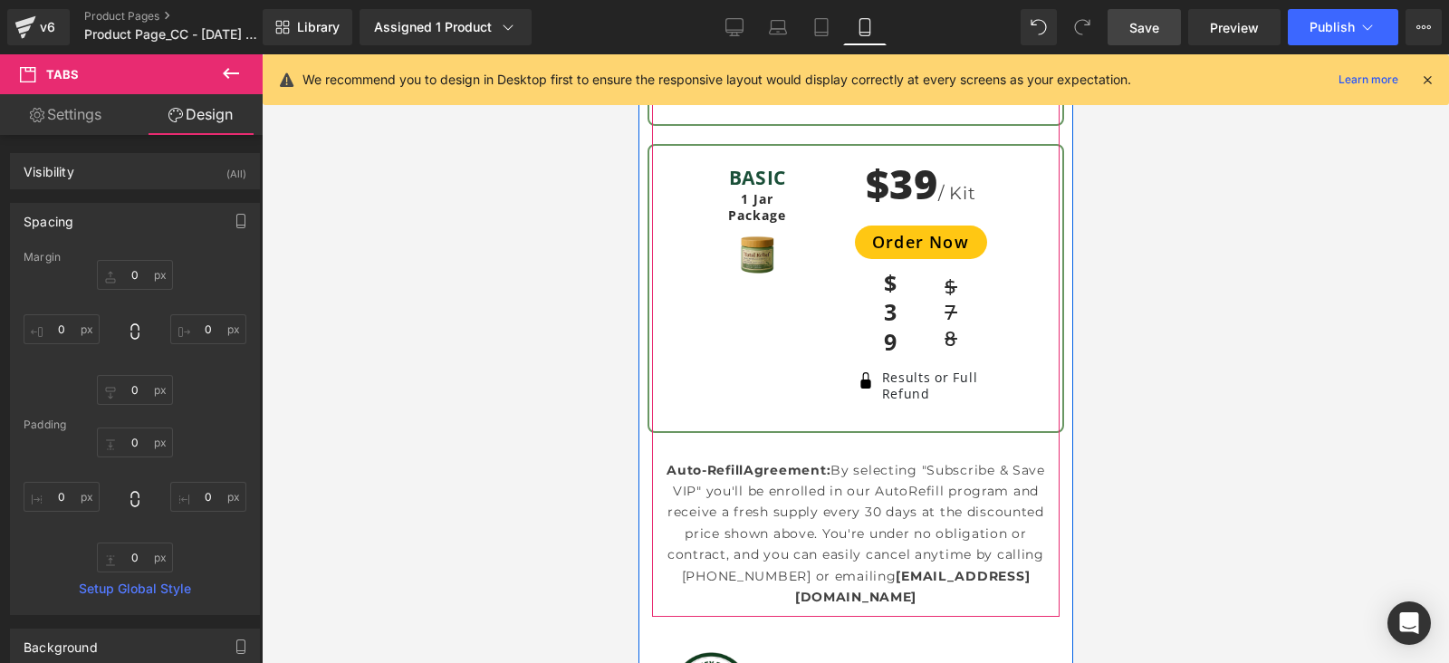
scroll to position [9086, 0]
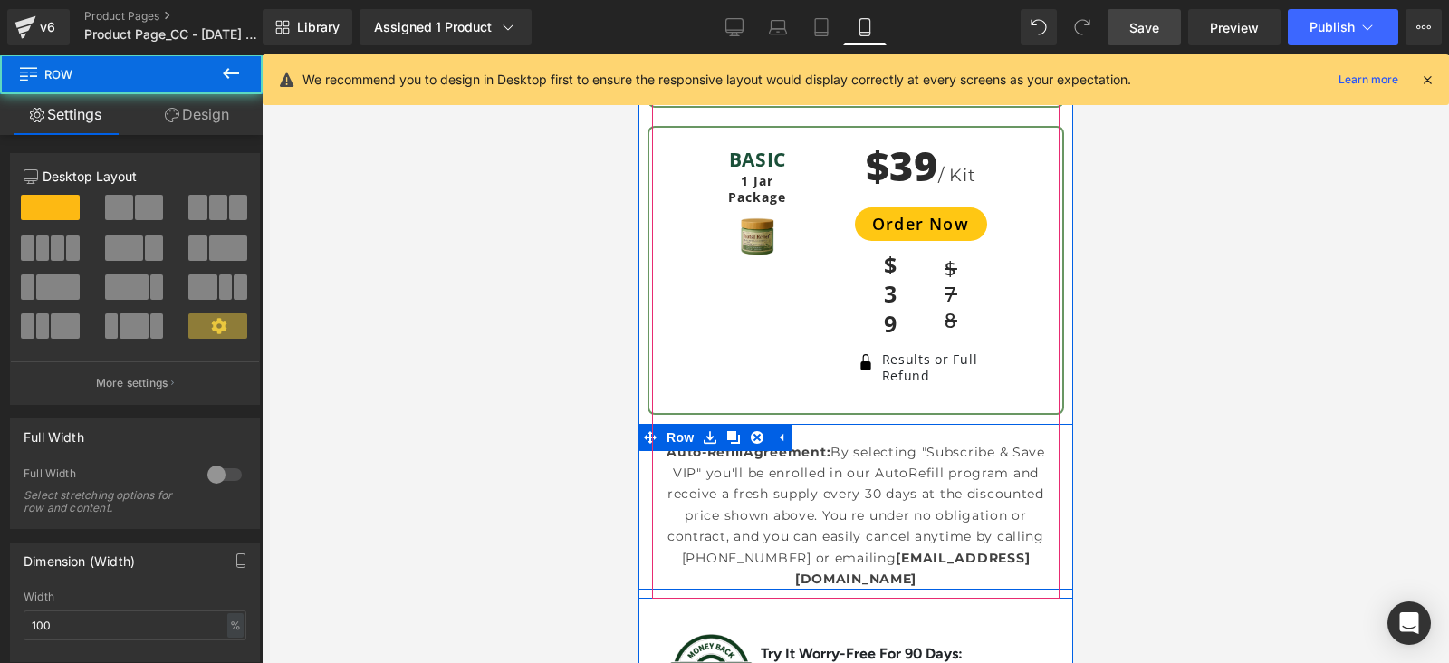
click at [1053, 442] on div "Auto-Refill Agreement: By selecting "Subscribe & Save VIP" you'll be enrolled i…" at bounding box center [854, 516] width 435 height 148
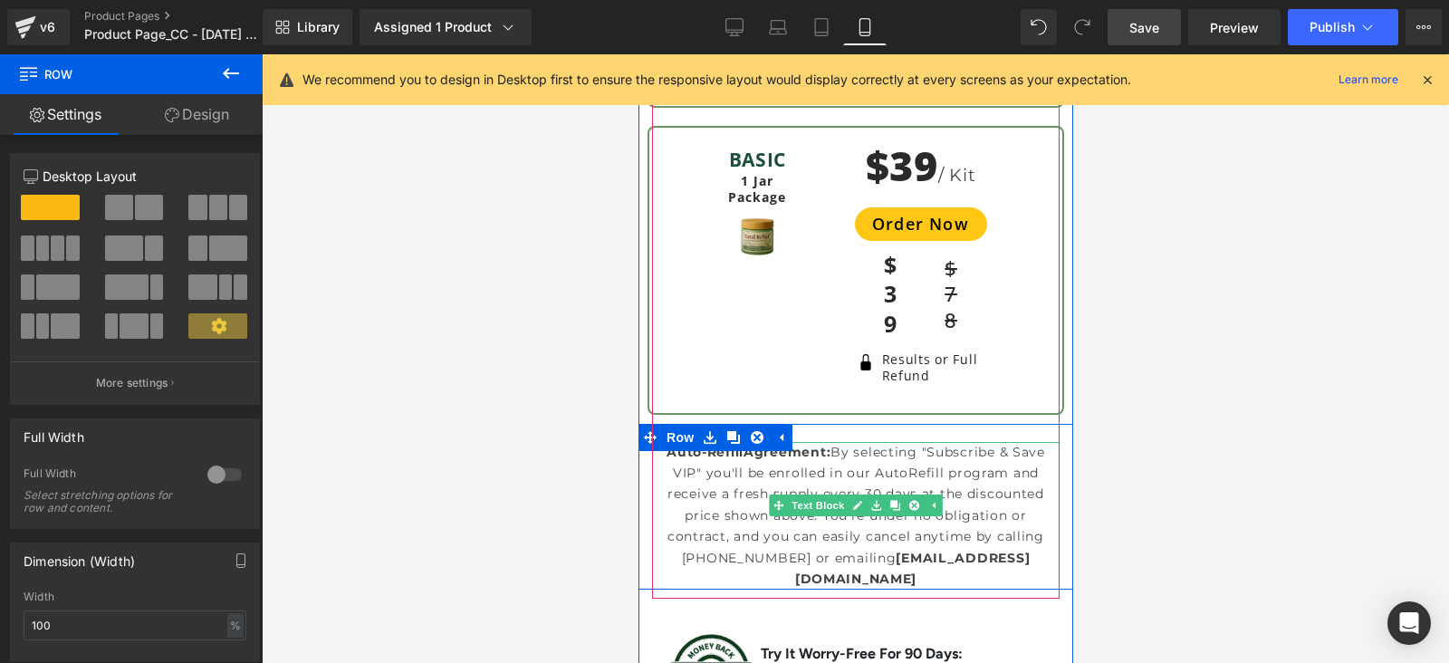
click at [652, 463] on p "Auto-Refill Agreement: By selecting "Subscribe & Save VIP" you'll be enrolled i…" at bounding box center [854, 516] width 407 height 148
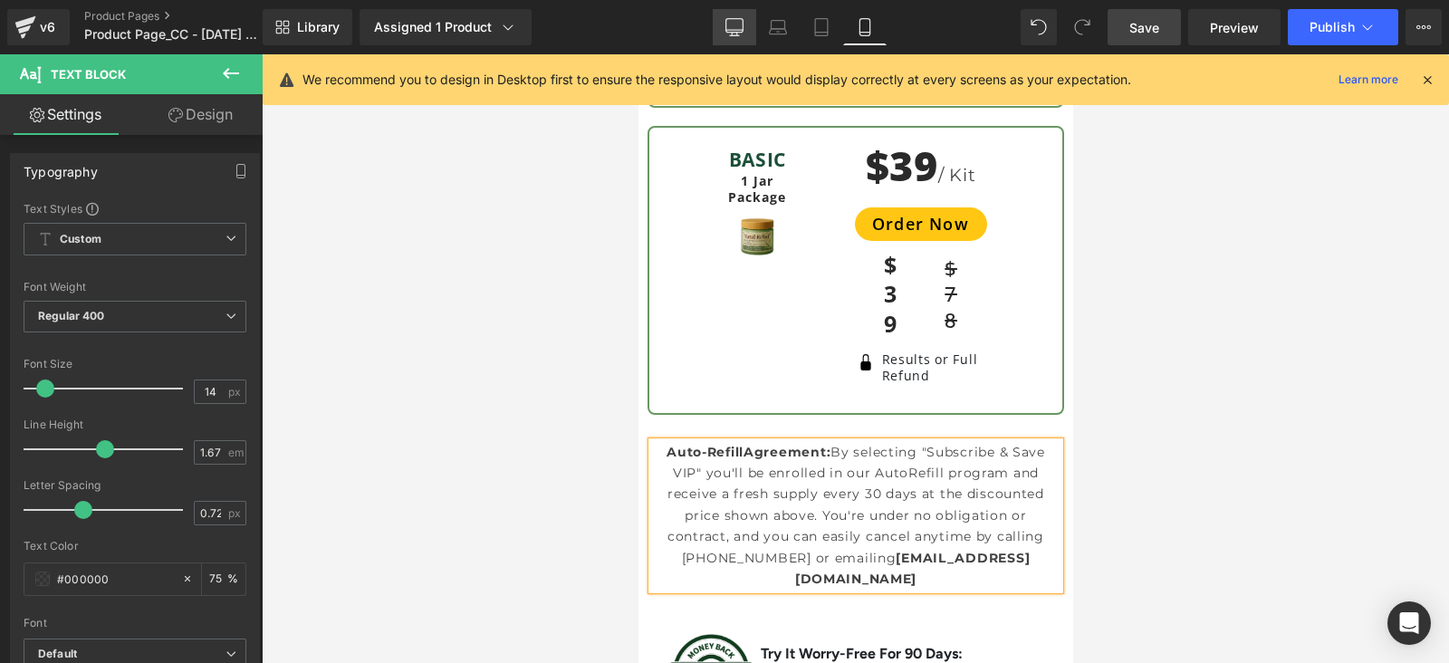
click at [748, 23] on link "Desktop" at bounding box center [734, 27] width 43 height 36
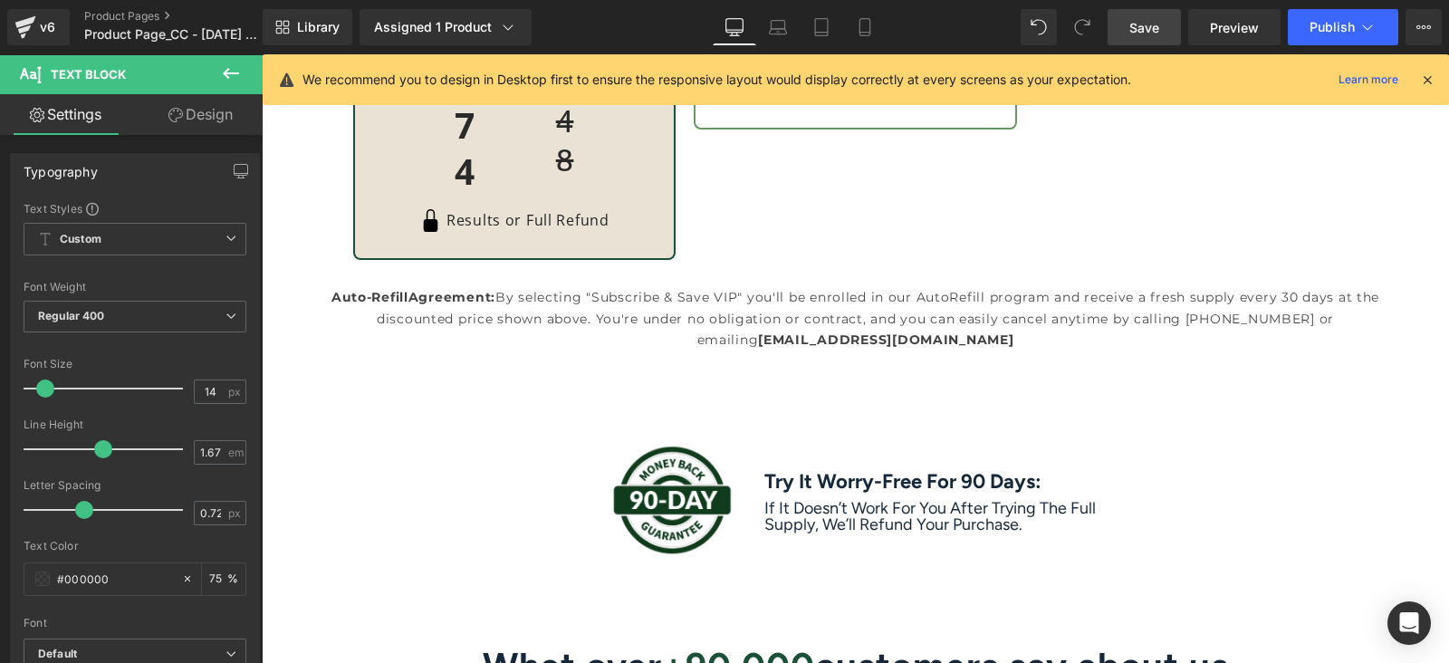
scroll to position [6583, 0]
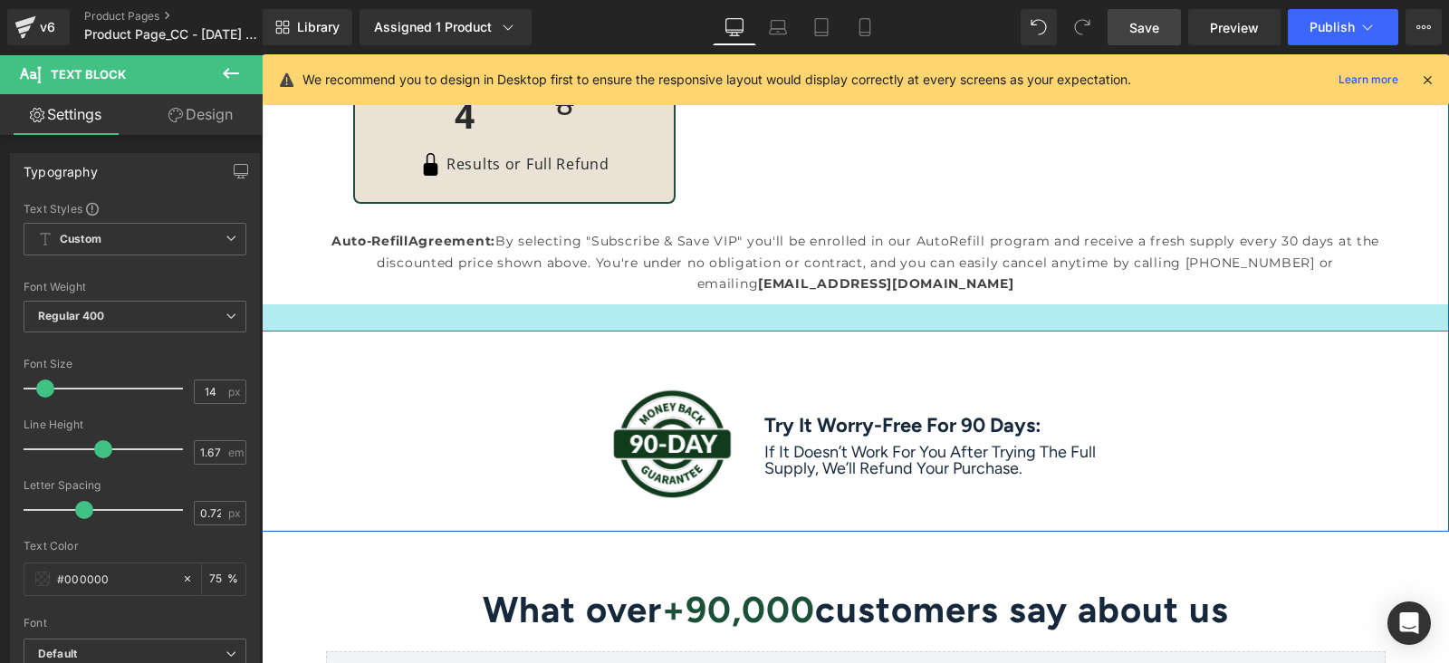
click at [899, 328] on div at bounding box center [855, 317] width 1187 height 27
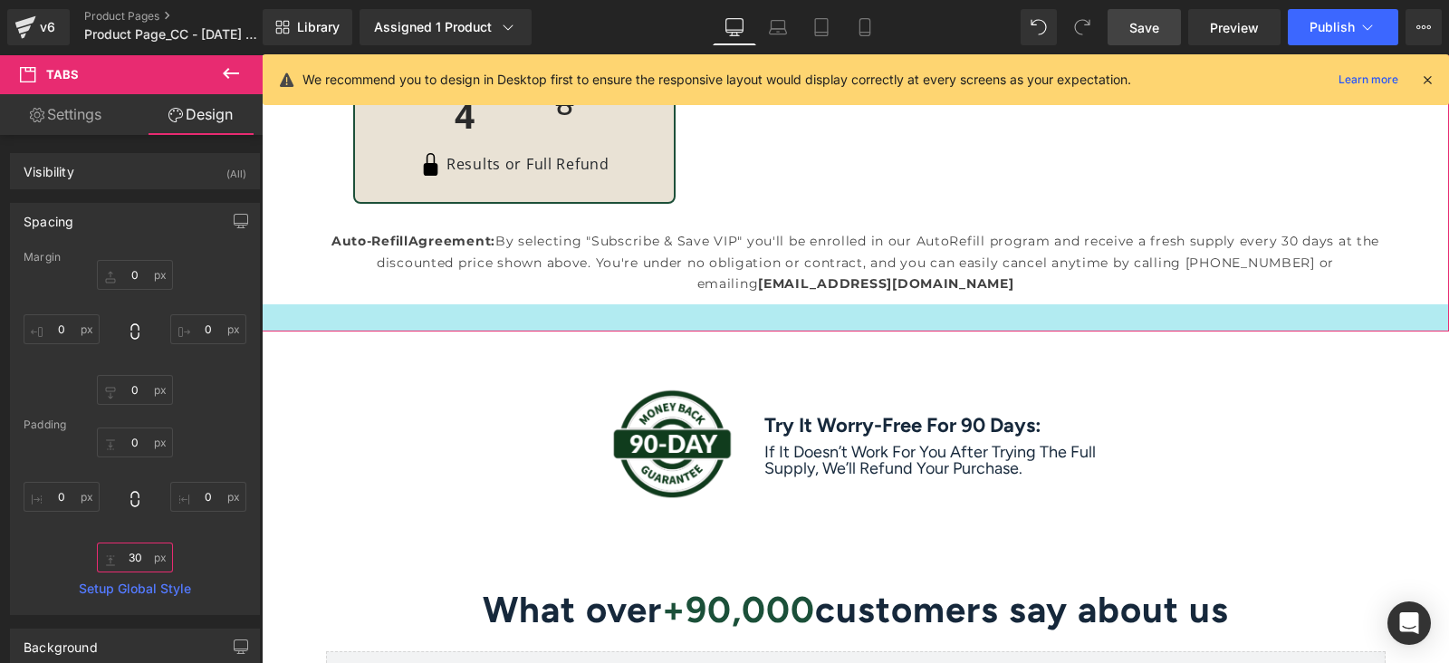
click at [125, 564] on input "30" at bounding box center [135, 557] width 76 height 30
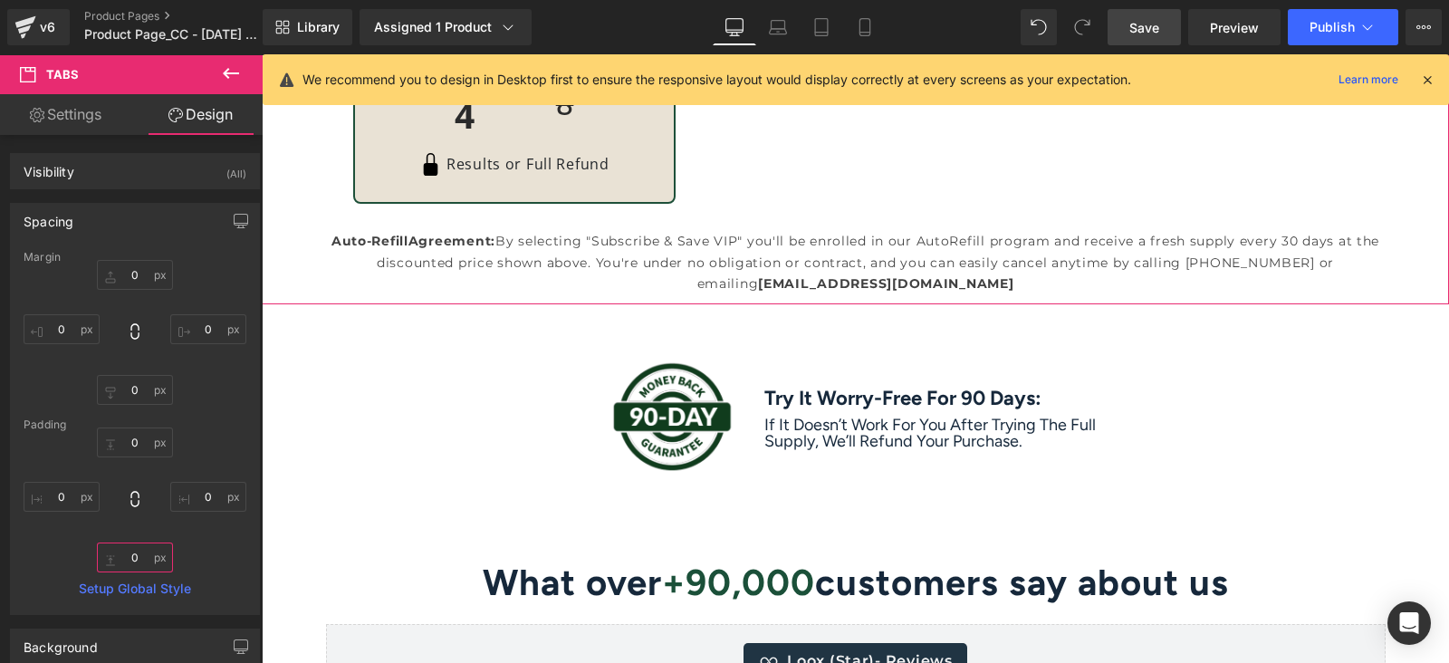
type input "0"
click at [203, 558] on div "0 0 0 0" at bounding box center [135, 499] width 223 height 145
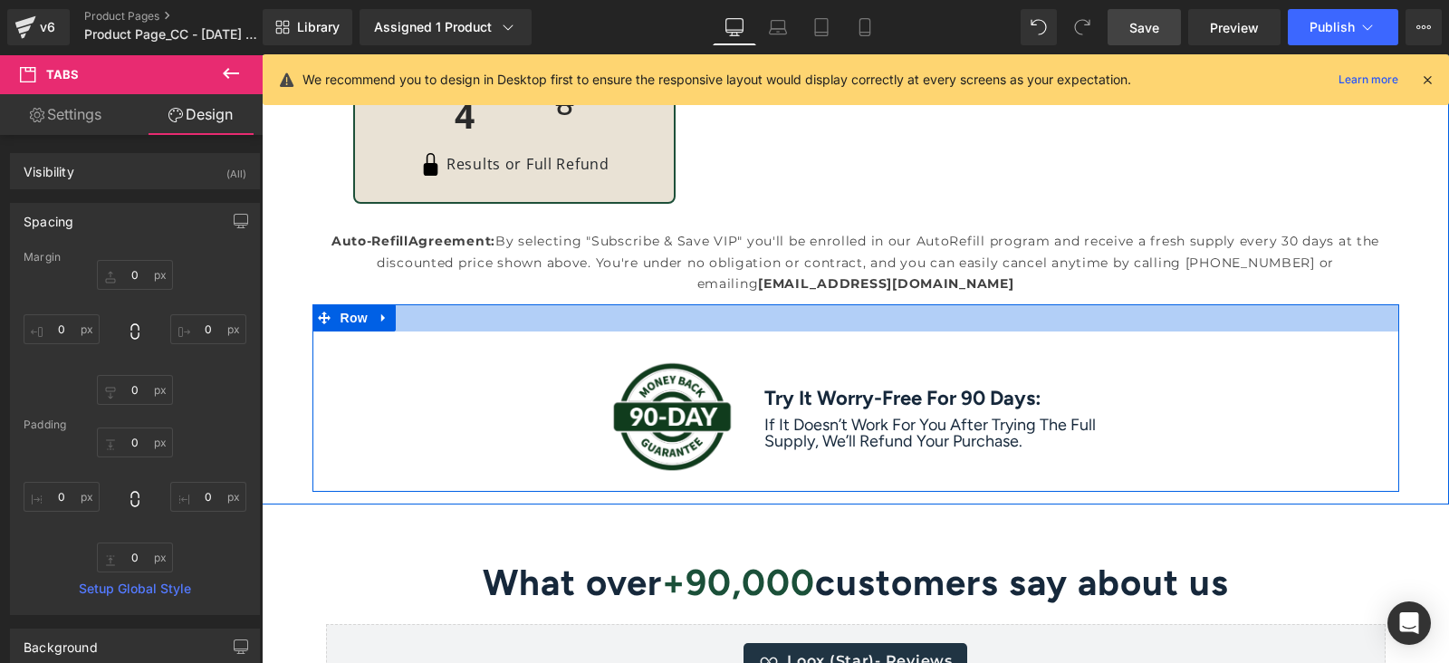
click at [856, 319] on div at bounding box center [855, 317] width 1086 height 27
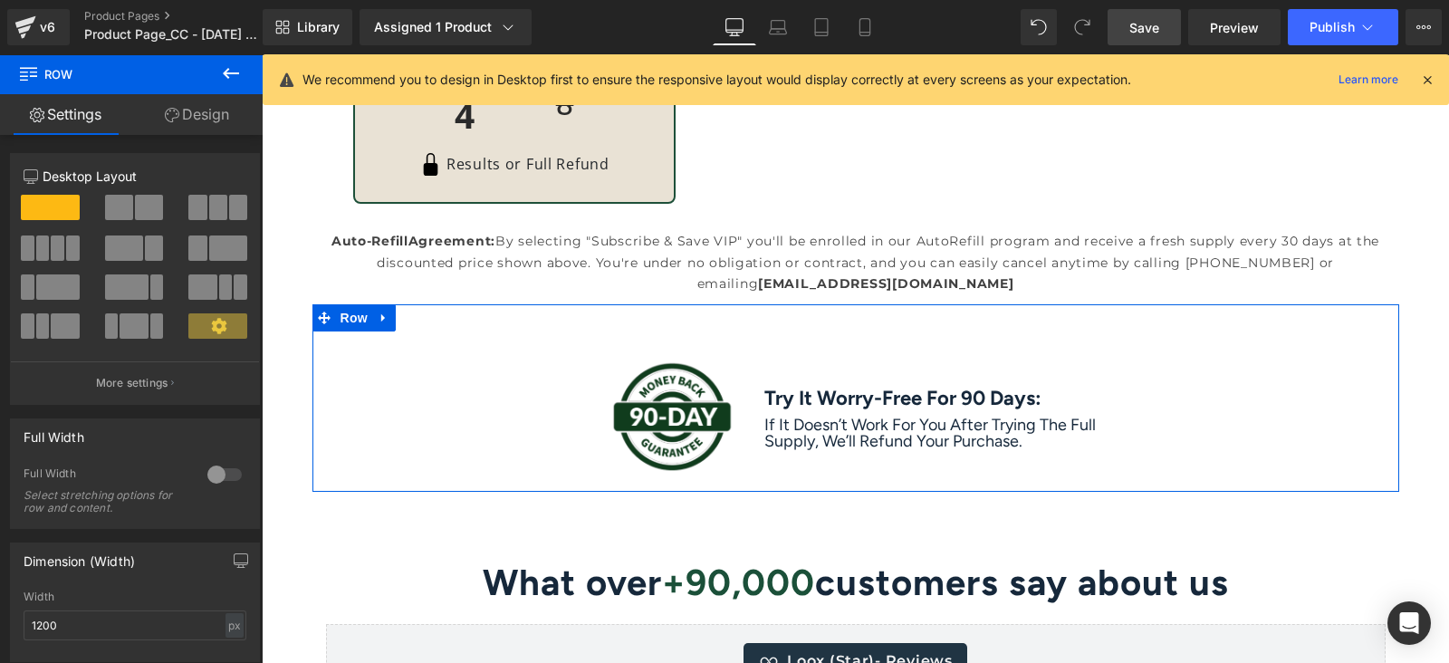
click at [195, 123] on link "Design" at bounding box center [196, 114] width 131 height 41
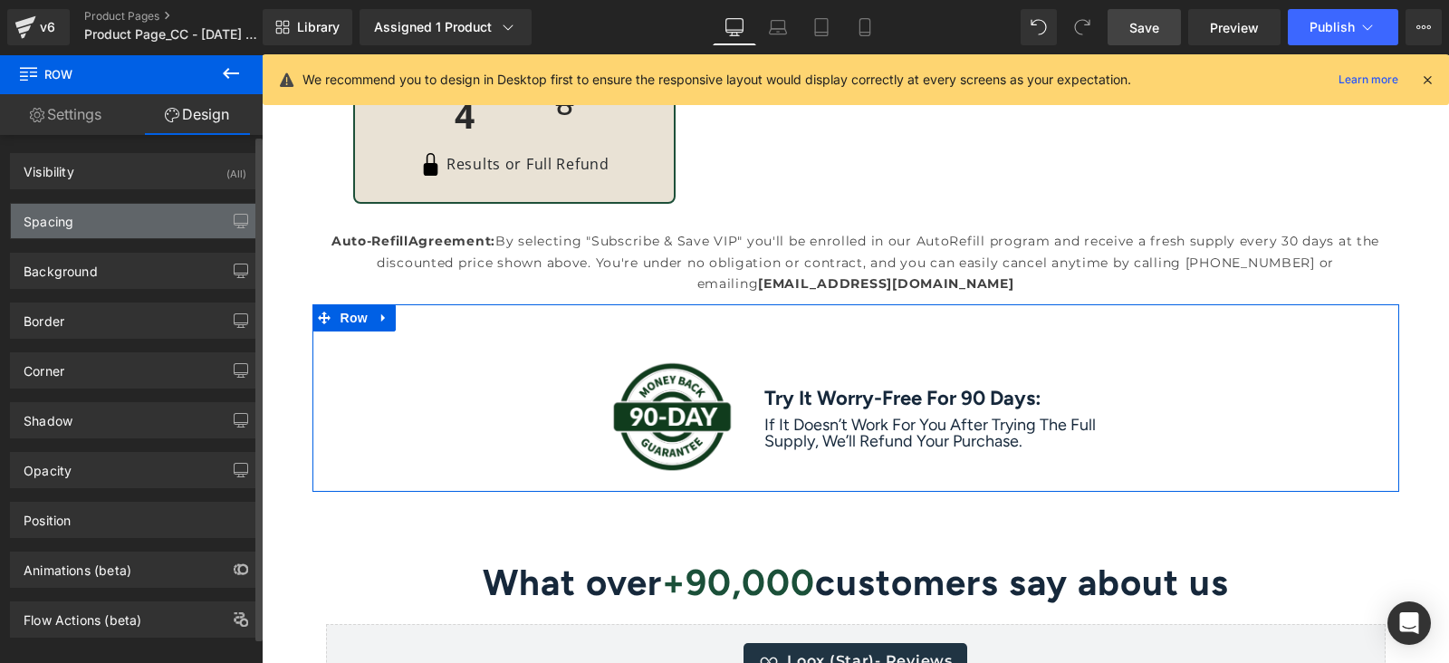
click at [123, 237] on div "Spacing" at bounding box center [135, 221] width 248 height 34
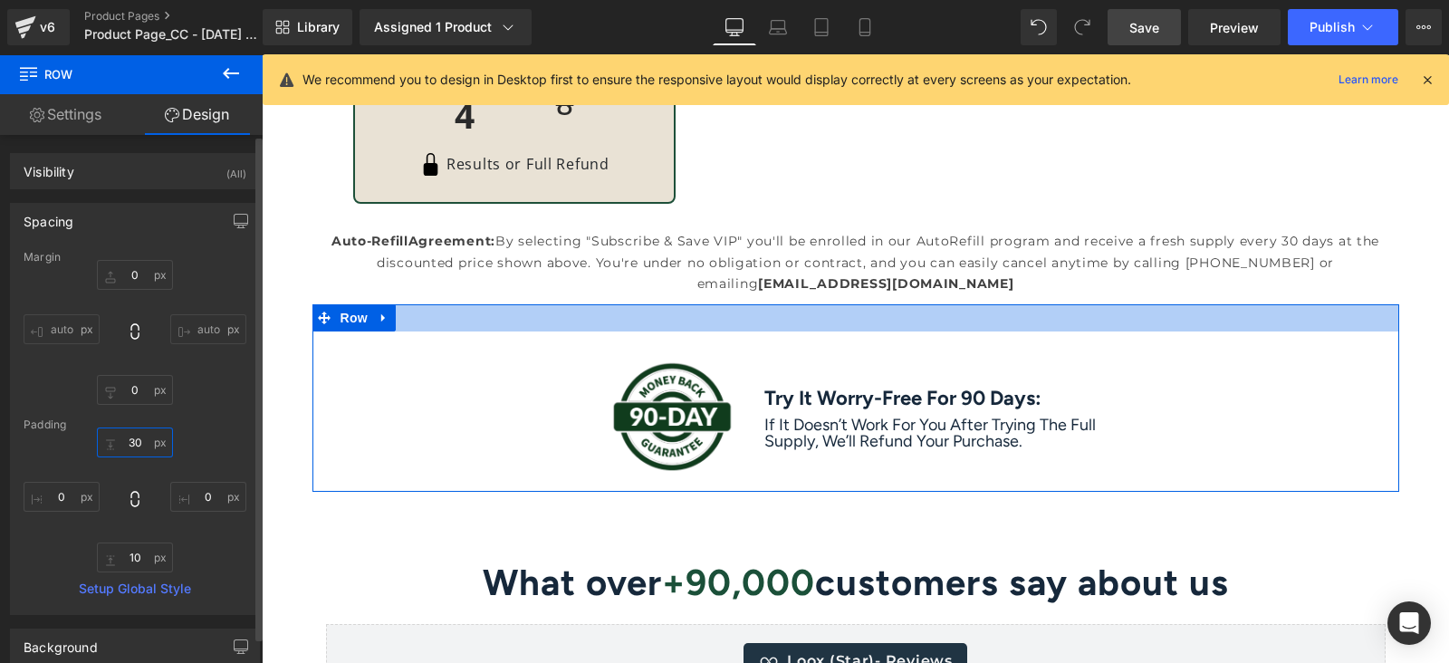
click at [126, 452] on input "30" at bounding box center [135, 442] width 76 height 30
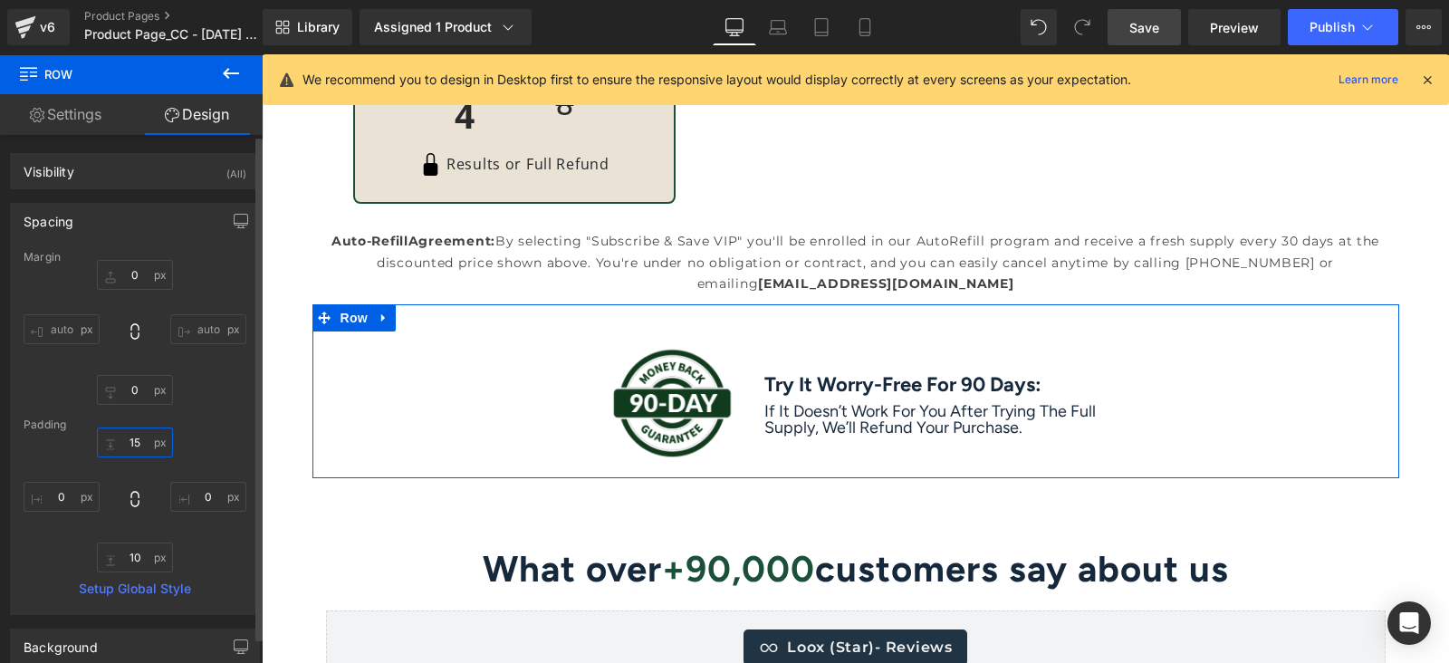
type input "15"
click at [187, 438] on div "15 0 10 0" at bounding box center [135, 499] width 223 height 145
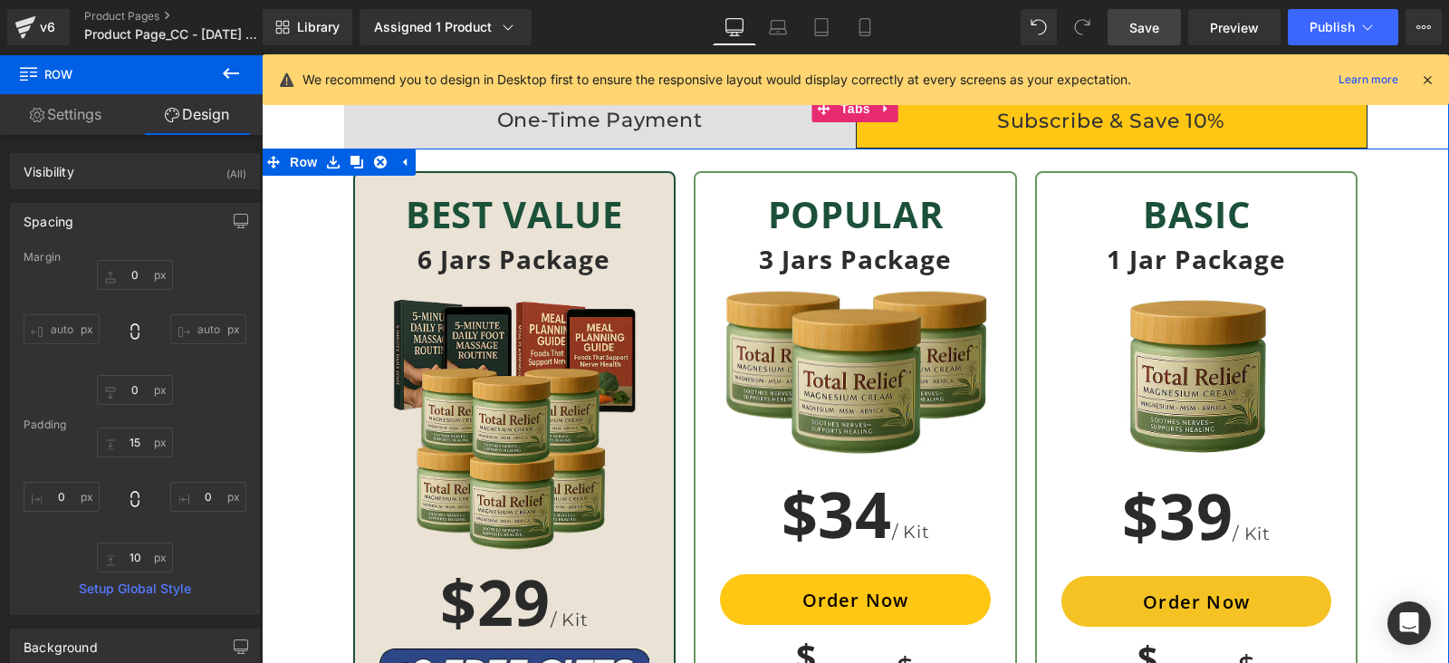
scroll to position [5565, 0]
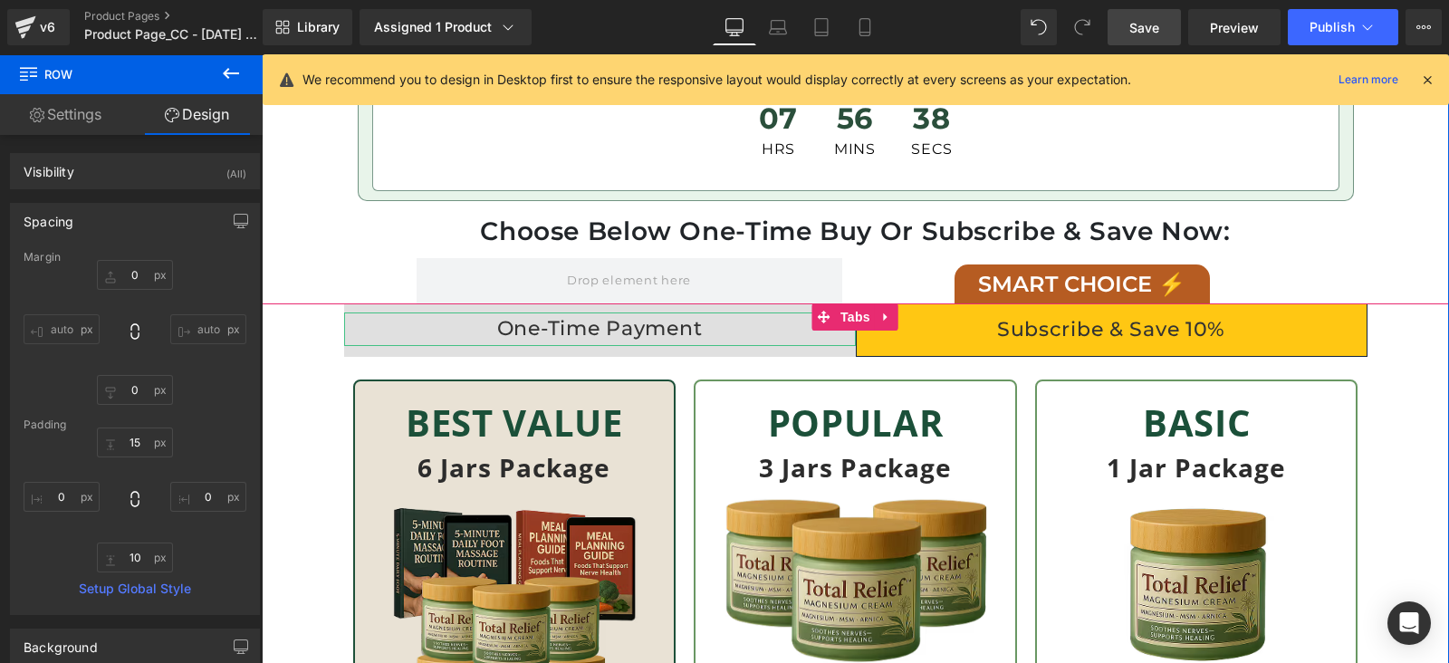
click at [638, 320] on div "One-Time Payment" at bounding box center [600, 328] width 512 height 33
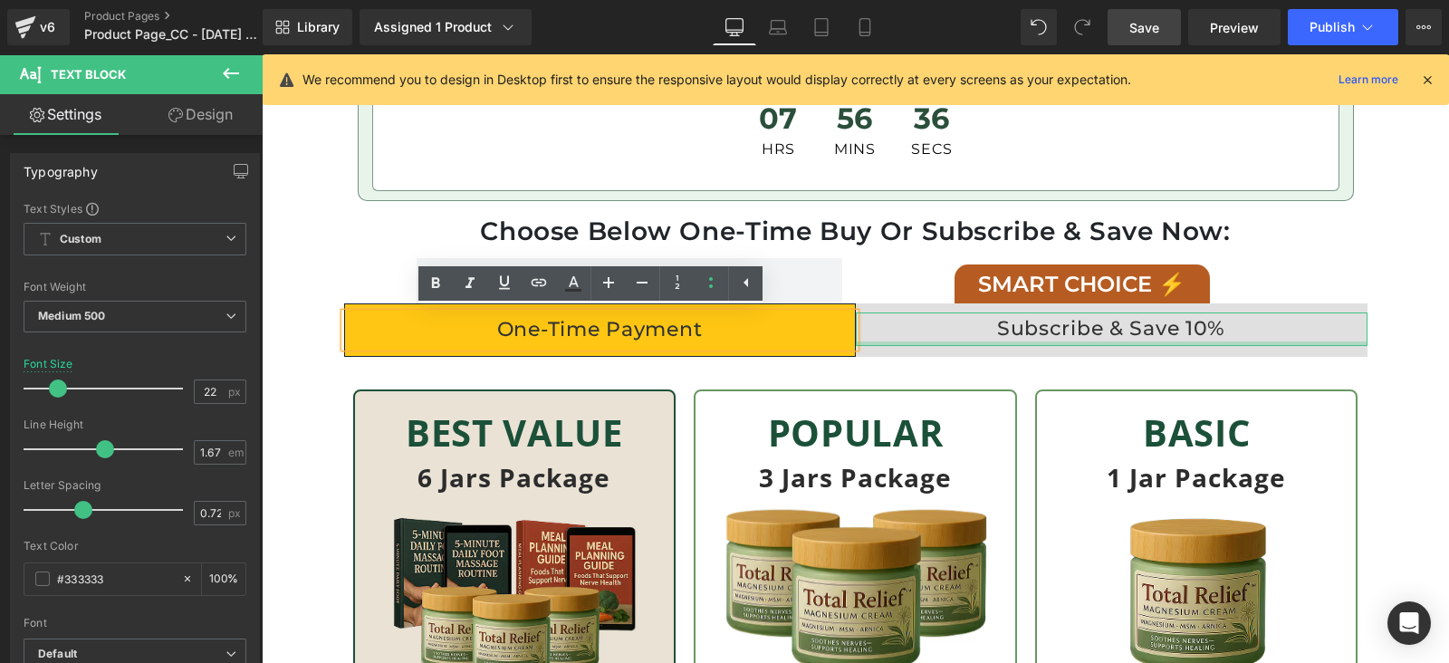
click at [1048, 340] on div "Subscribe & Save 10% Text Block" at bounding box center [1112, 328] width 512 height 33
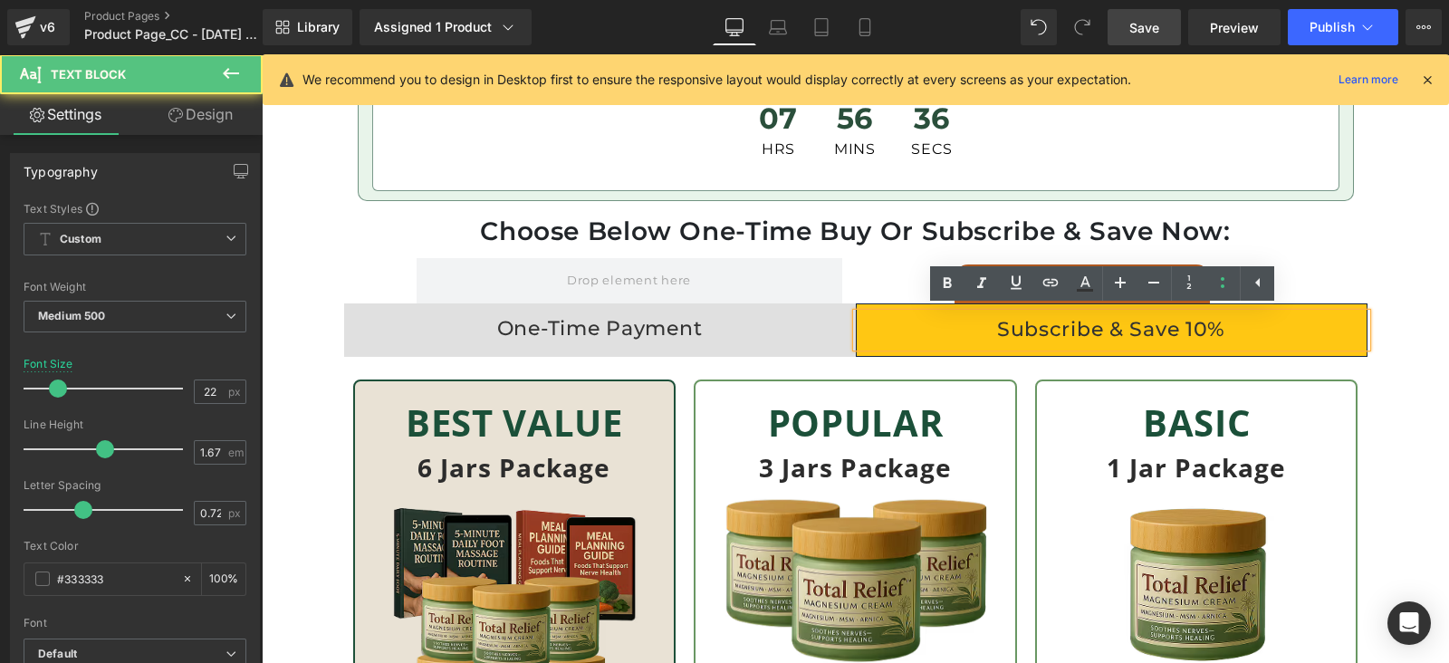
scroll to position [5564, 0]
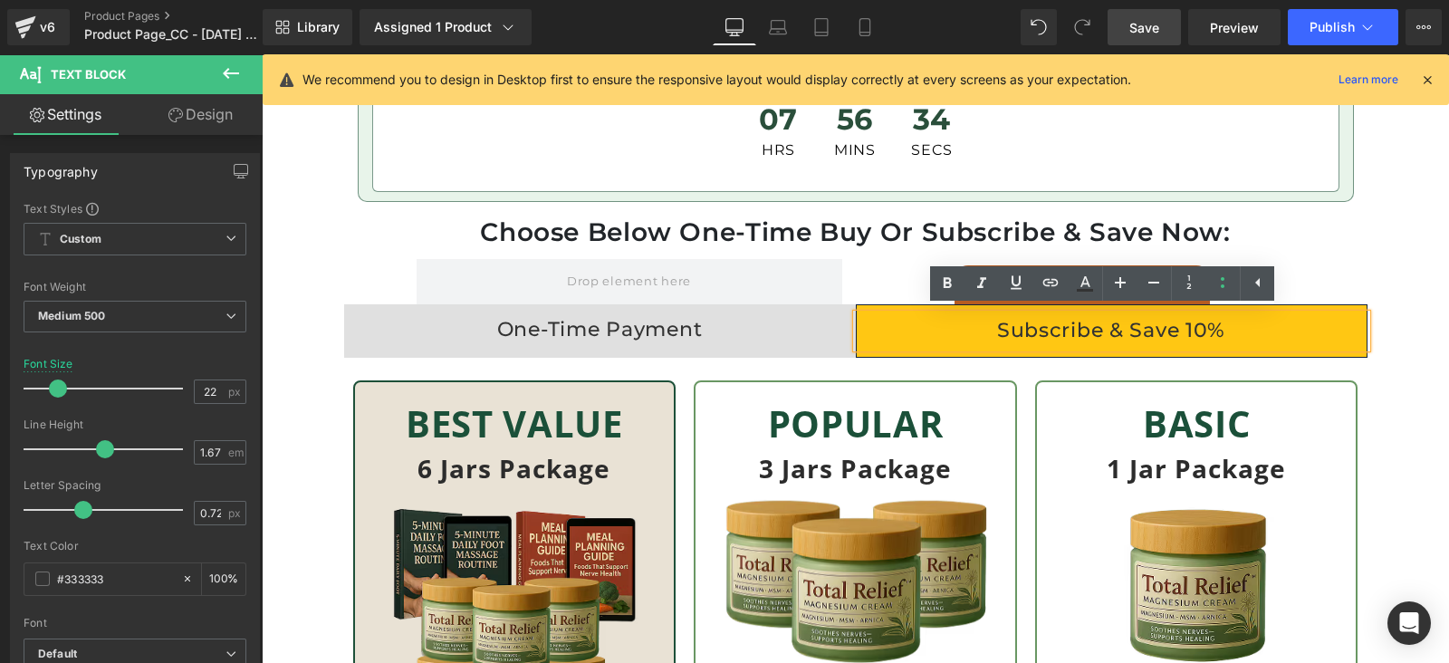
click at [726, 332] on div "One-Time Payment" at bounding box center [600, 329] width 512 height 33
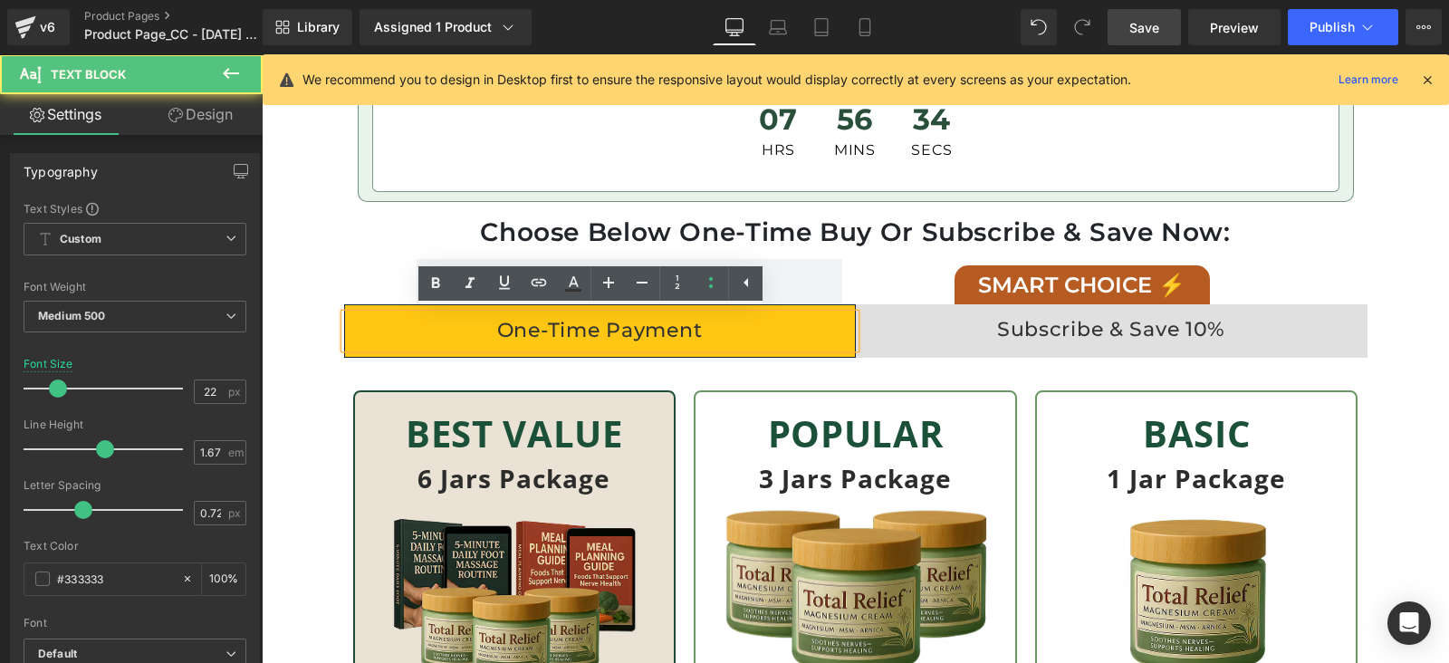
scroll to position [5565, 0]
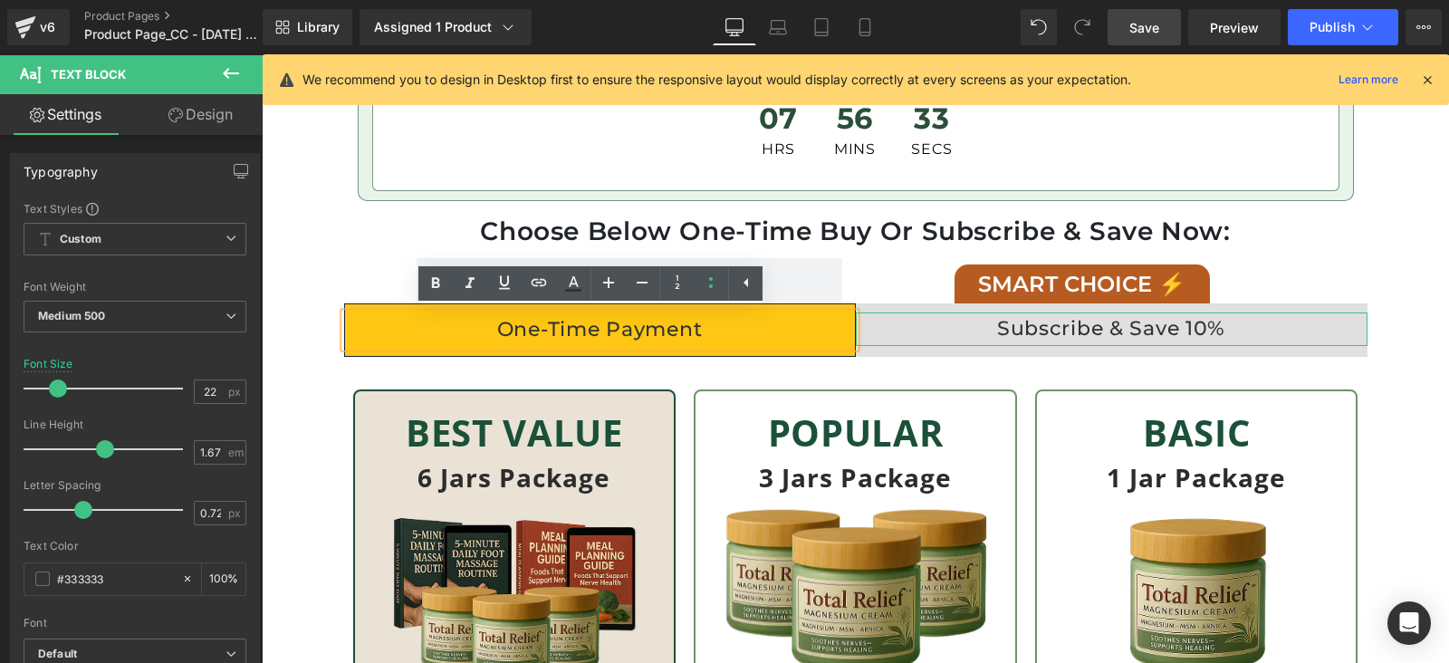
click at [1086, 319] on div "Subscribe & Save 10%" at bounding box center [1112, 328] width 512 height 33
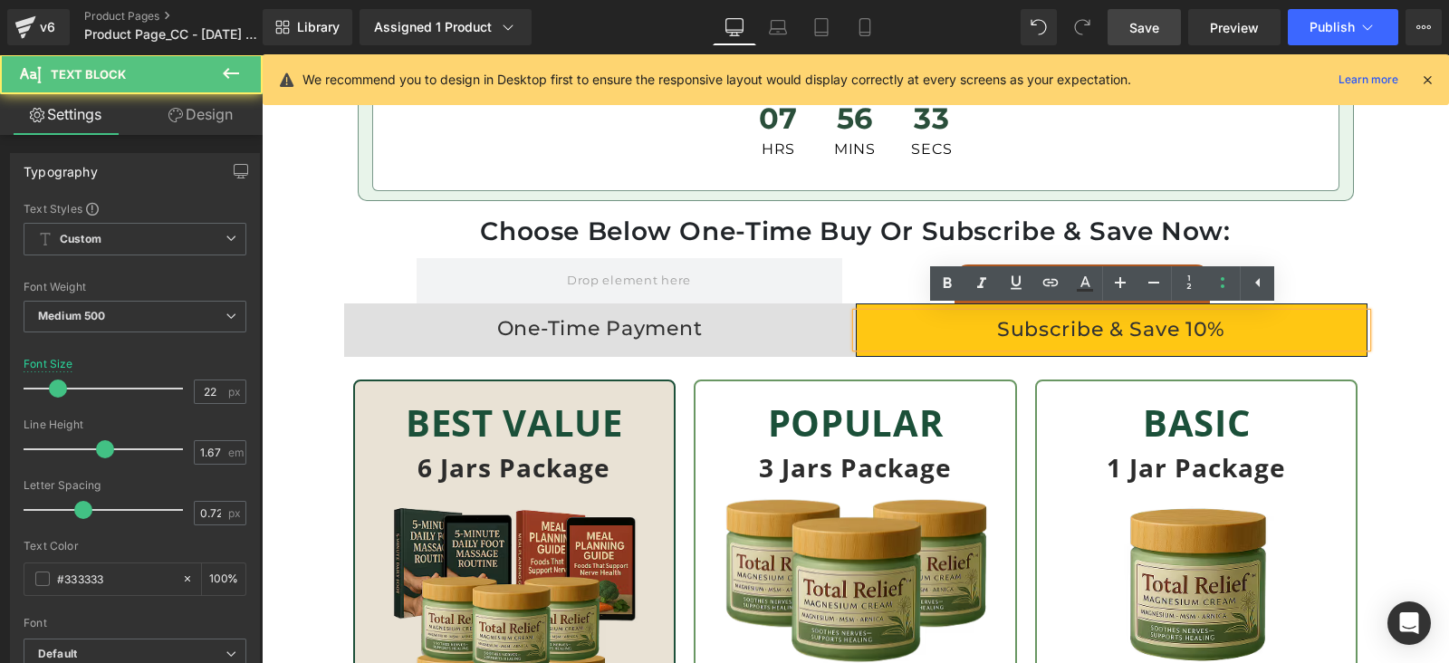
scroll to position [5564, 0]
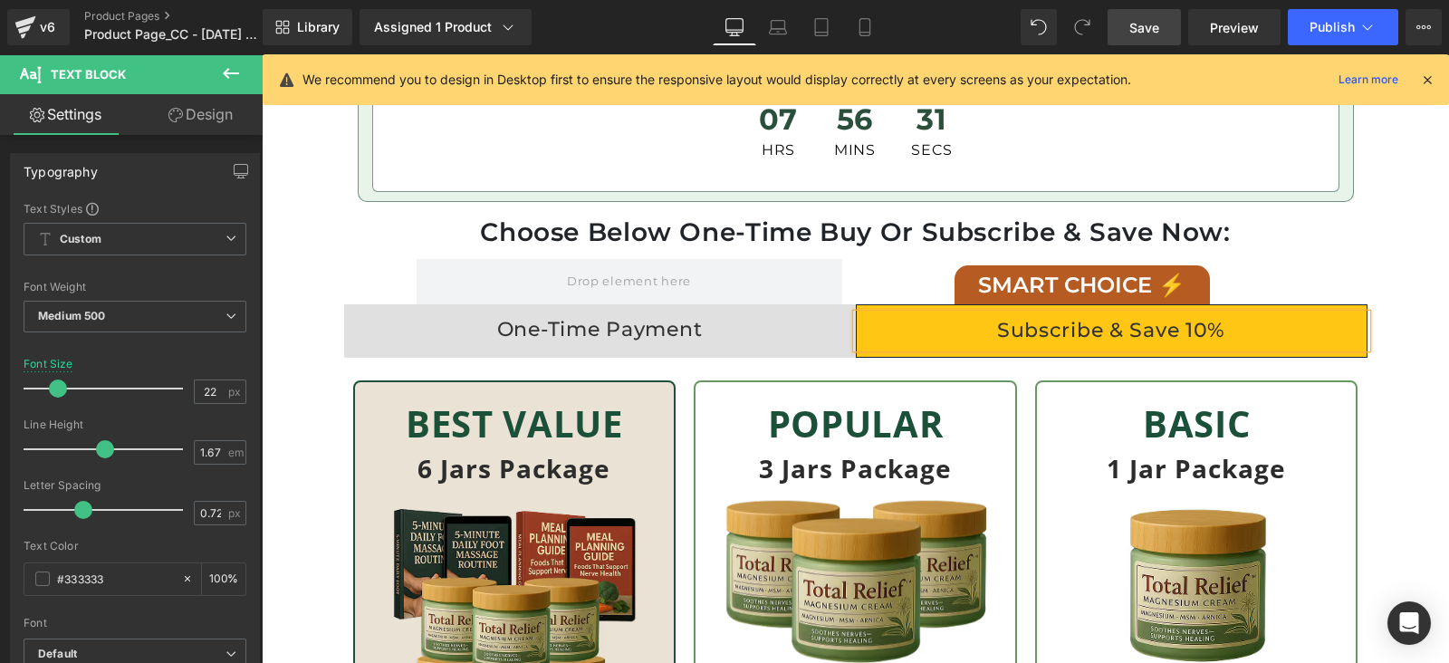
click at [1126, 25] on link "Save" at bounding box center [1143, 27] width 73 height 36
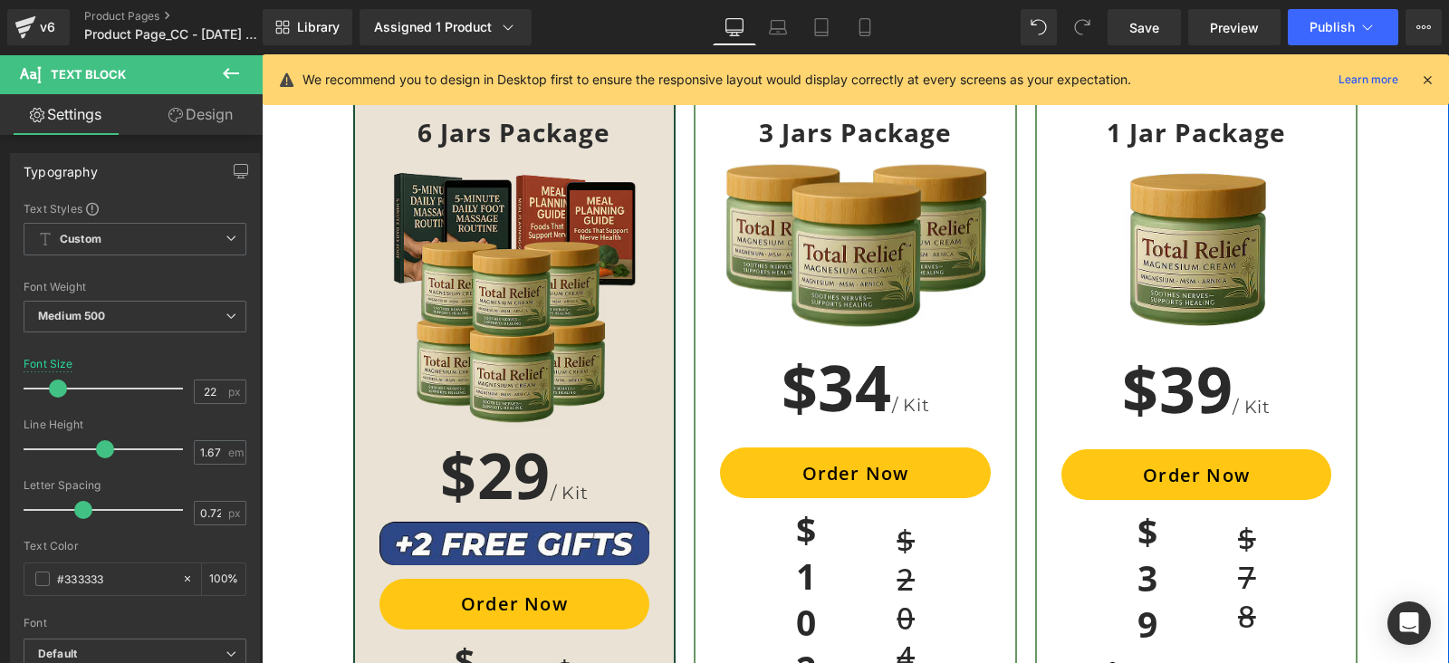
scroll to position [5903, 0]
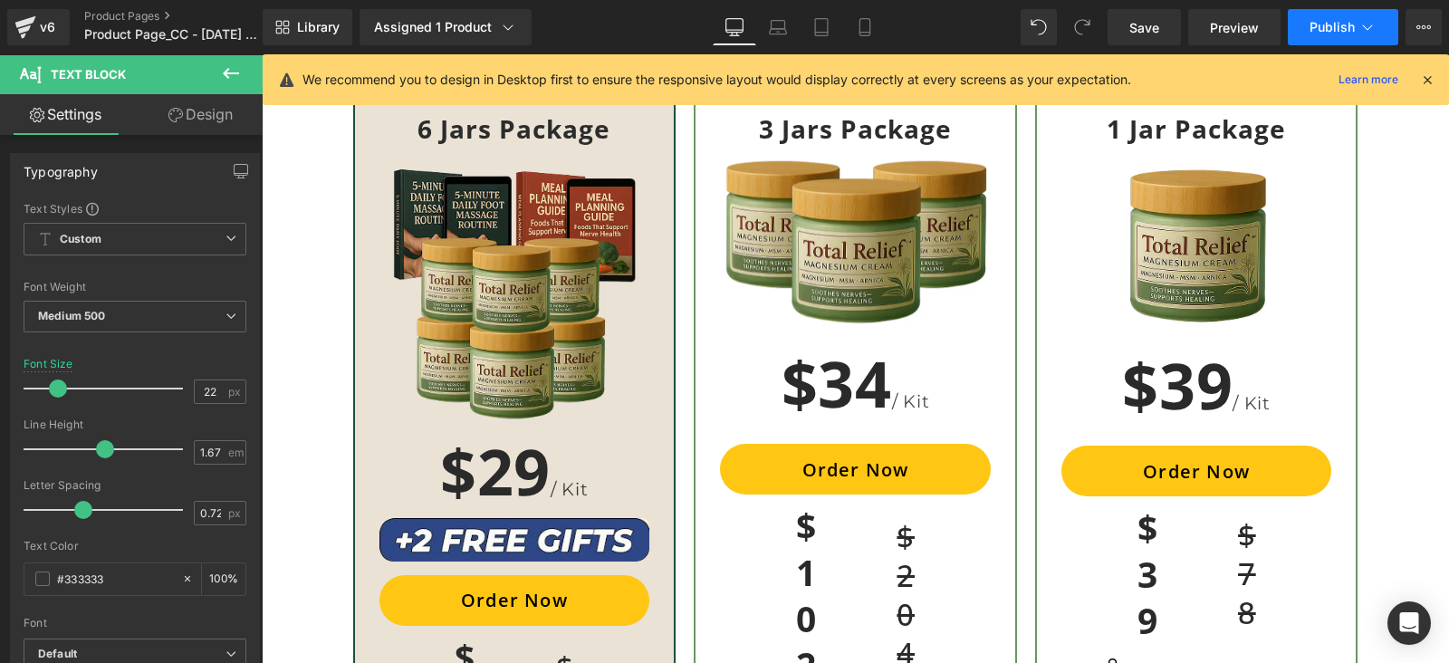
click at [1323, 27] on span "Publish" at bounding box center [1331, 27] width 45 height 14
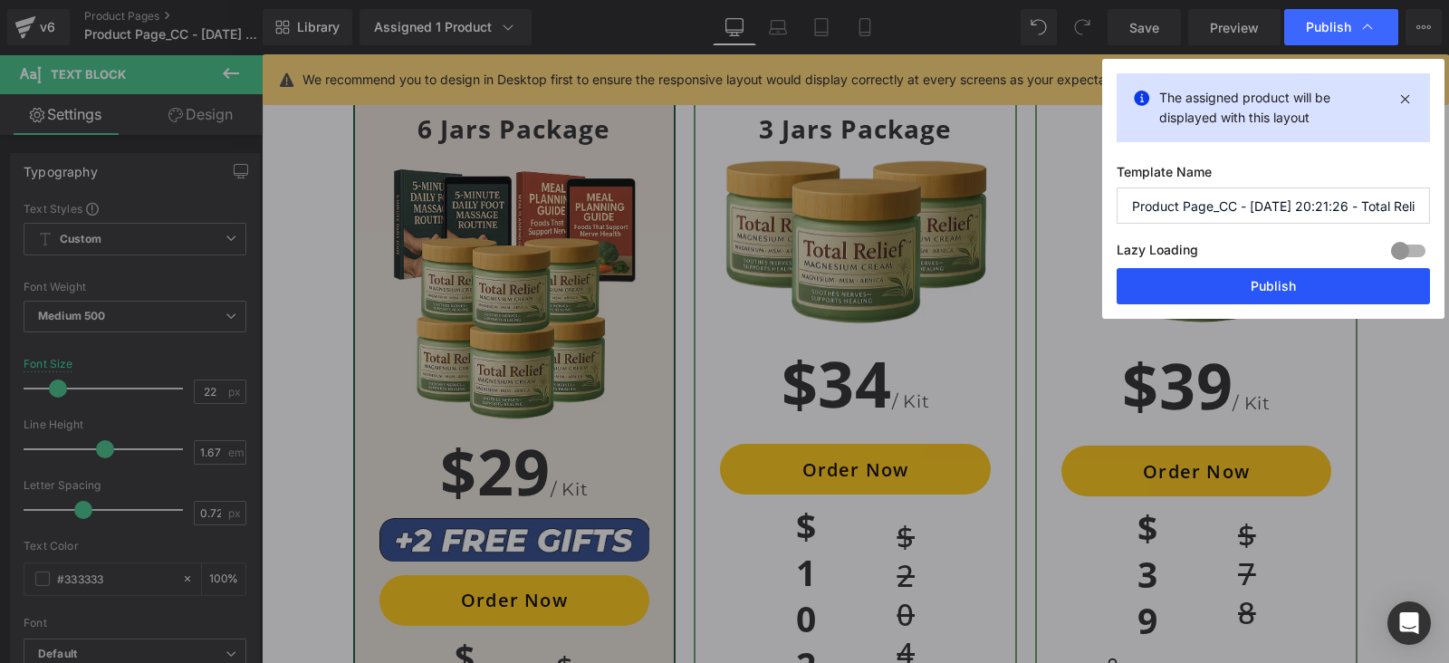
click at [1303, 283] on button "Publish" at bounding box center [1272, 286] width 313 height 36
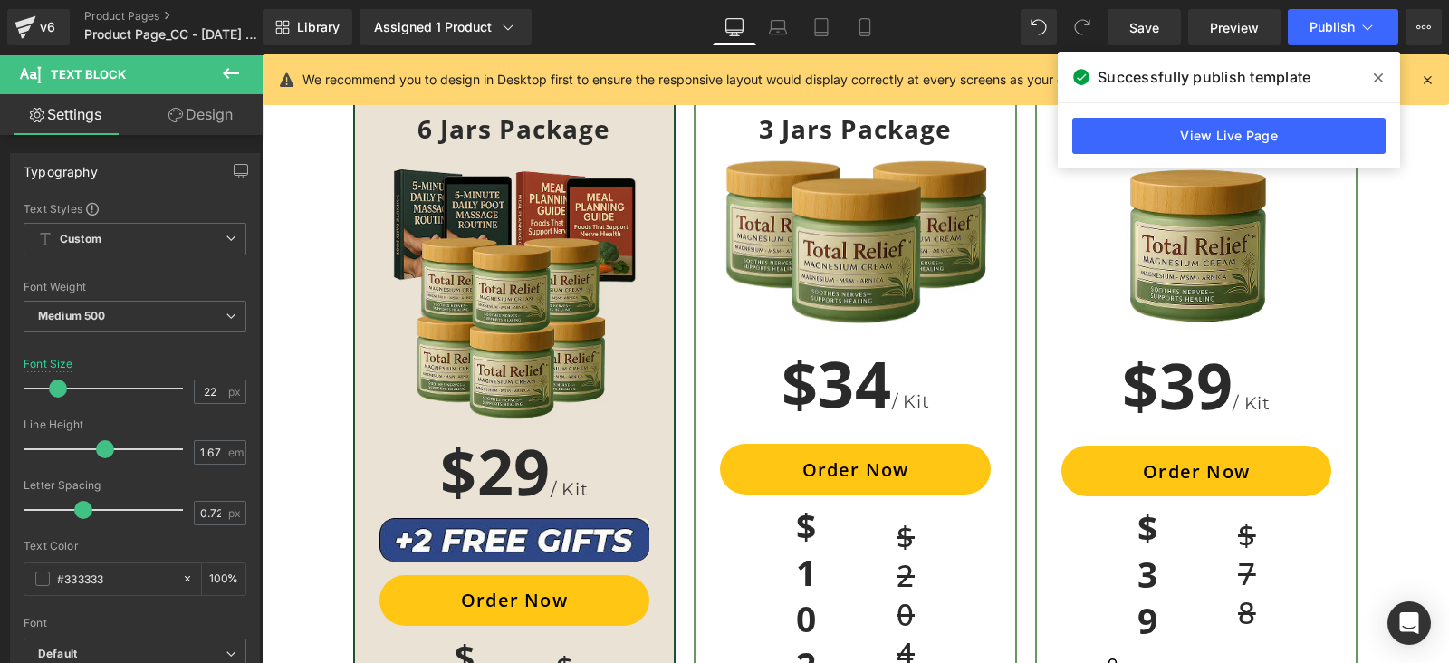
click at [1381, 74] on icon at bounding box center [1377, 77] width 9 height 9
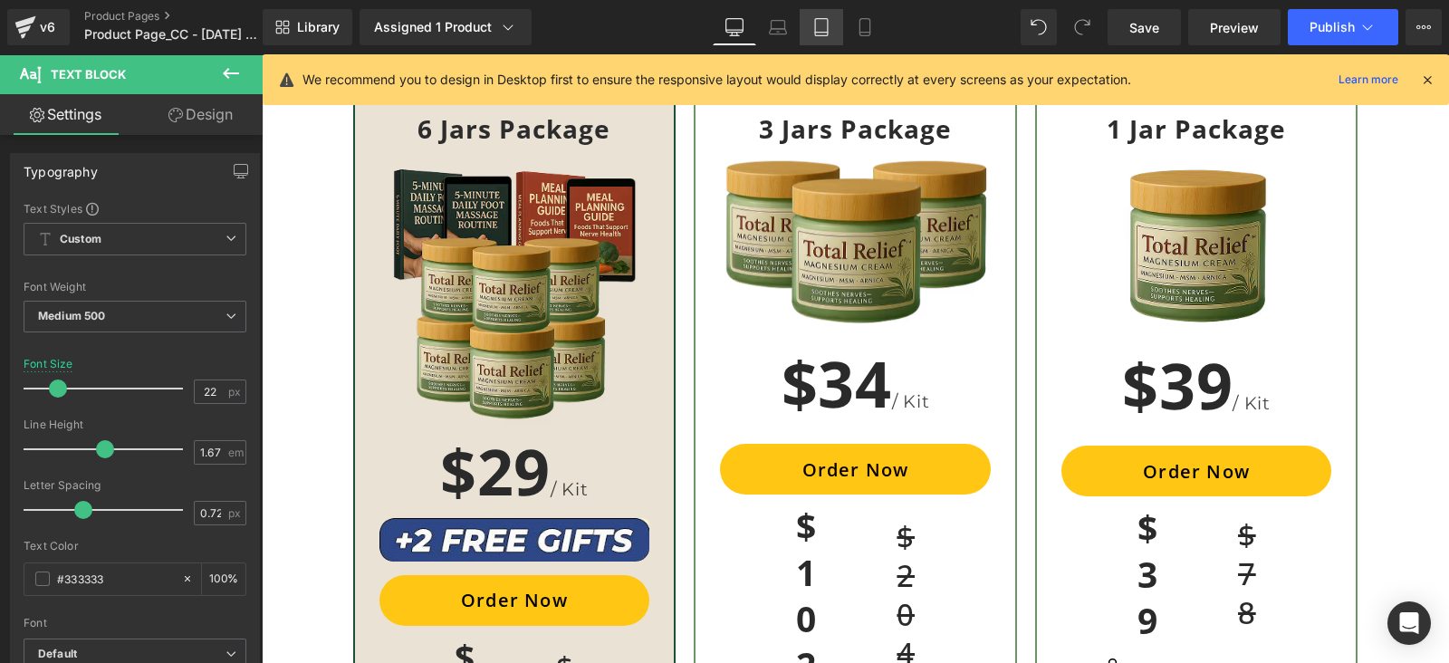
click at [819, 23] on icon at bounding box center [821, 27] width 18 height 18
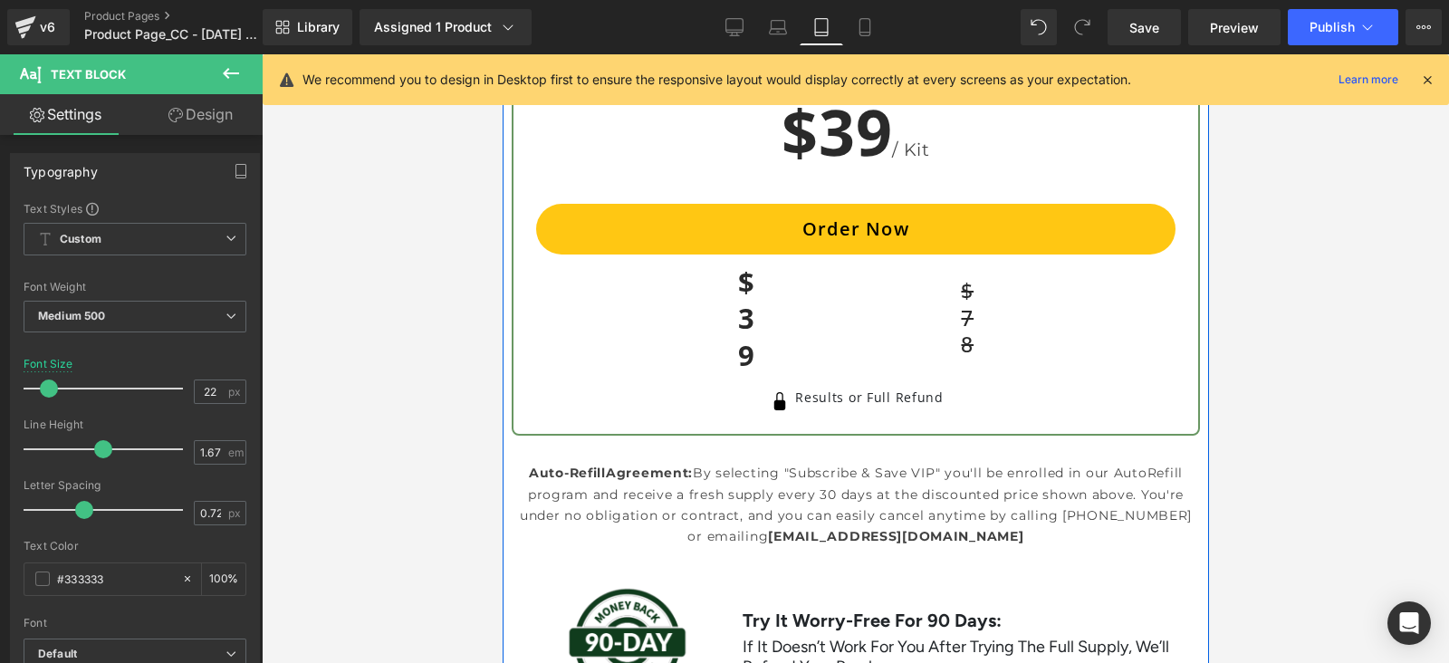
scroll to position [11064, 0]
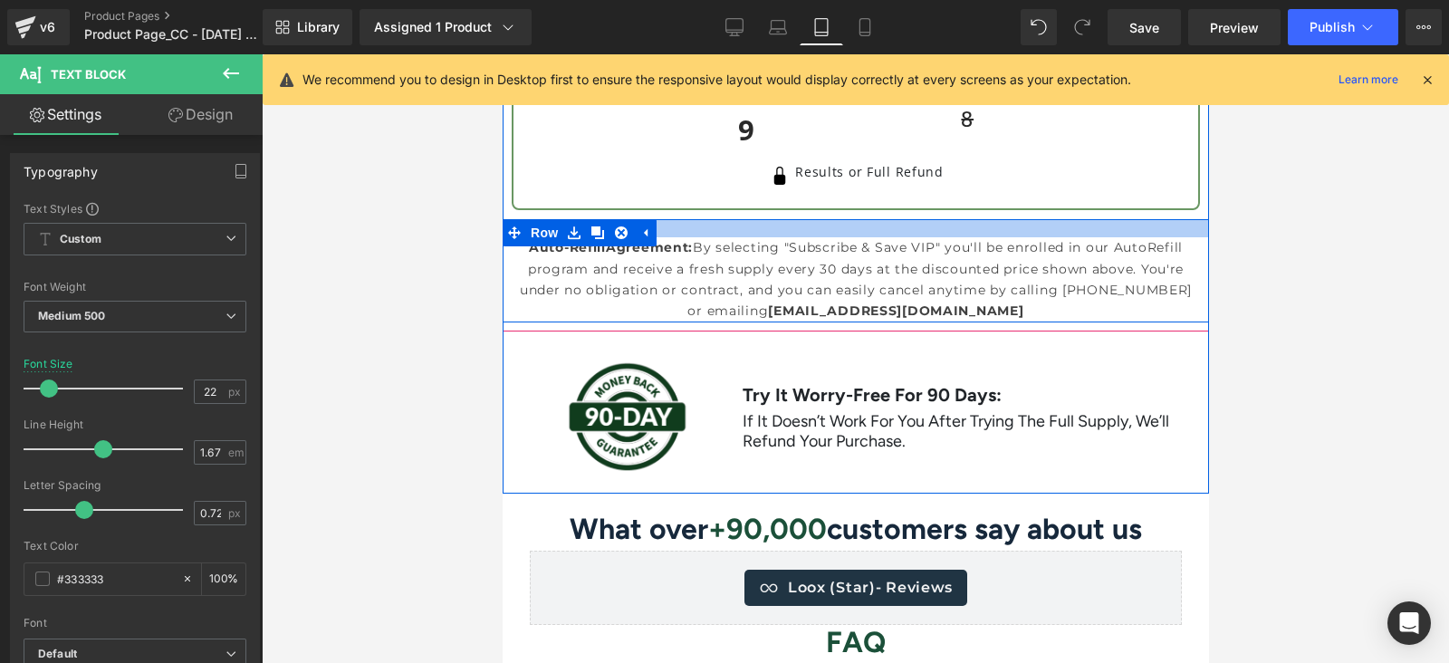
click at [911, 228] on div at bounding box center [855, 228] width 706 height 18
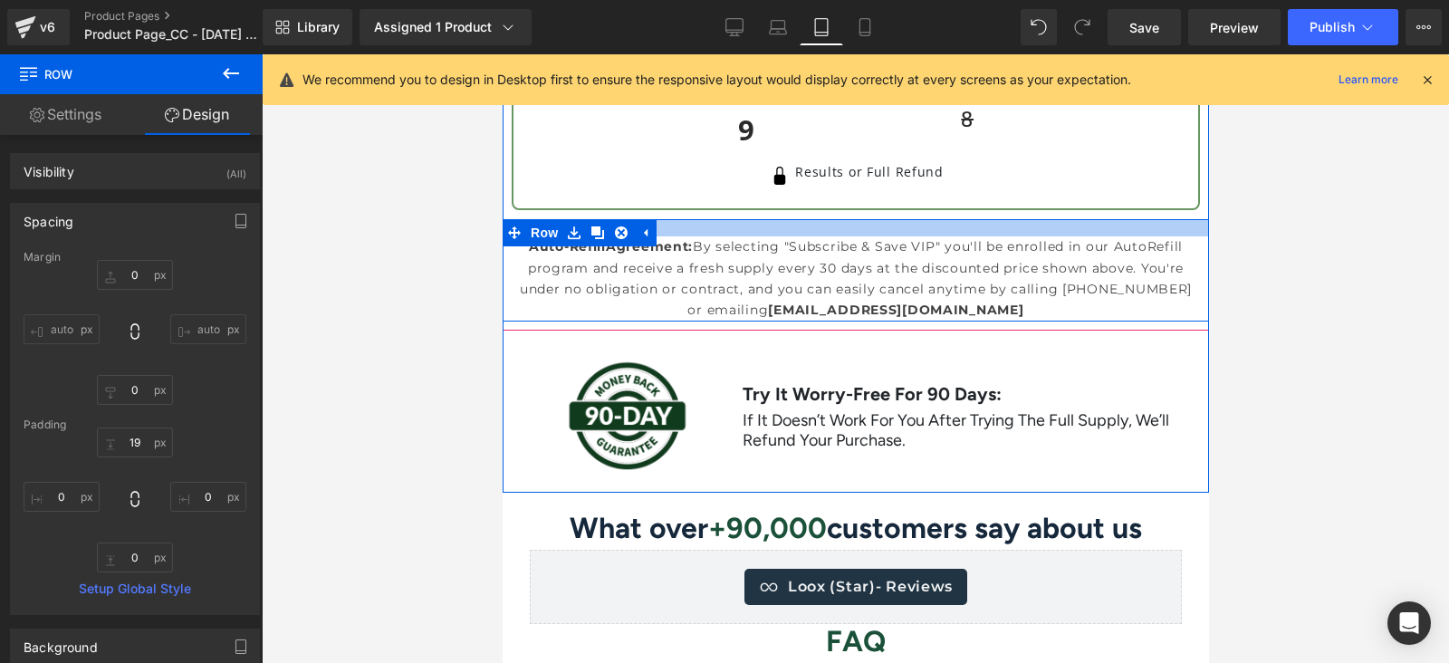
click at [835, 228] on div at bounding box center [855, 227] width 706 height 17
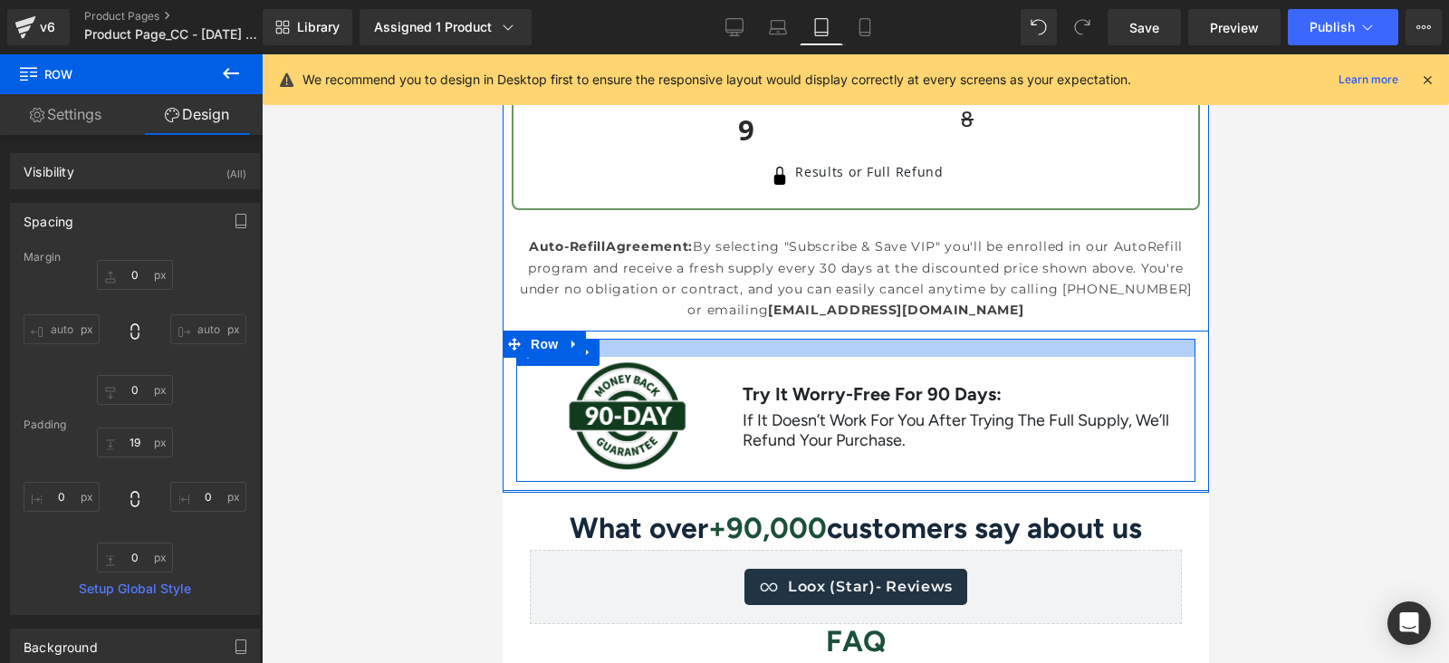
click at [837, 344] on div at bounding box center [854, 348] width 679 height 18
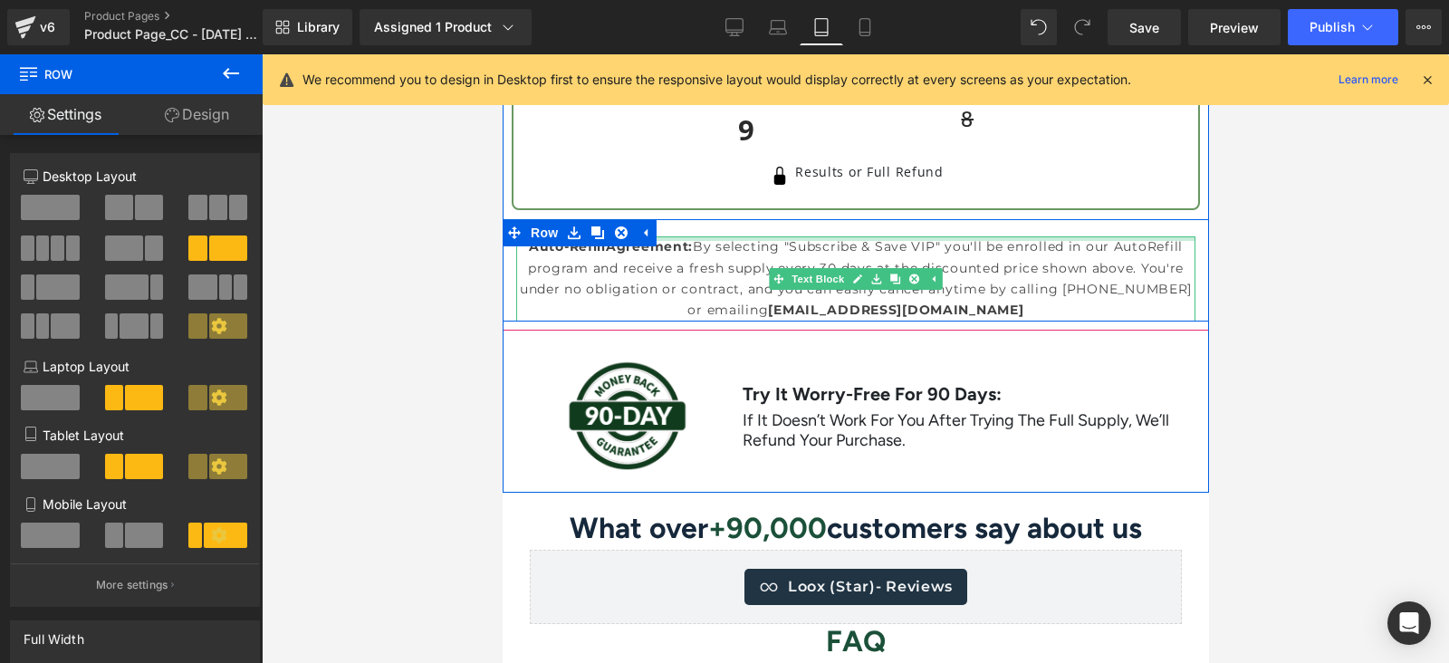
click at [877, 239] on div at bounding box center [854, 238] width 679 height 5
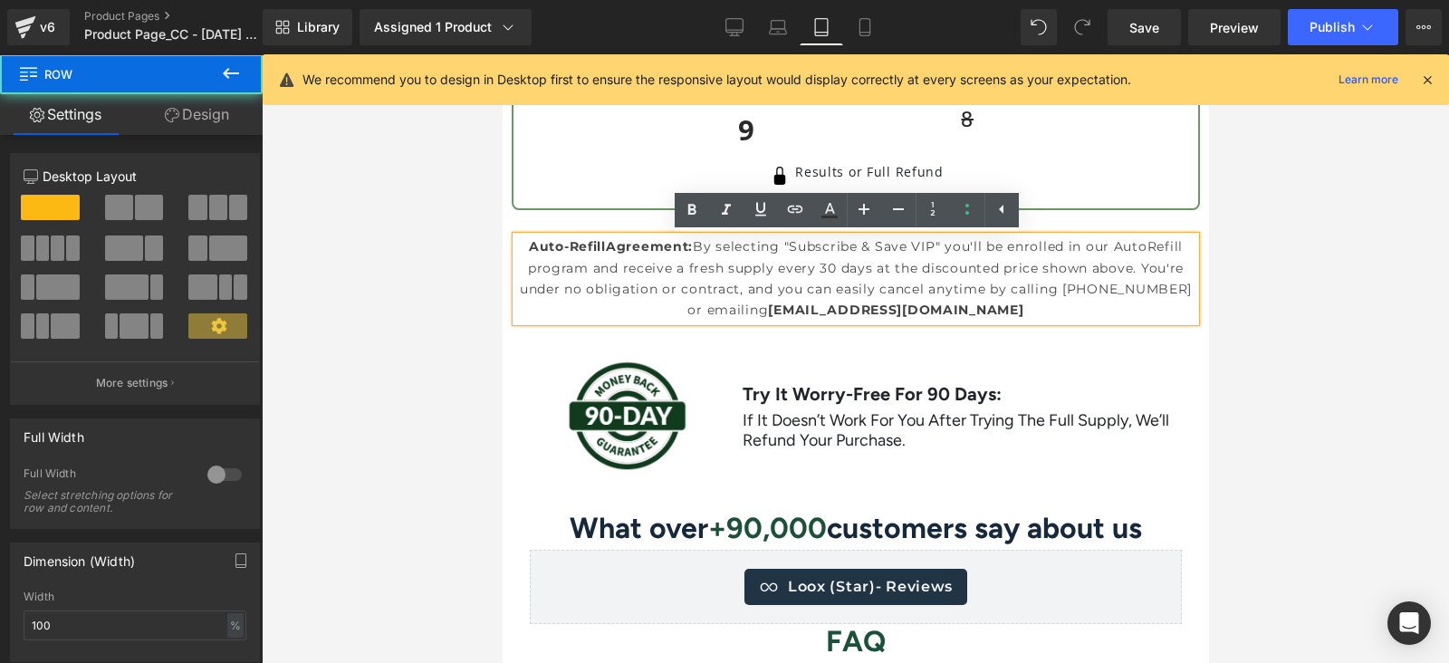
click at [1033, 228] on div "Auto-Refill Agreement: By selecting "Subscribe & Save VIP" you'll be enrolled i…" at bounding box center [855, 270] width 706 height 102
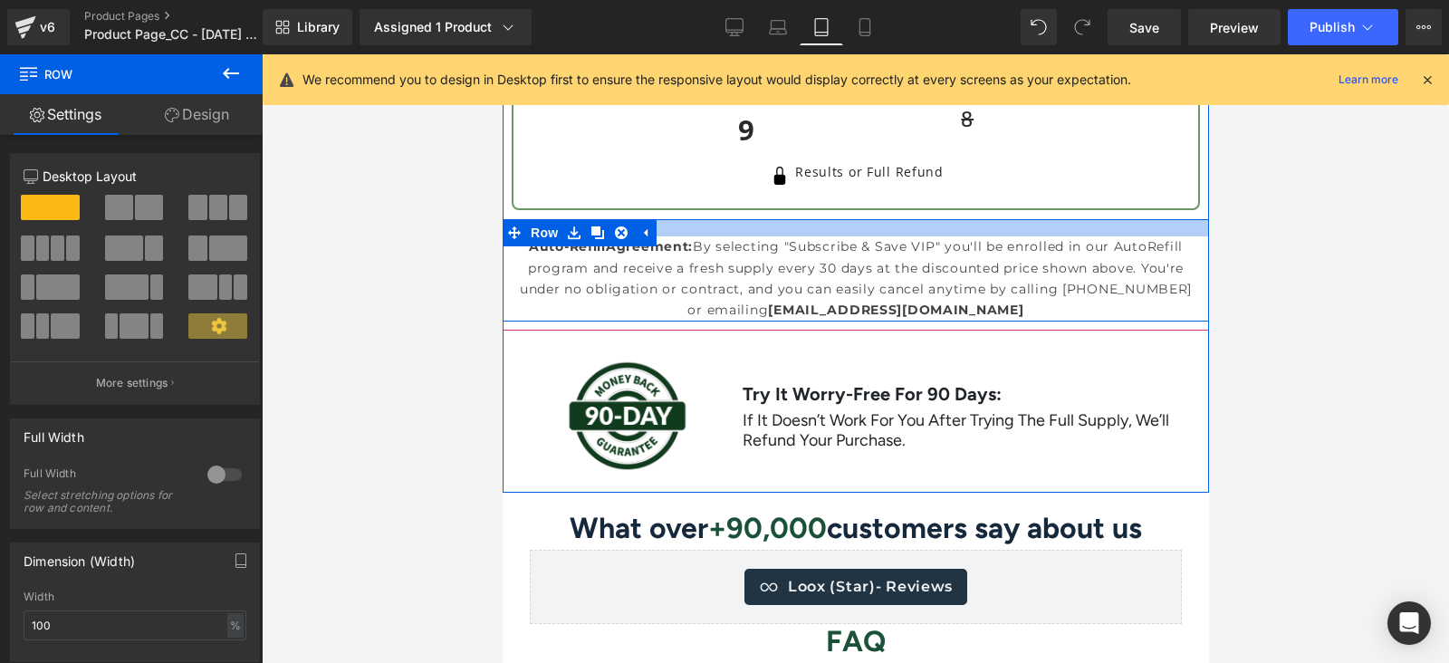
click at [859, 232] on div at bounding box center [855, 227] width 706 height 17
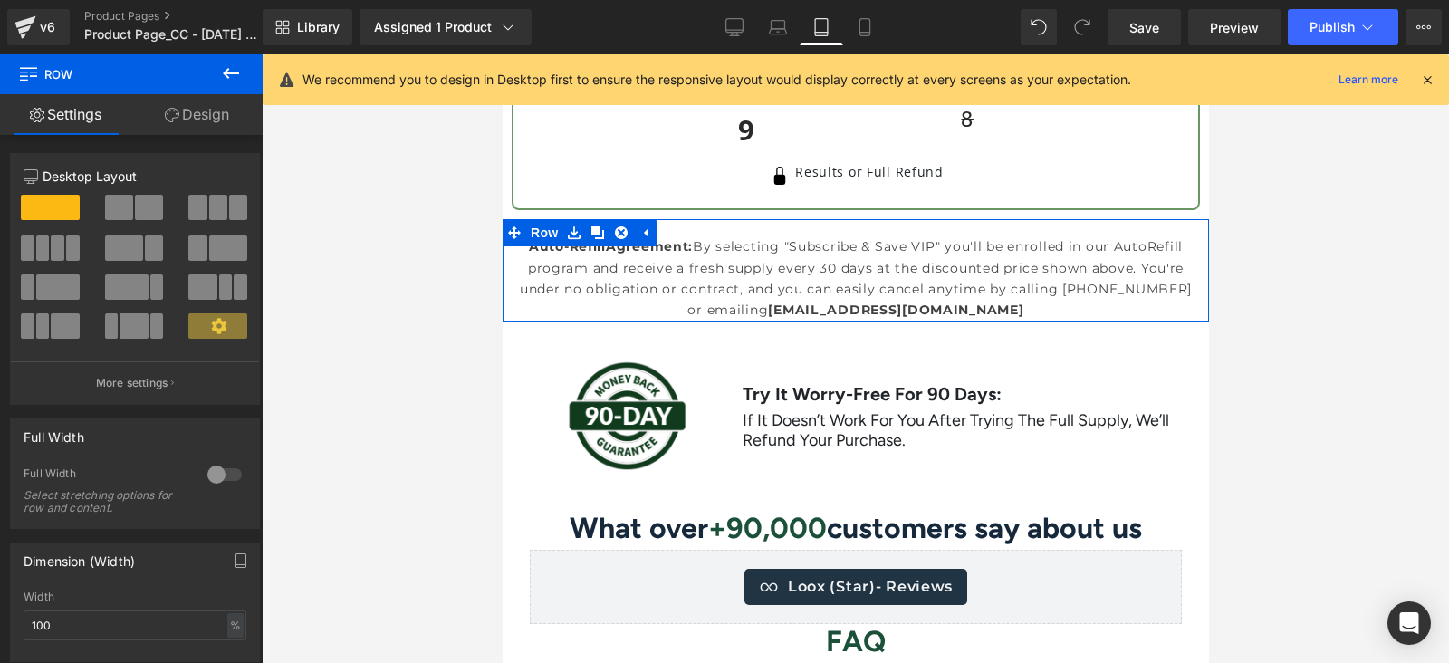
click at [205, 116] on link "Design" at bounding box center [196, 114] width 131 height 41
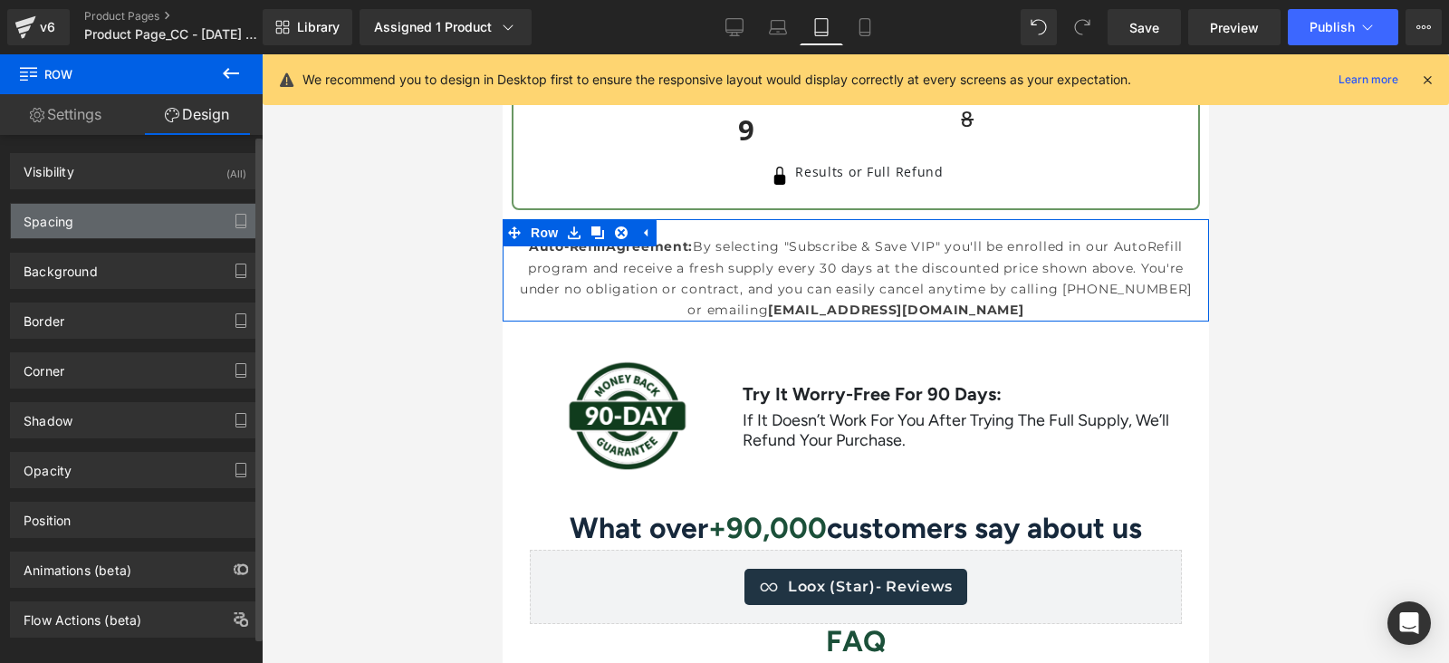
click at [113, 228] on div "Spacing" at bounding box center [135, 221] width 248 height 34
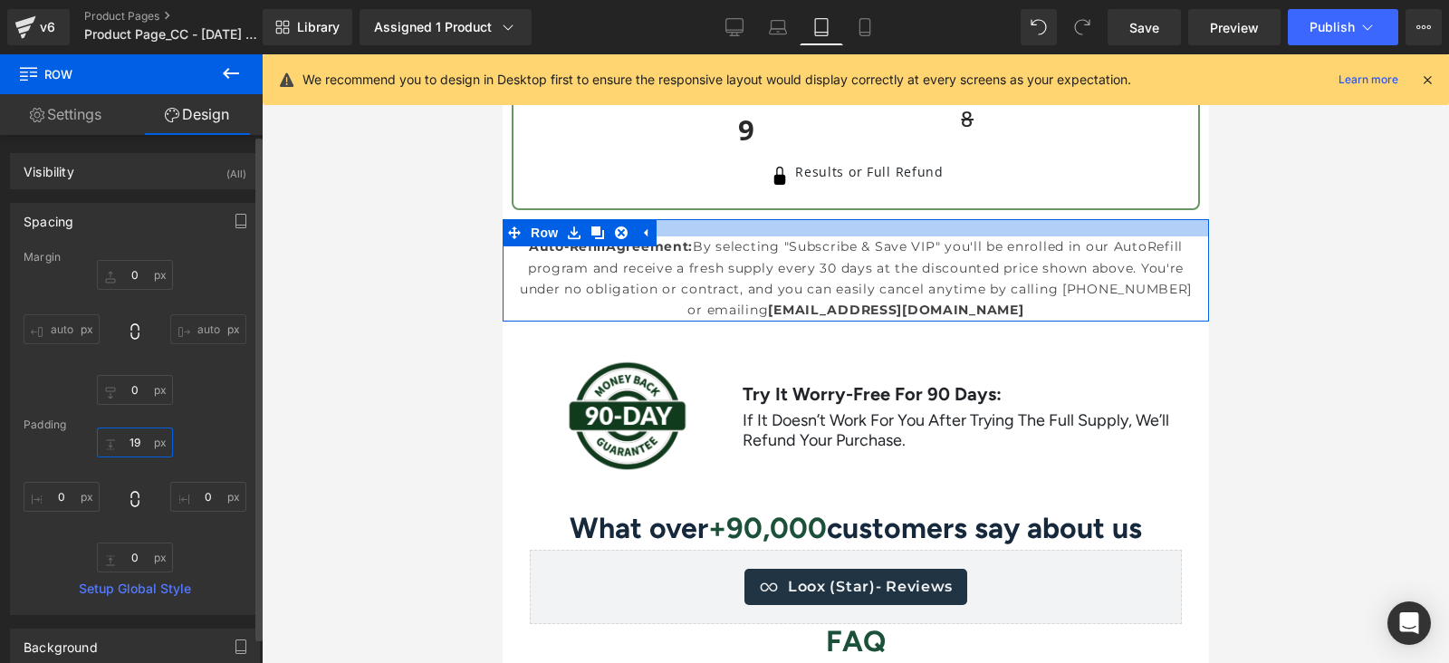
click at [131, 448] on input "text" at bounding box center [135, 442] width 76 height 30
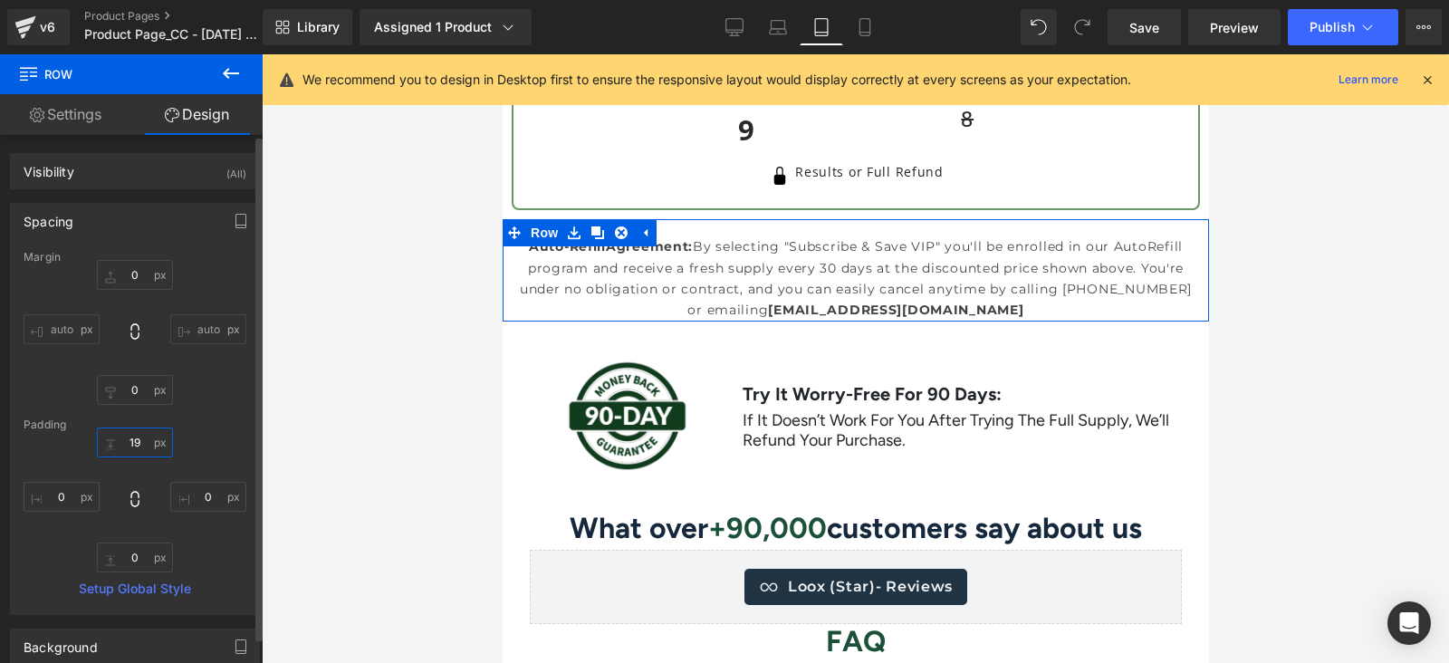
click at [131, 448] on input "text" at bounding box center [135, 442] width 76 height 30
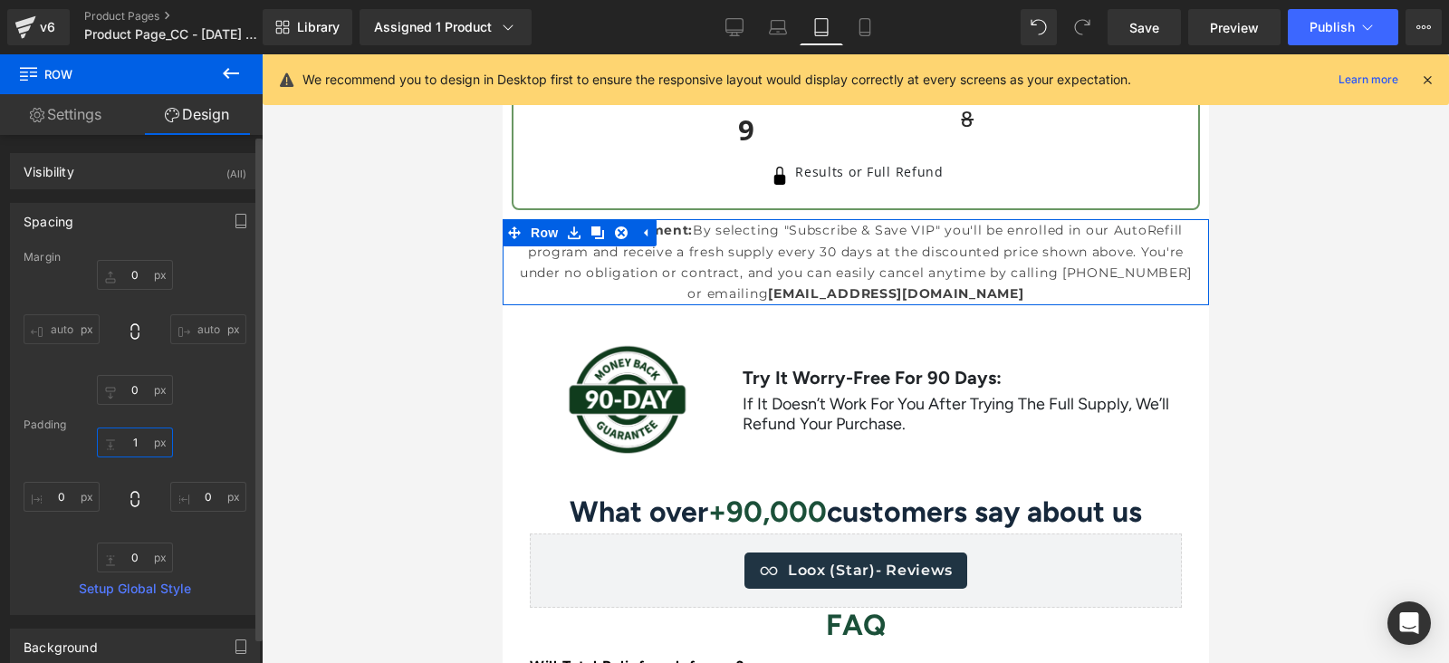
type input "10"
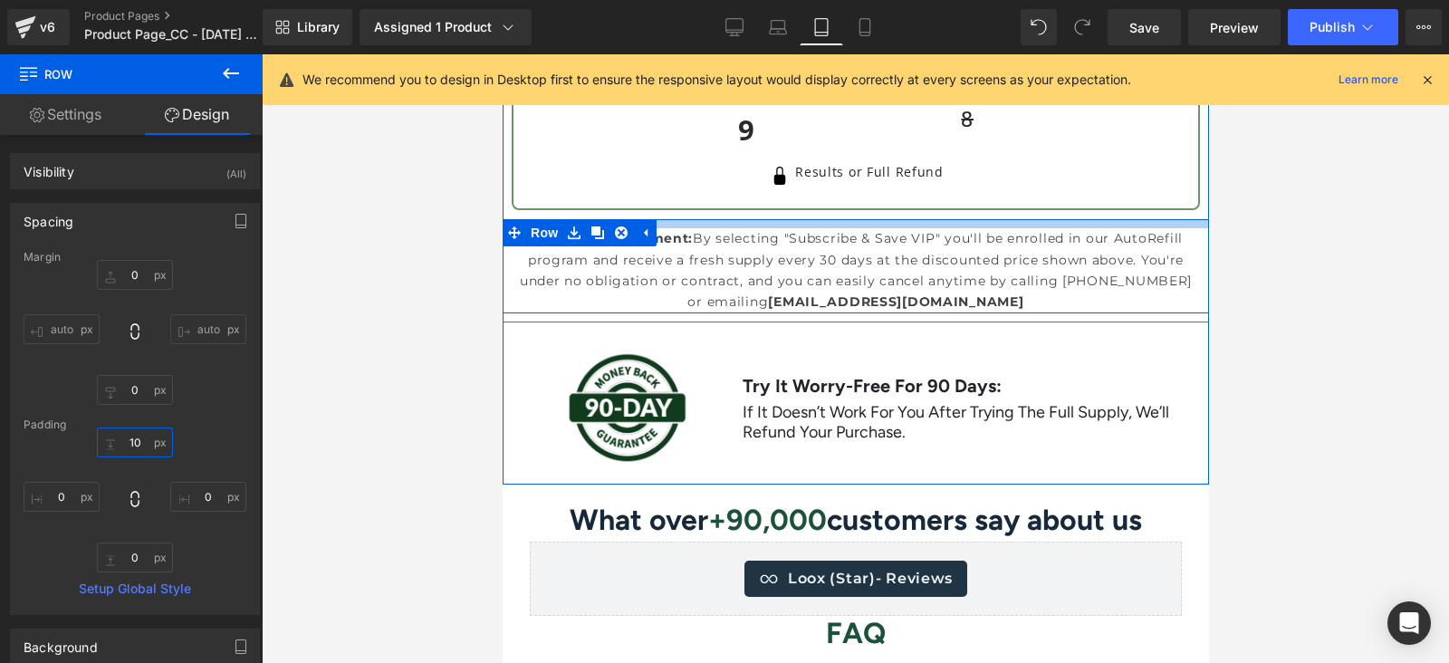
click at [947, 228] on div at bounding box center [855, 223] width 706 height 9
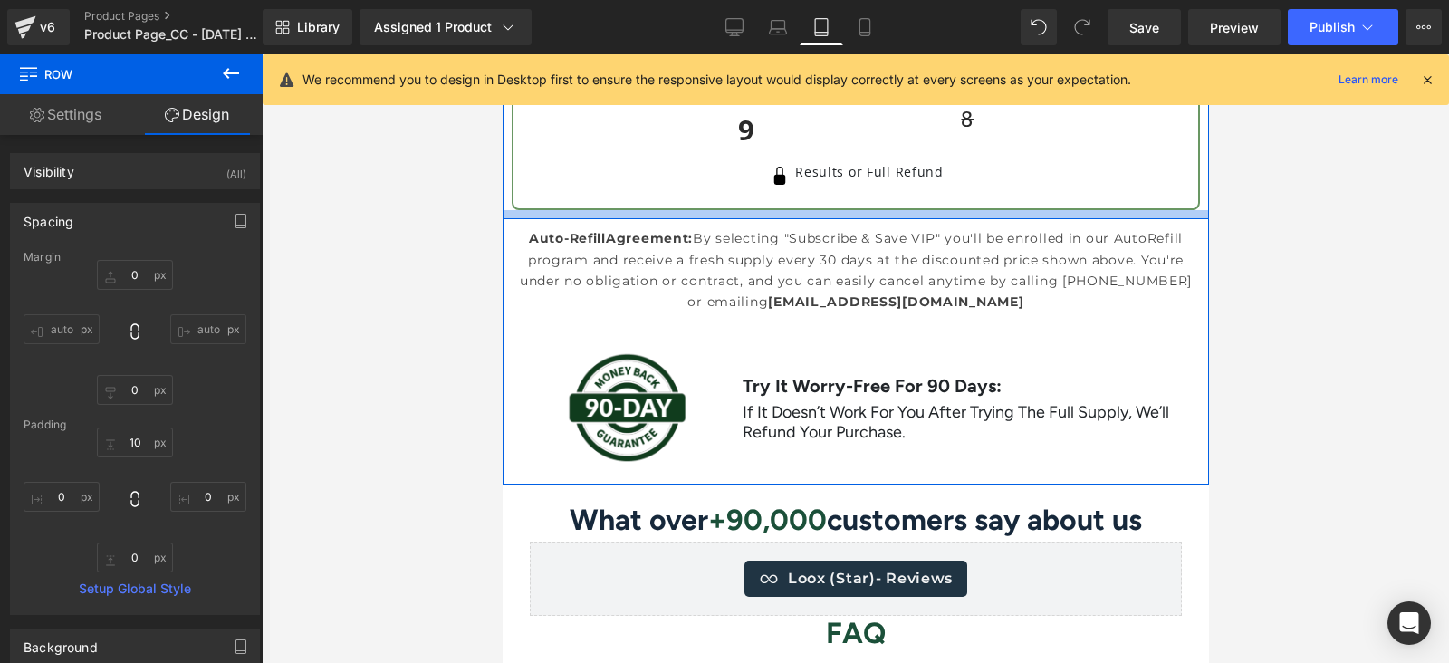
click at [953, 215] on div at bounding box center [855, 214] width 706 height 9
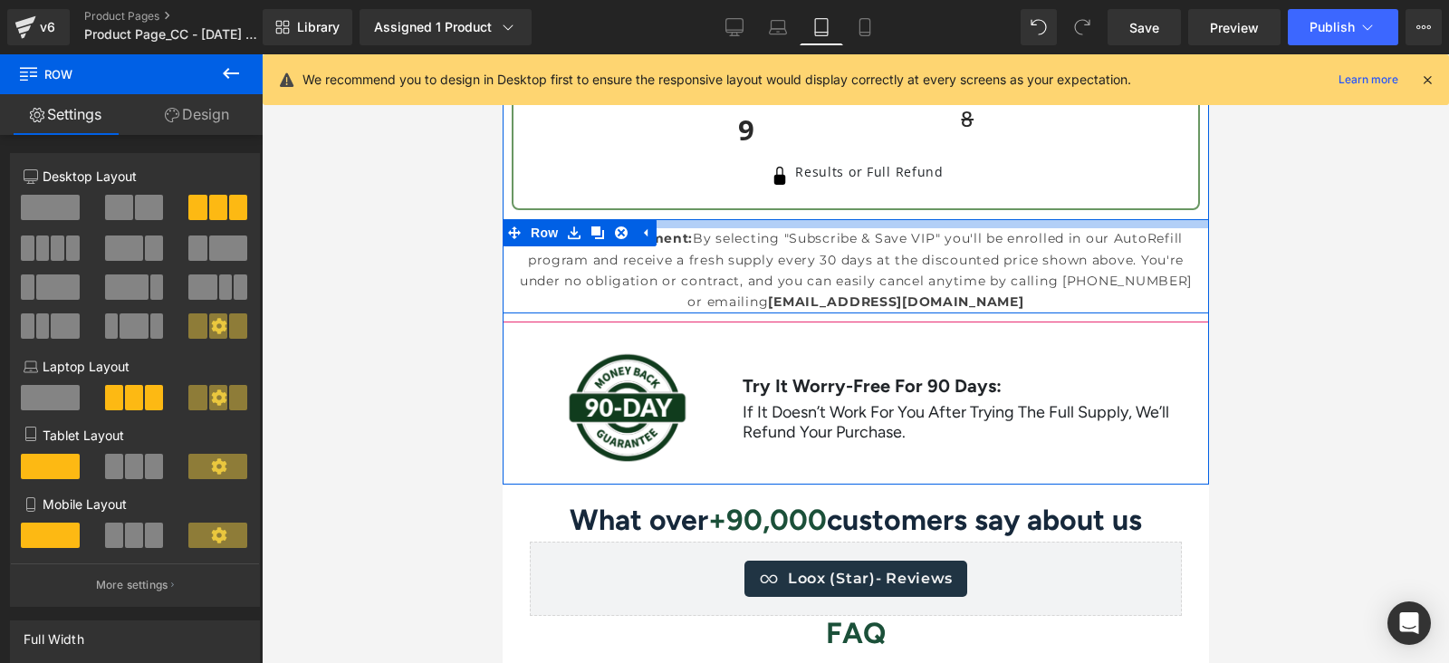
click at [929, 228] on div at bounding box center [855, 223] width 706 height 9
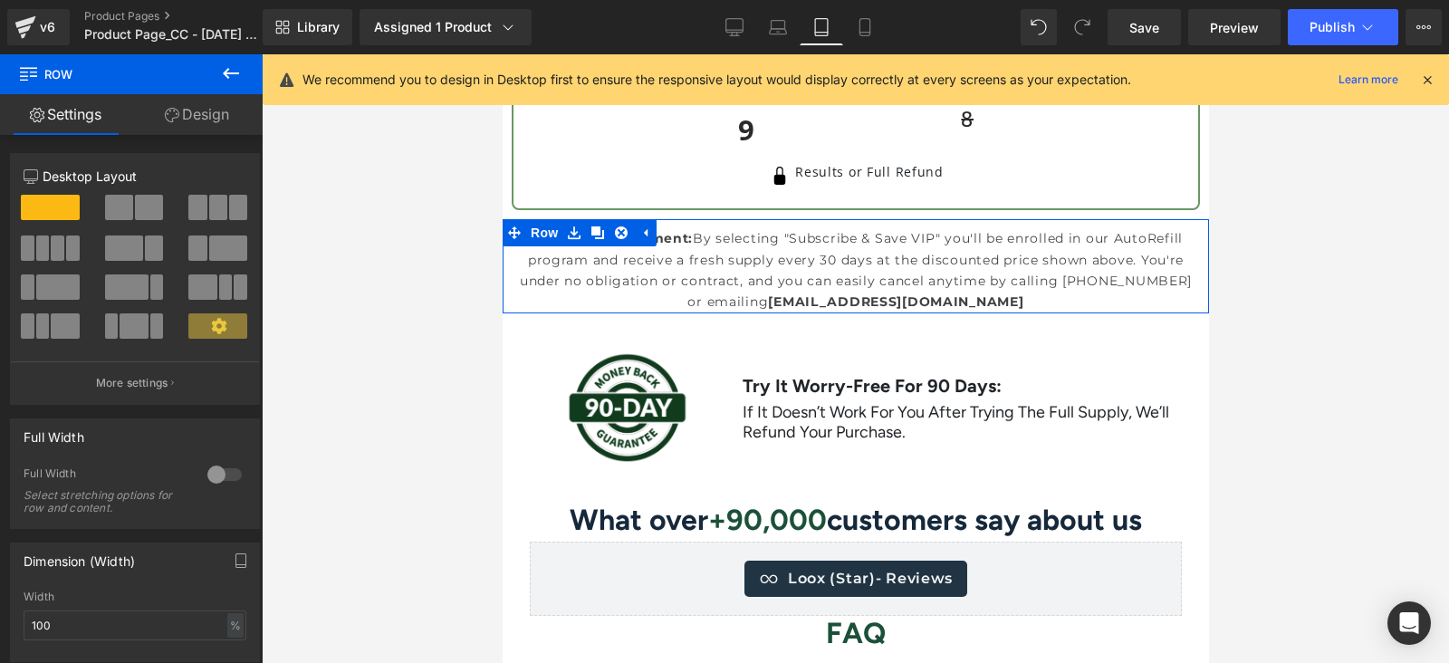
click at [206, 116] on link "Design" at bounding box center [196, 114] width 131 height 41
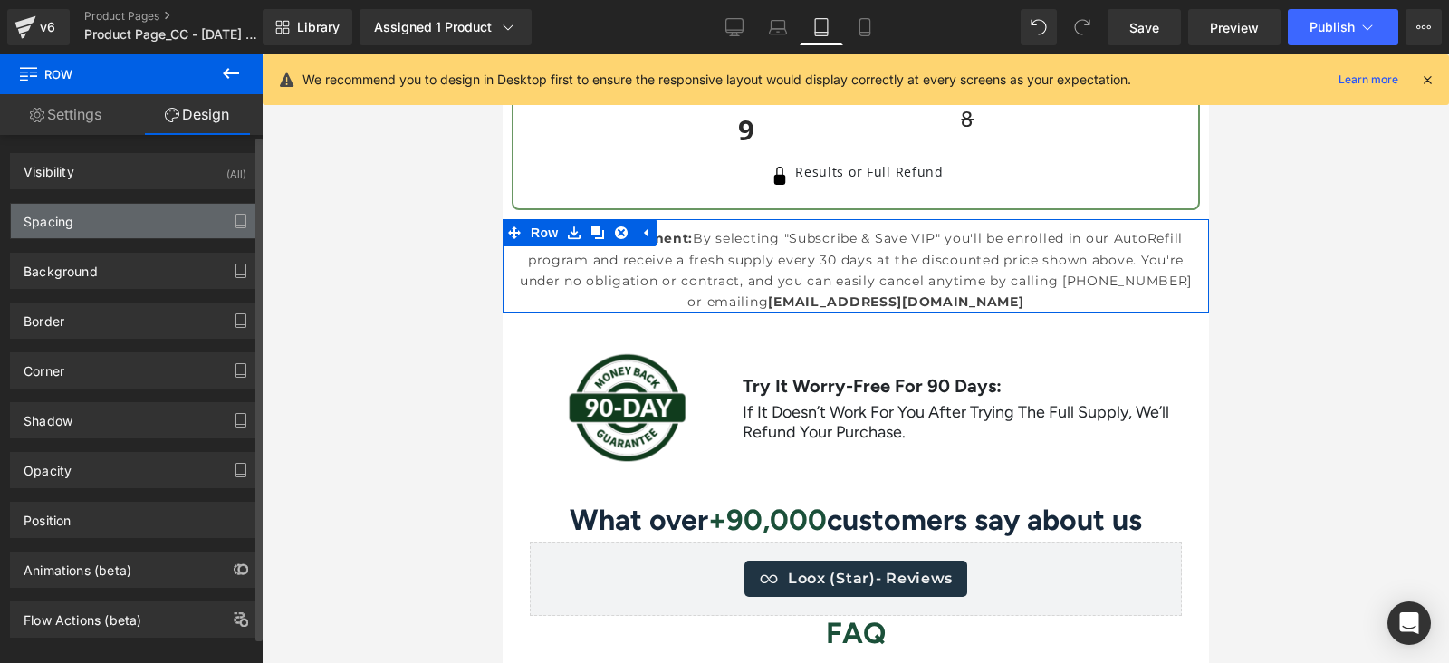
click at [111, 232] on div "Spacing" at bounding box center [135, 221] width 248 height 34
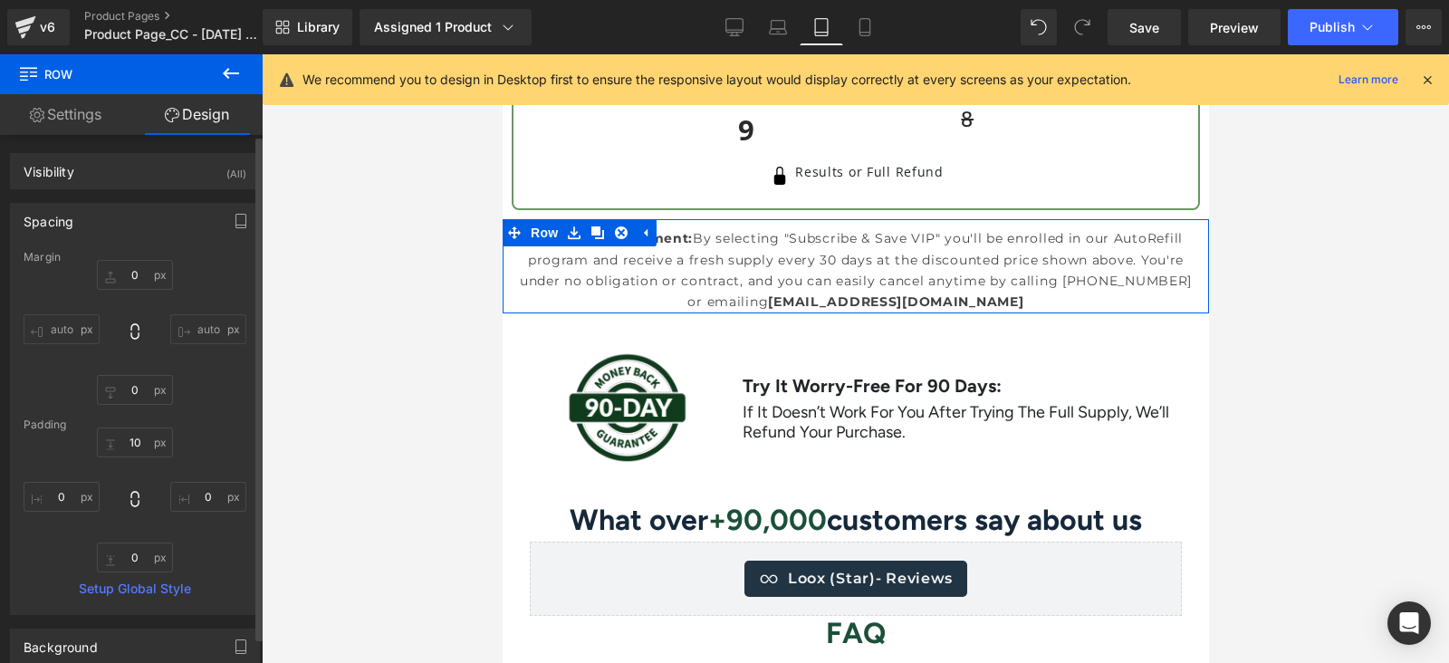
click at [202, 386] on div "auto auto" at bounding box center [135, 332] width 223 height 145
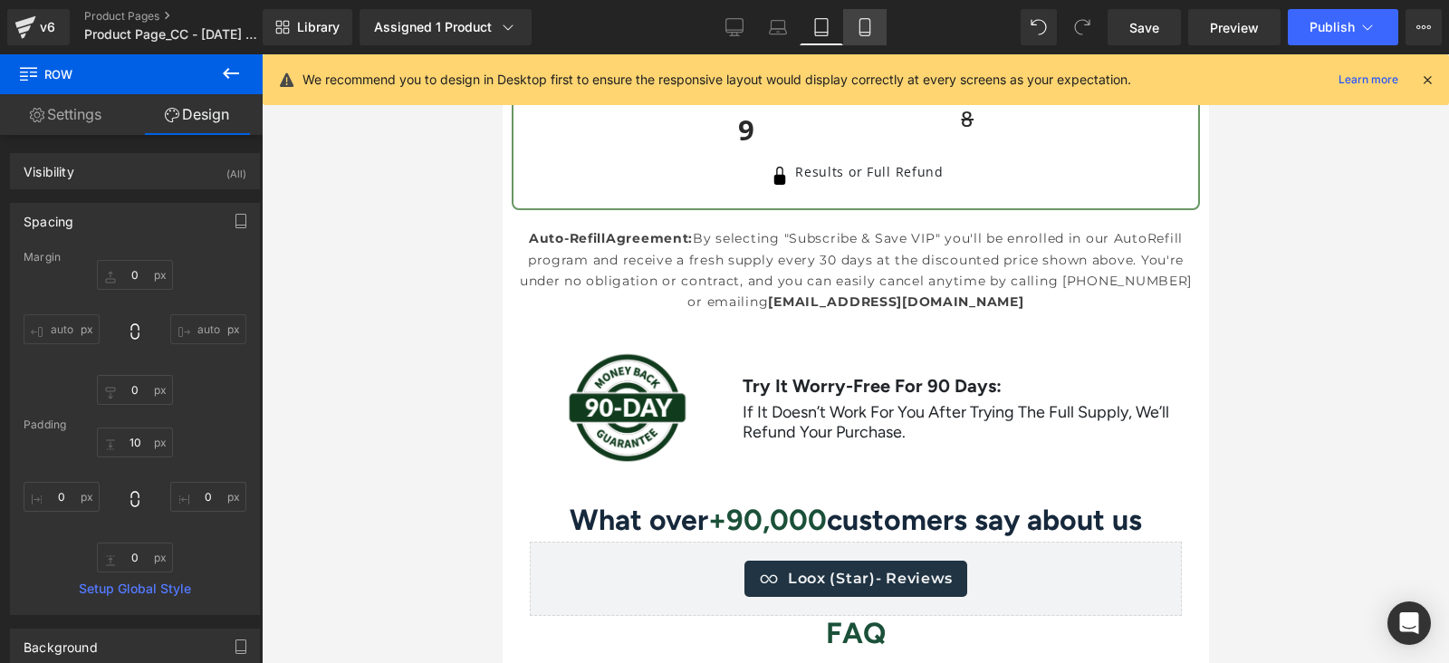
click at [866, 9] on link "Mobile" at bounding box center [864, 27] width 43 height 36
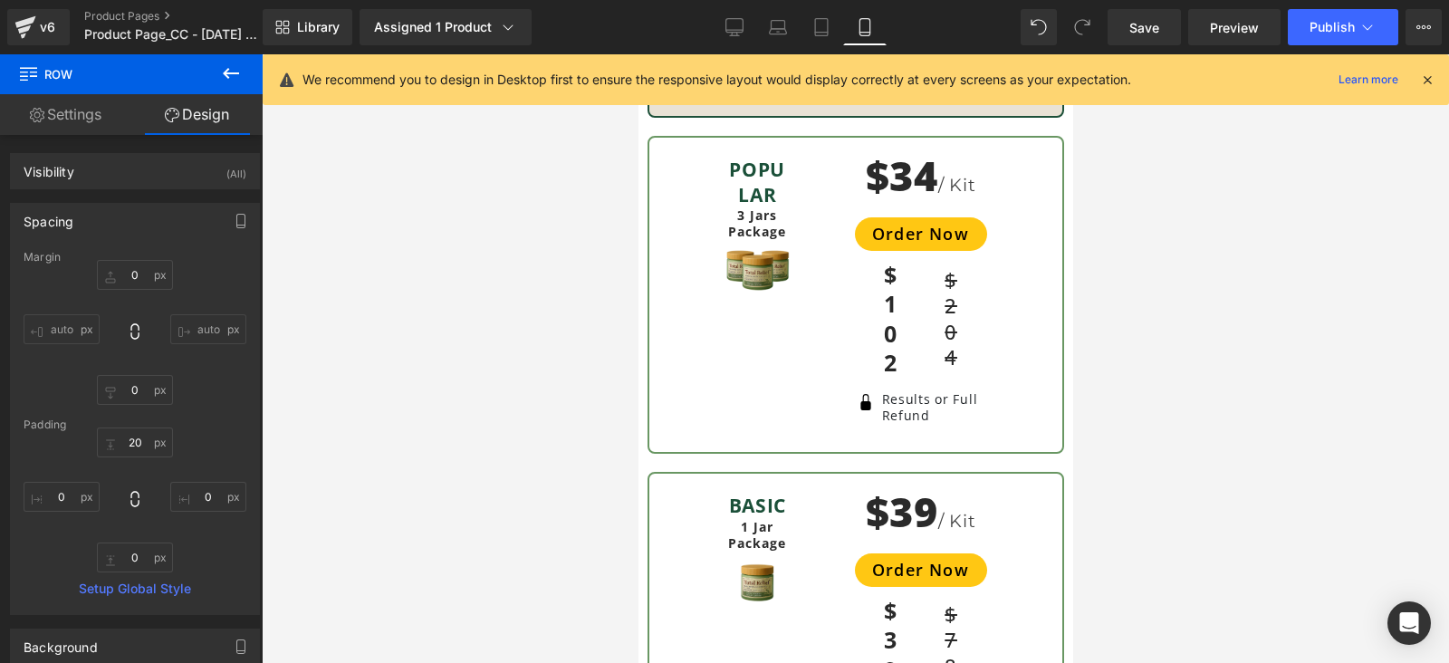
scroll to position [9190, 0]
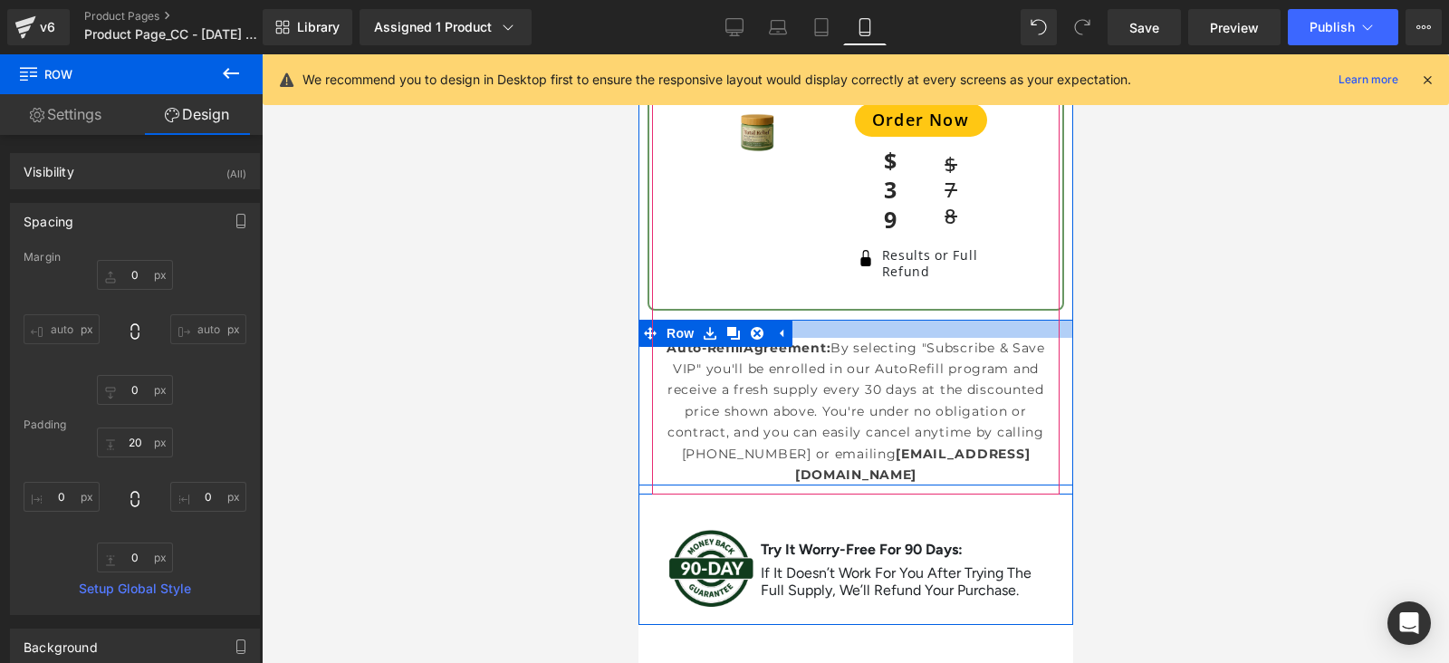
click at [841, 320] on div at bounding box center [854, 329] width 435 height 18
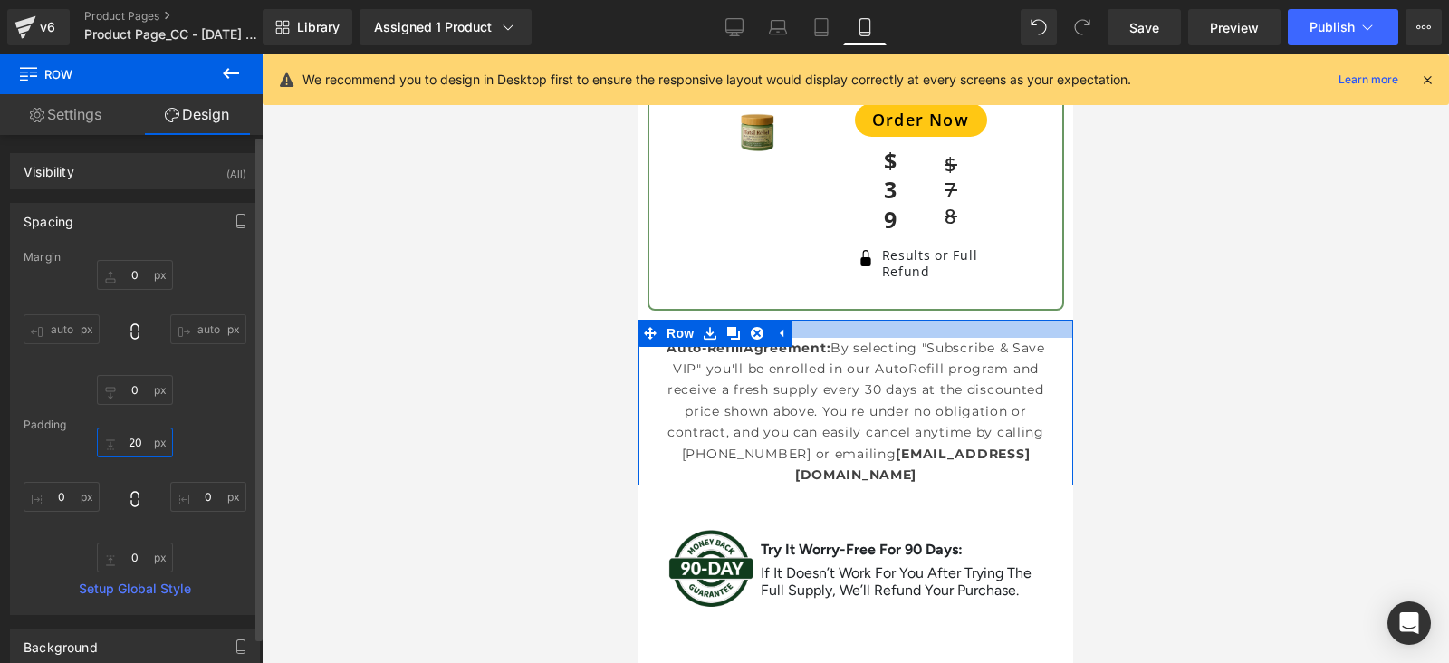
click at [142, 448] on input "text" at bounding box center [135, 442] width 76 height 30
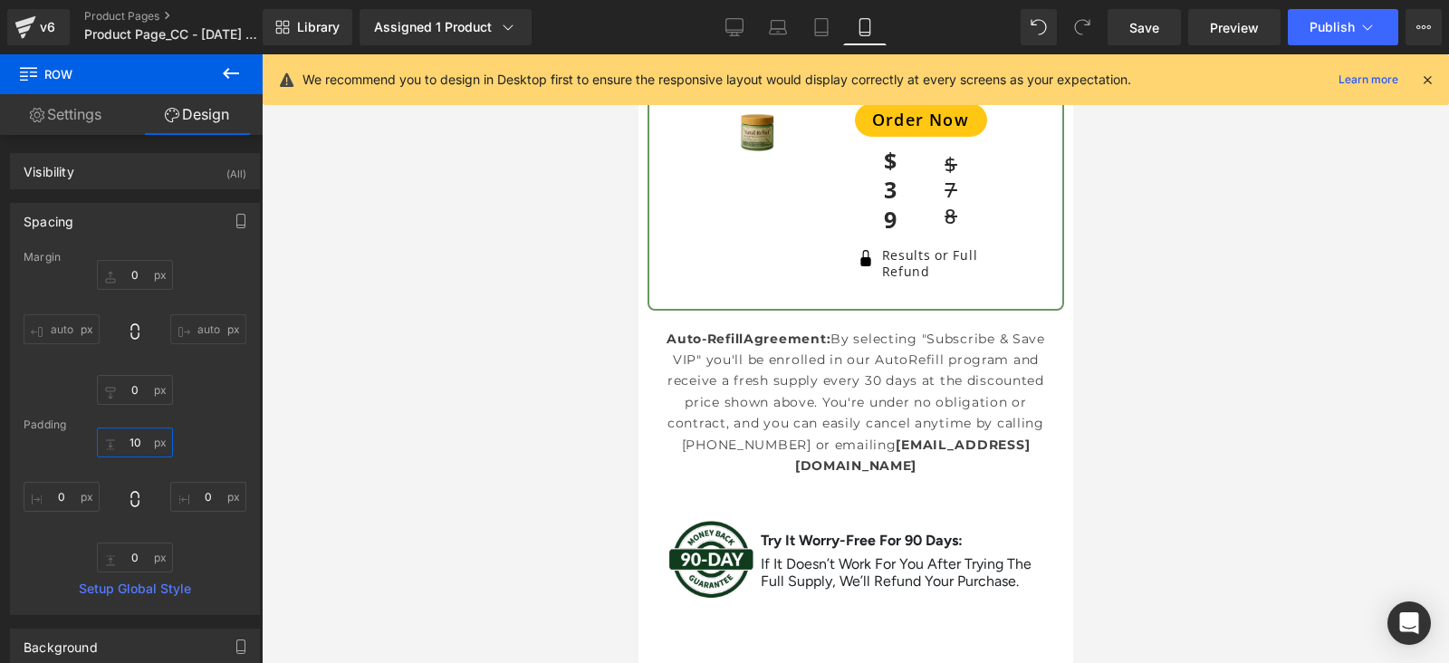
scroll to position [8658, 0]
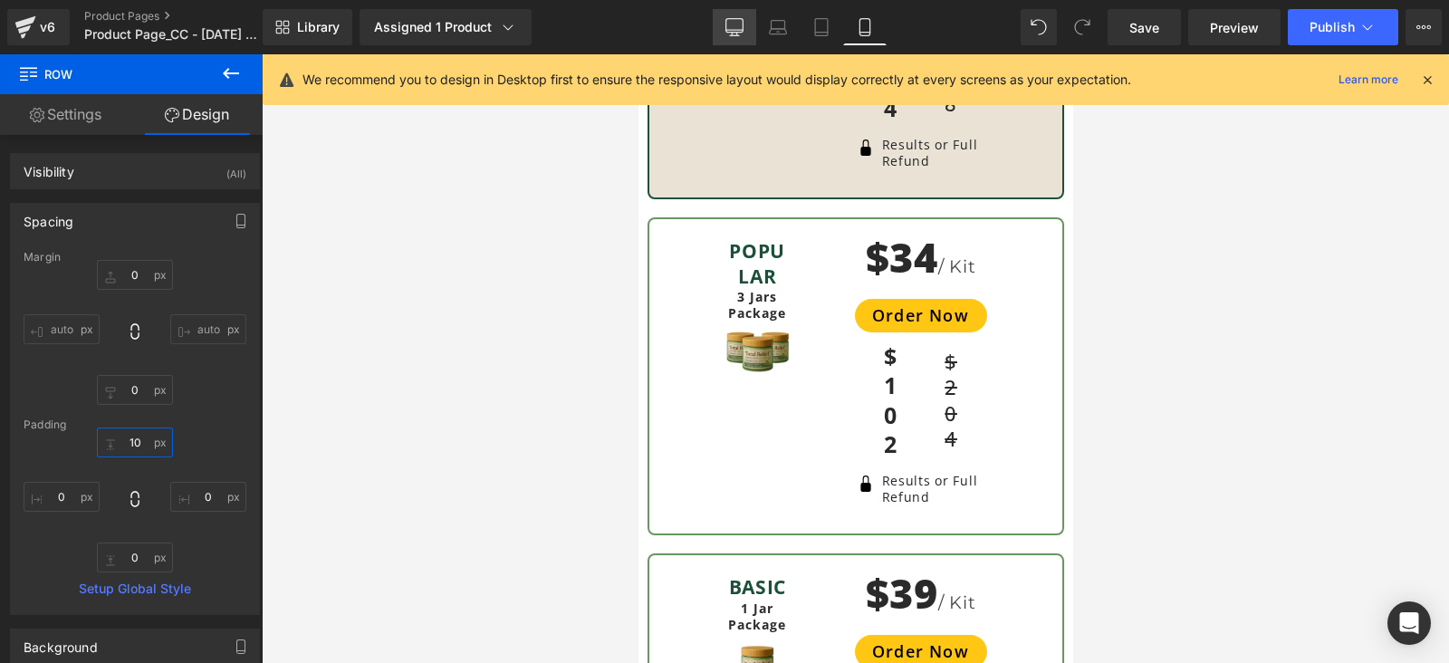
type input "10"
click at [738, 18] on icon at bounding box center [734, 27] width 18 height 18
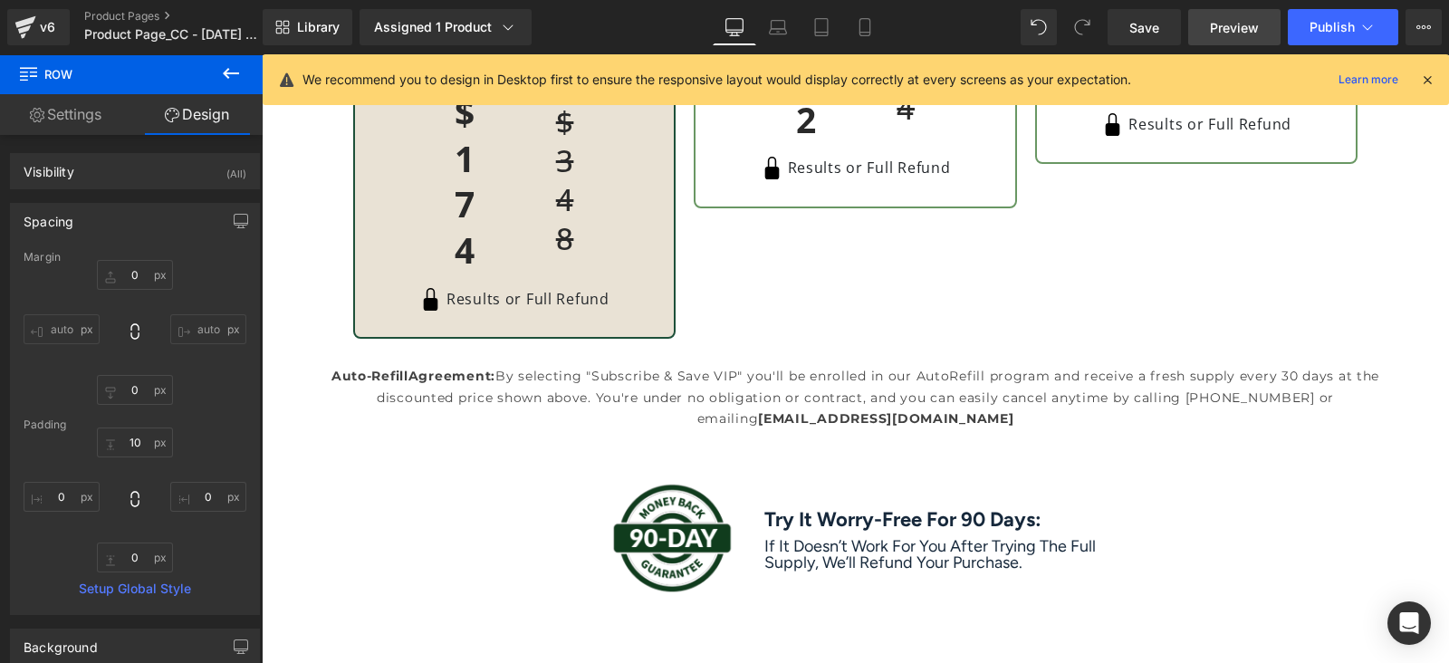
scroll to position [6043, 0]
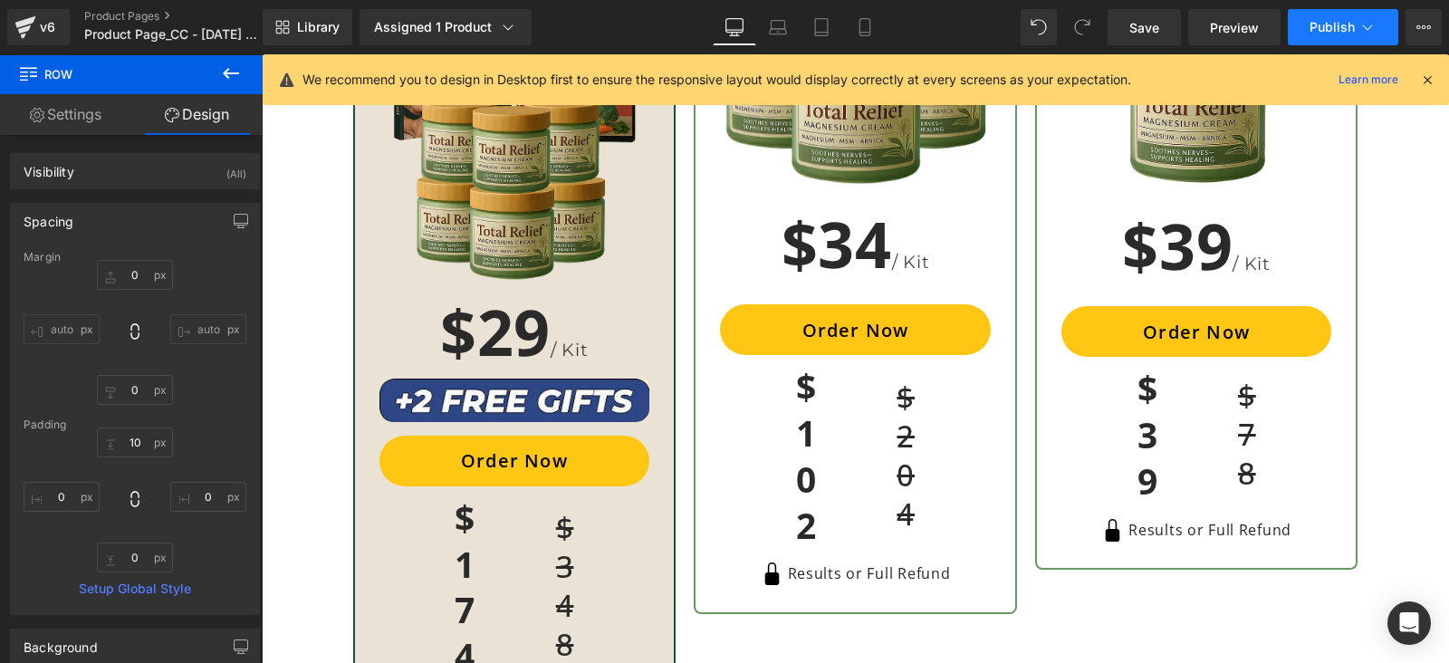
click at [1325, 15] on button "Publish" at bounding box center [1342, 27] width 110 height 36
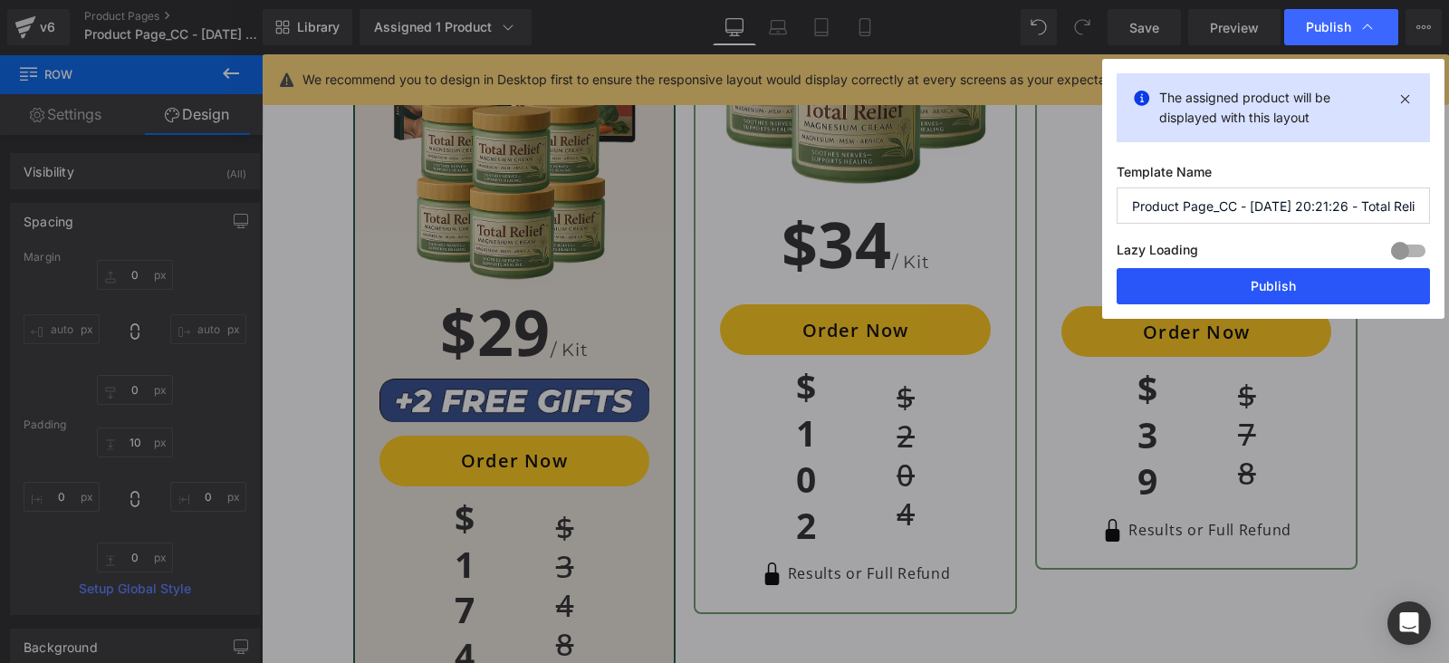
drag, startPoint x: 1286, startPoint y: 272, endPoint x: 863, endPoint y: 123, distance: 448.1
click at [1286, 272] on button "Publish" at bounding box center [1272, 286] width 313 height 36
